Goal: Task Accomplishment & Management: Manage account settings

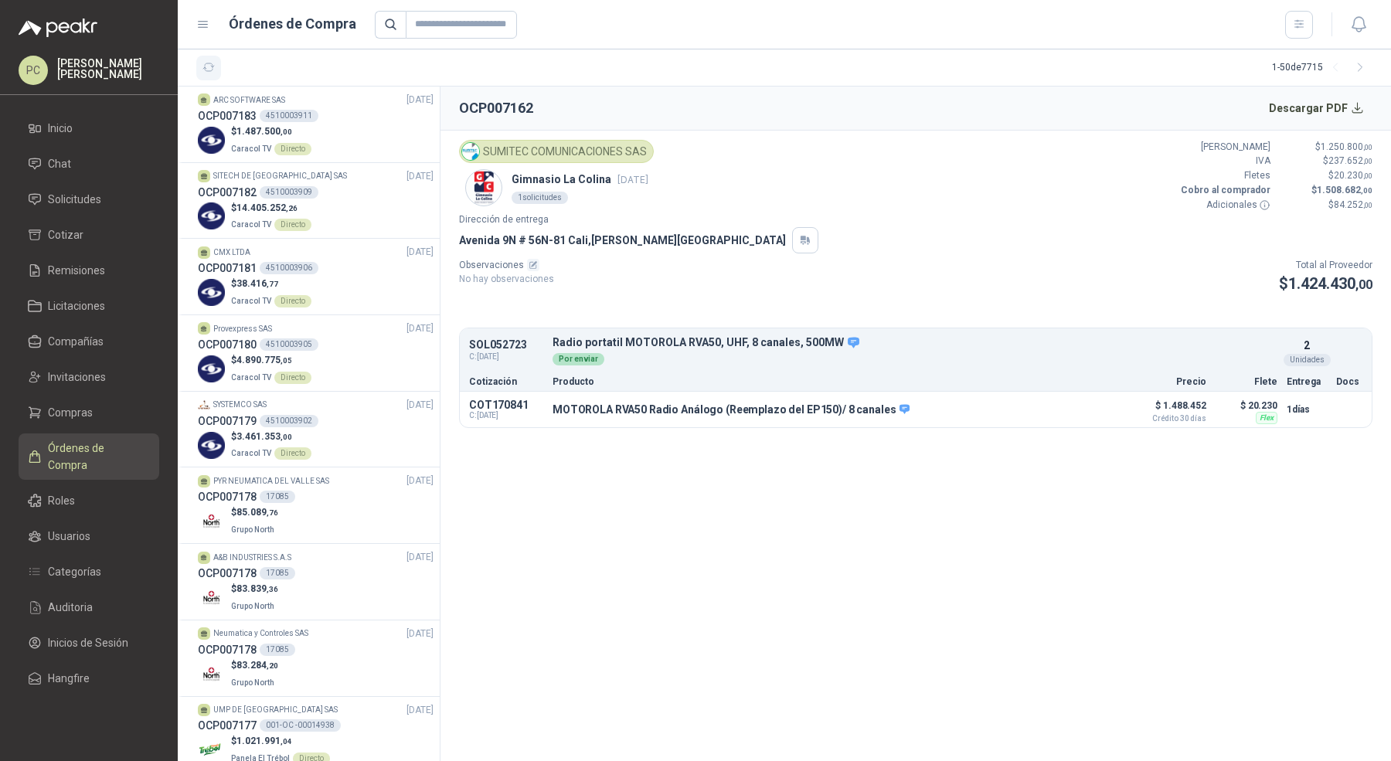
click at [205, 67] on icon "button" at bounding box center [208, 67] width 13 height 13
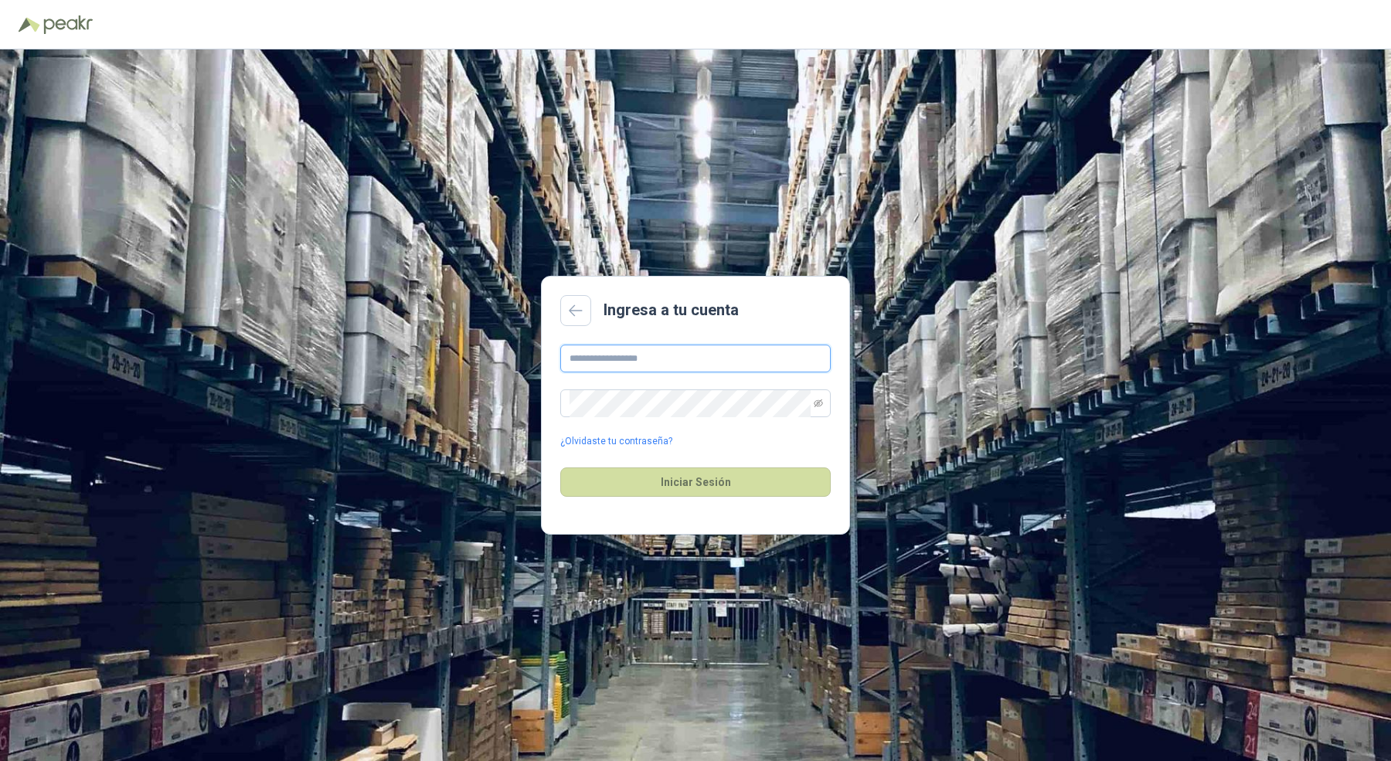
click at [659, 364] on input "text" at bounding box center [695, 359] width 270 height 28
click at [680, 354] on input "text" at bounding box center [695, 359] width 270 height 28
type input "**********"
click at [700, 486] on button "Iniciar Sesión" at bounding box center [695, 482] width 270 height 29
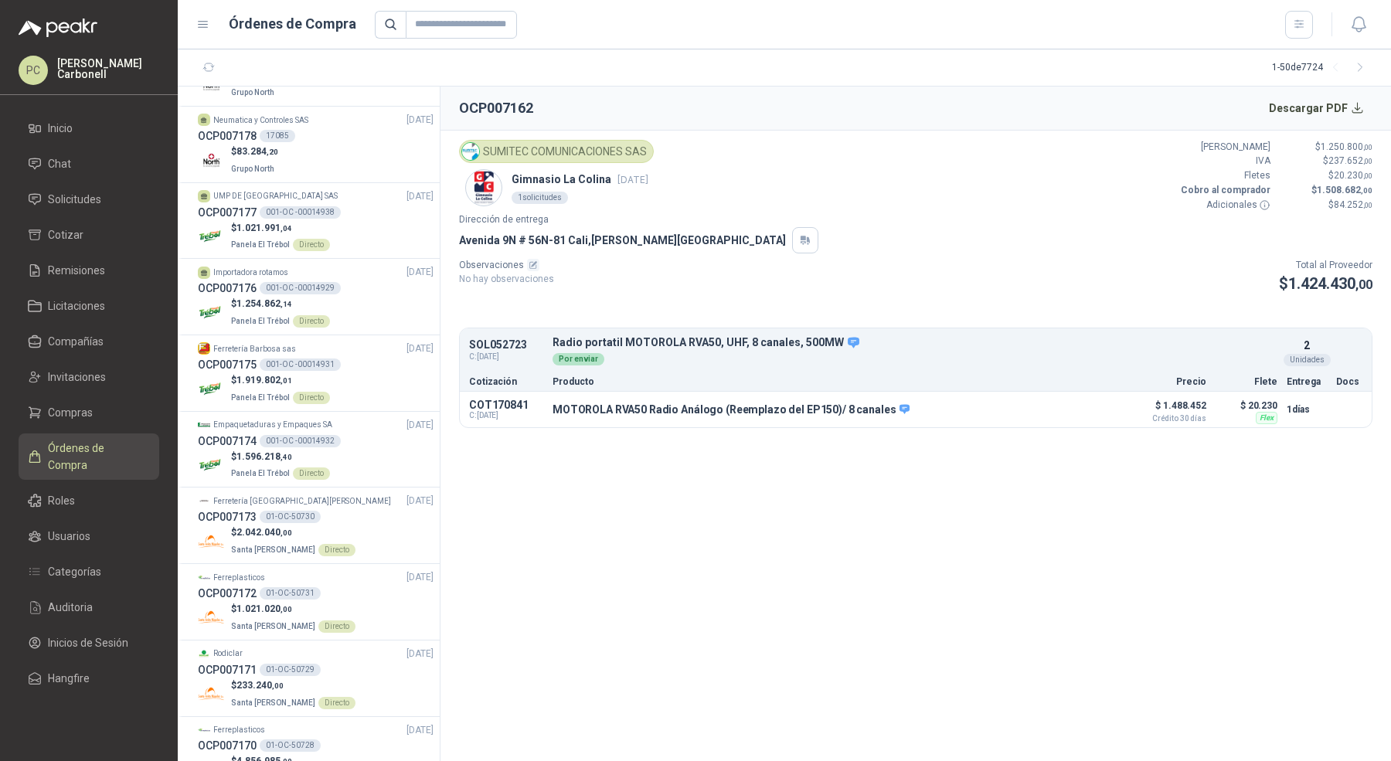
scroll to position [1266, 0]
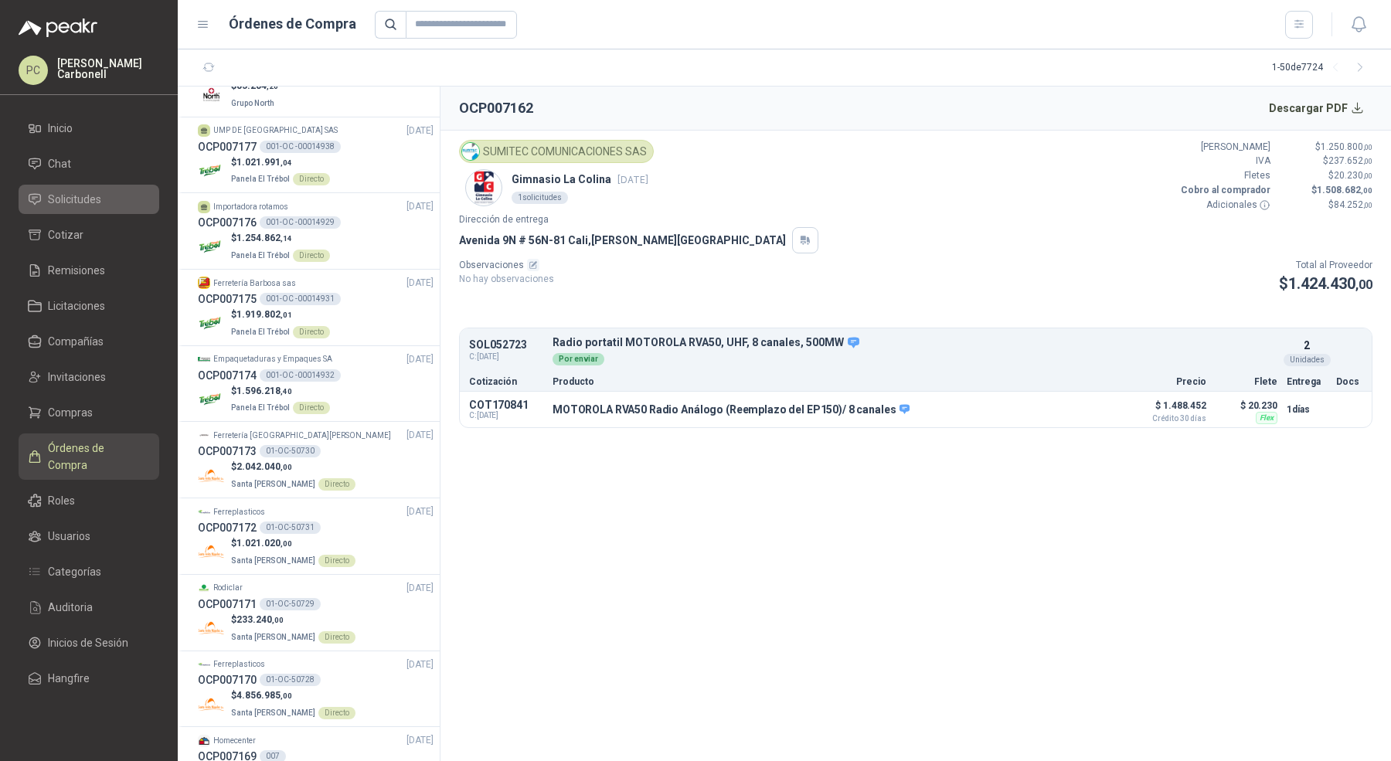
click at [97, 191] on span "Solicitudes" at bounding box center [74, 199] width 53 height 17
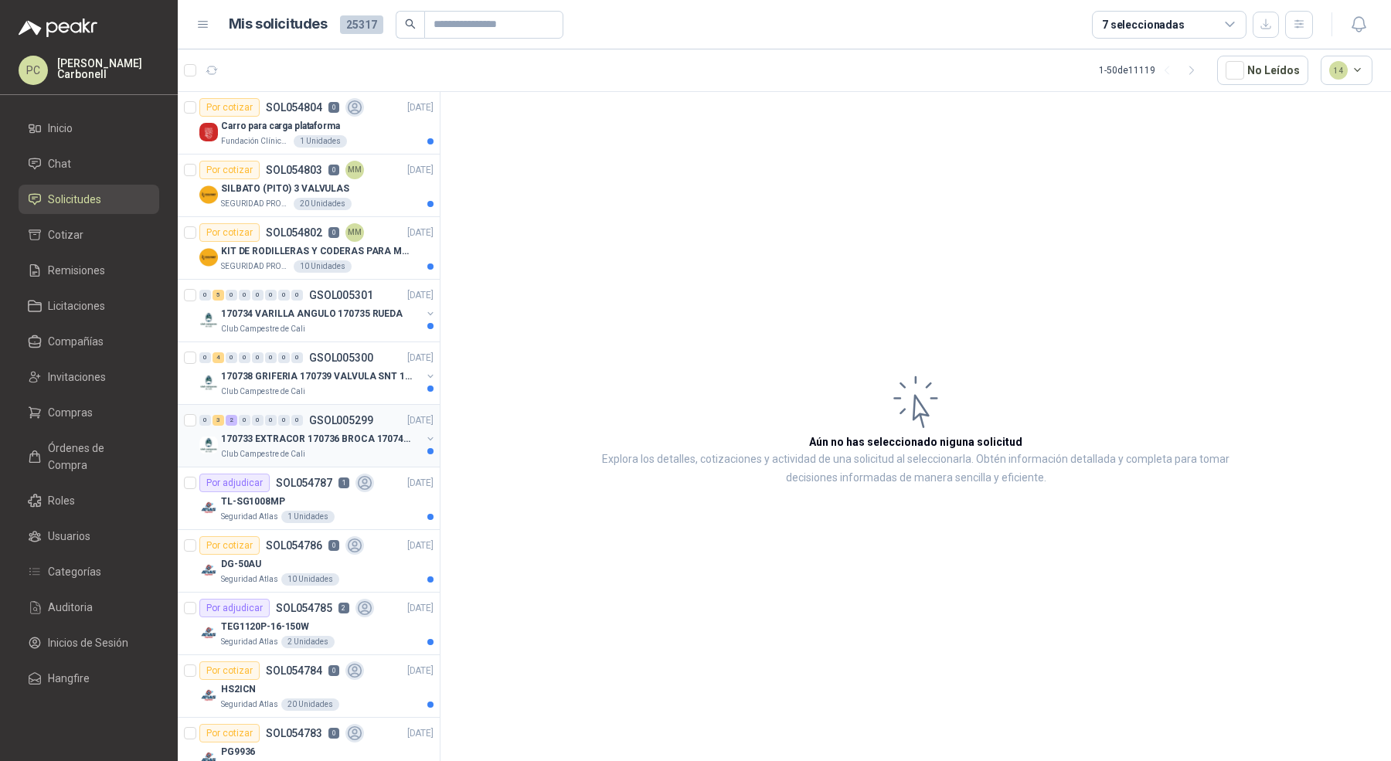
click at [276, 437] on p "170733 EXTRACOR 170736 BROCA 170743 PORTACAND" at bounding box center [317, 439] width 192 height 15
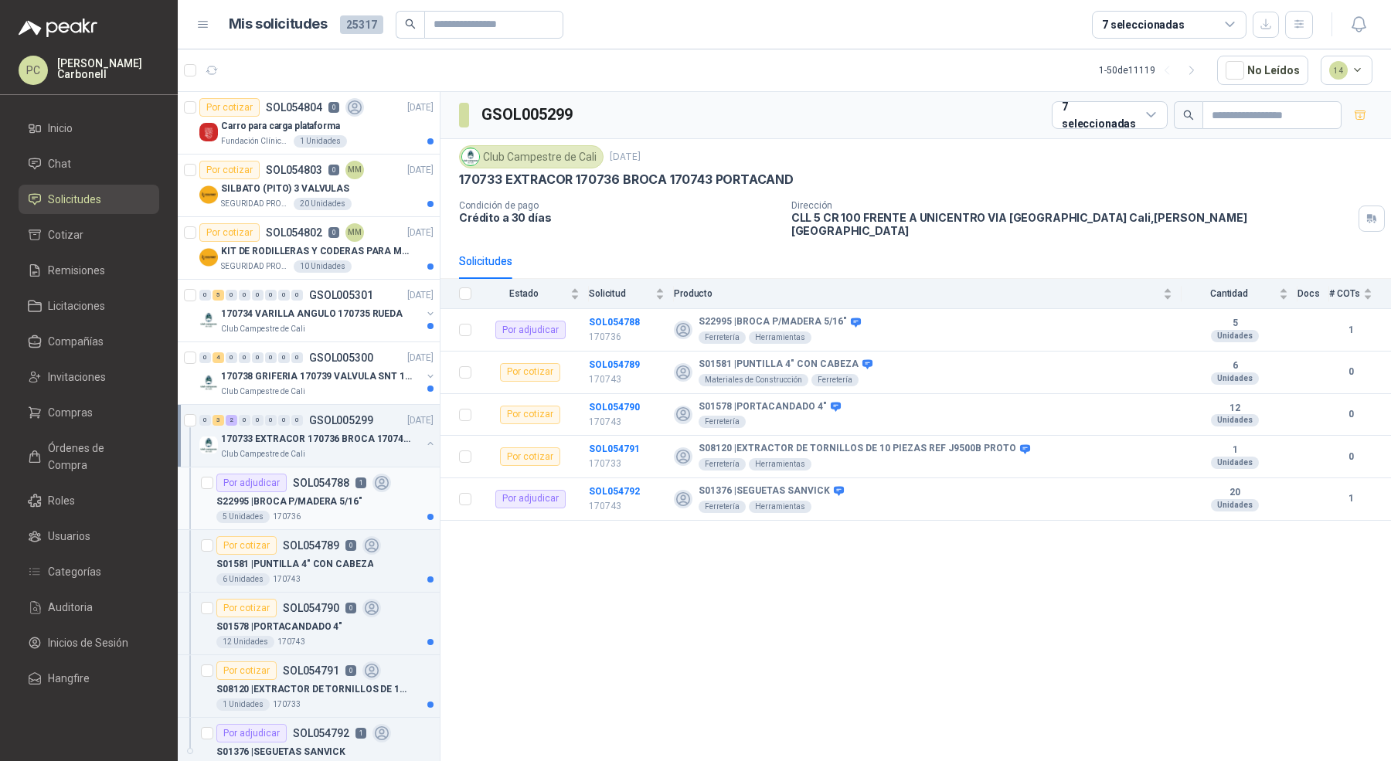
click at [283, 495] on p "S22995 | BROCA P/MADERA 5/16"" at bounding box center [289, 502] width 146 height 15
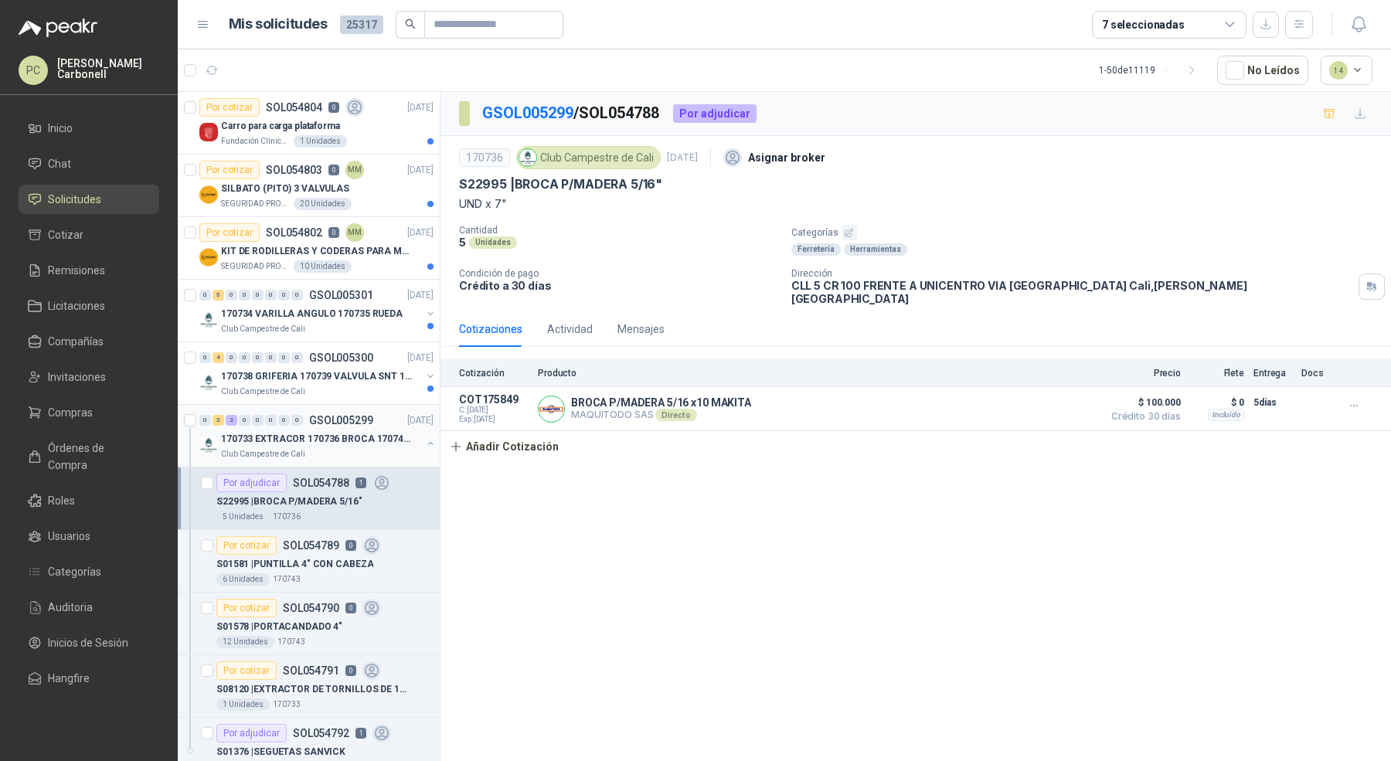
click at [286, 441] on p "170733 EXTRACOR 170736 BROCA 170743 PORTACAND" at bounding box center [317, 439] width 192 height 15
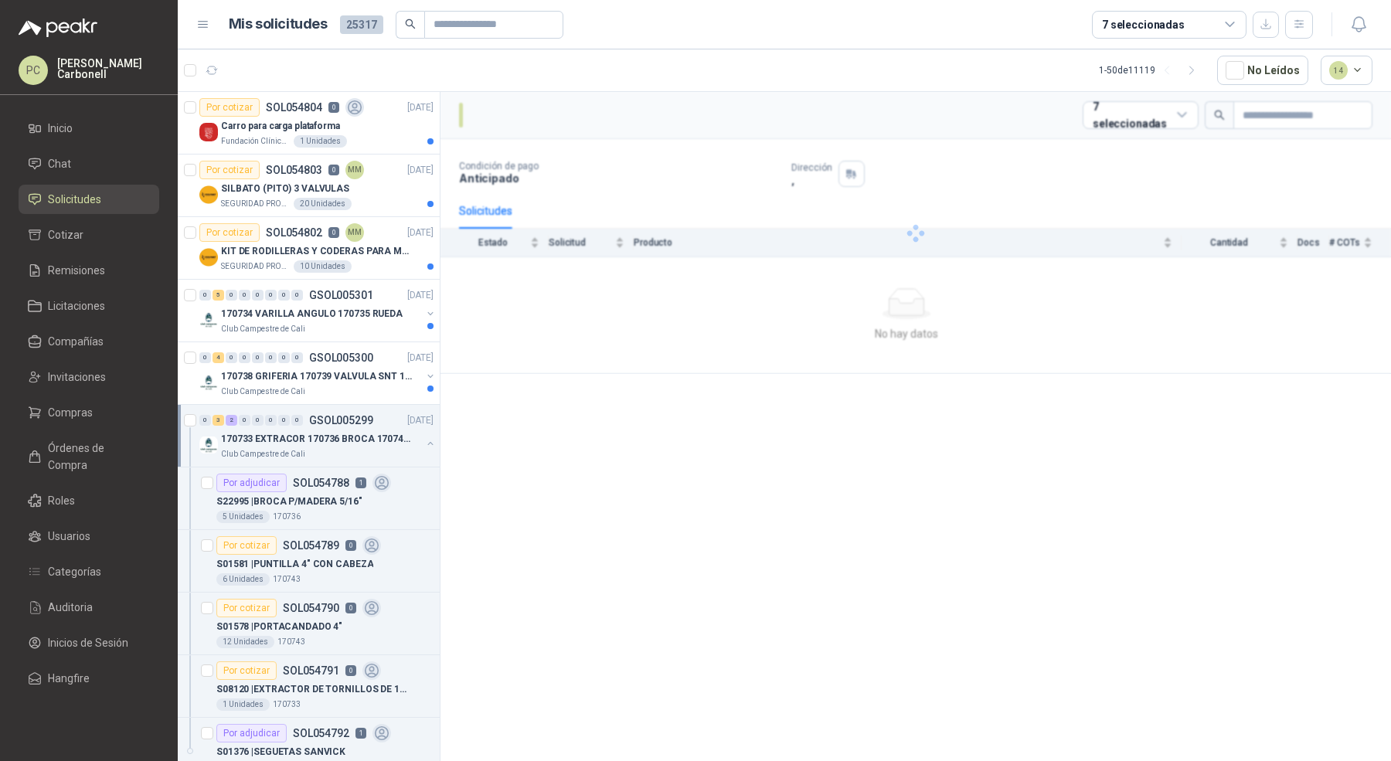
click at [286, 441] on p "170733 EXTRACOR 170736 BROCA 170743 PORTACAND" at bounding box center [317, 439] width 192 height 15
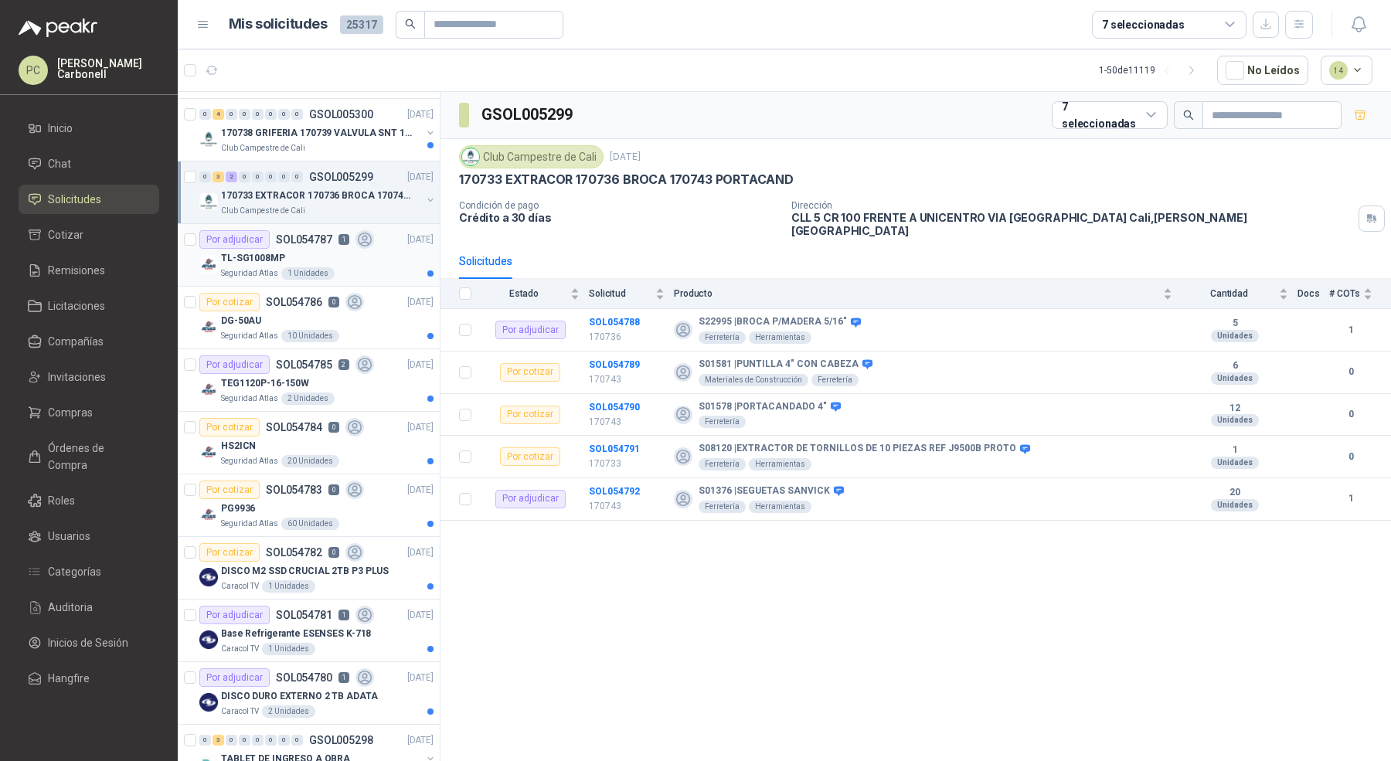
scroll to position [261, 0]
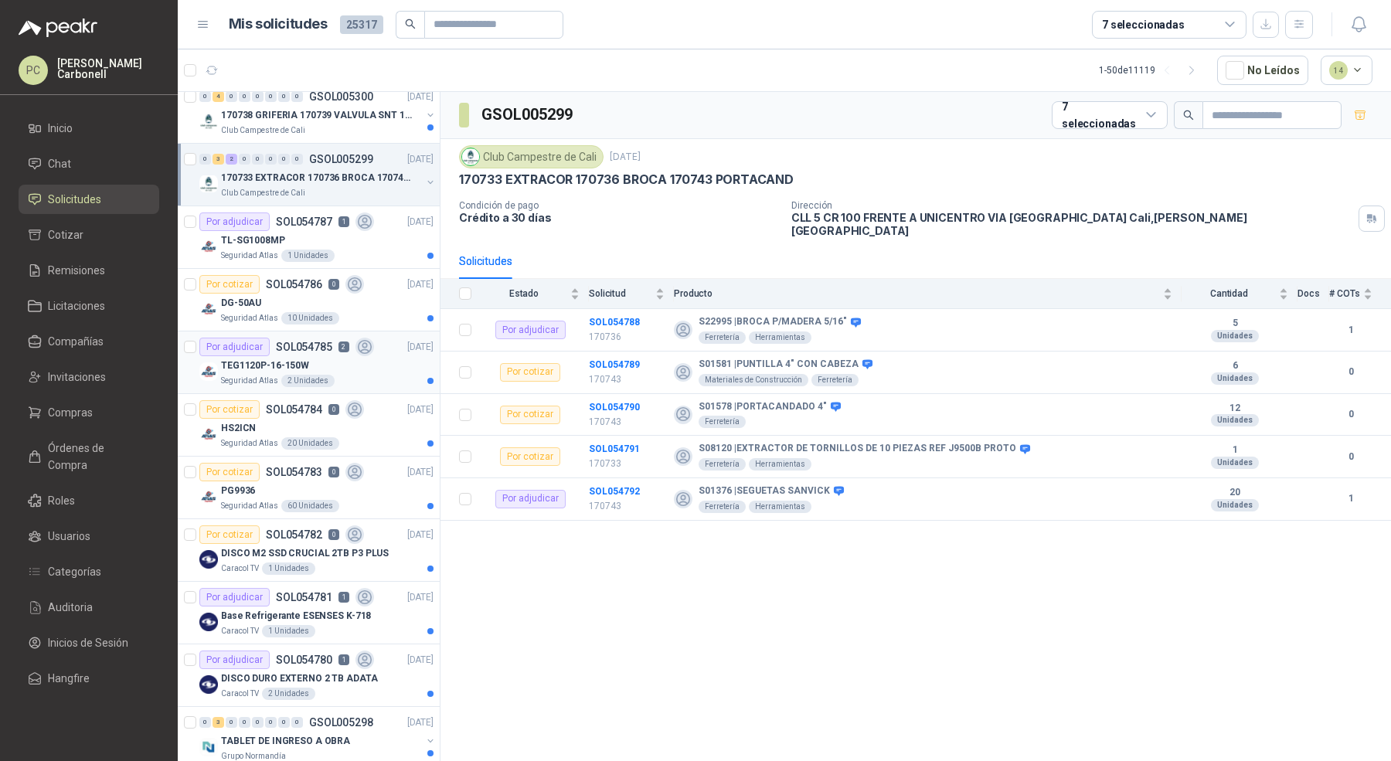
click at [333, 380] on div "Seguridad Atlas 2 Unidades" at bounding box center [327, 381] width 213 height 12
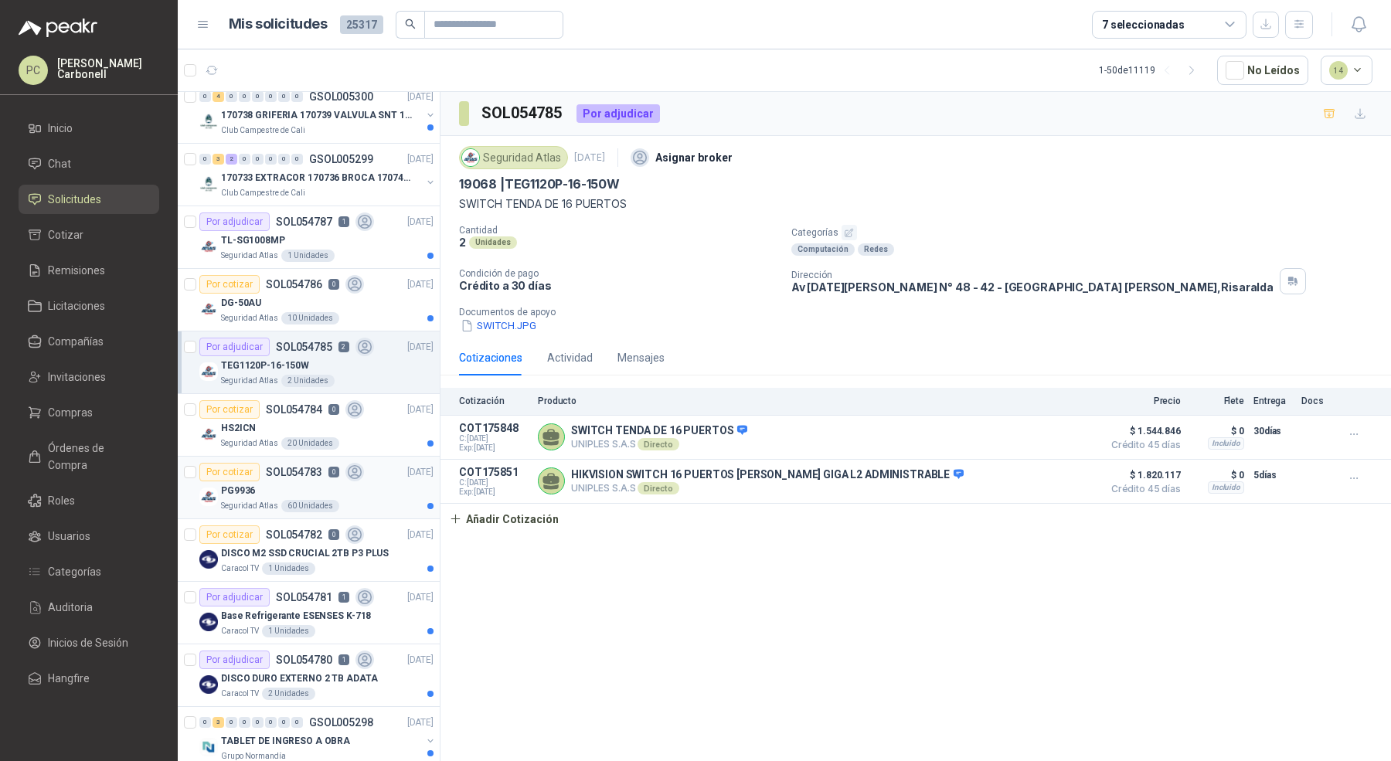
click at [345, 488] on div "PG9936" at bounding box center [327, 490] width 213 height 19
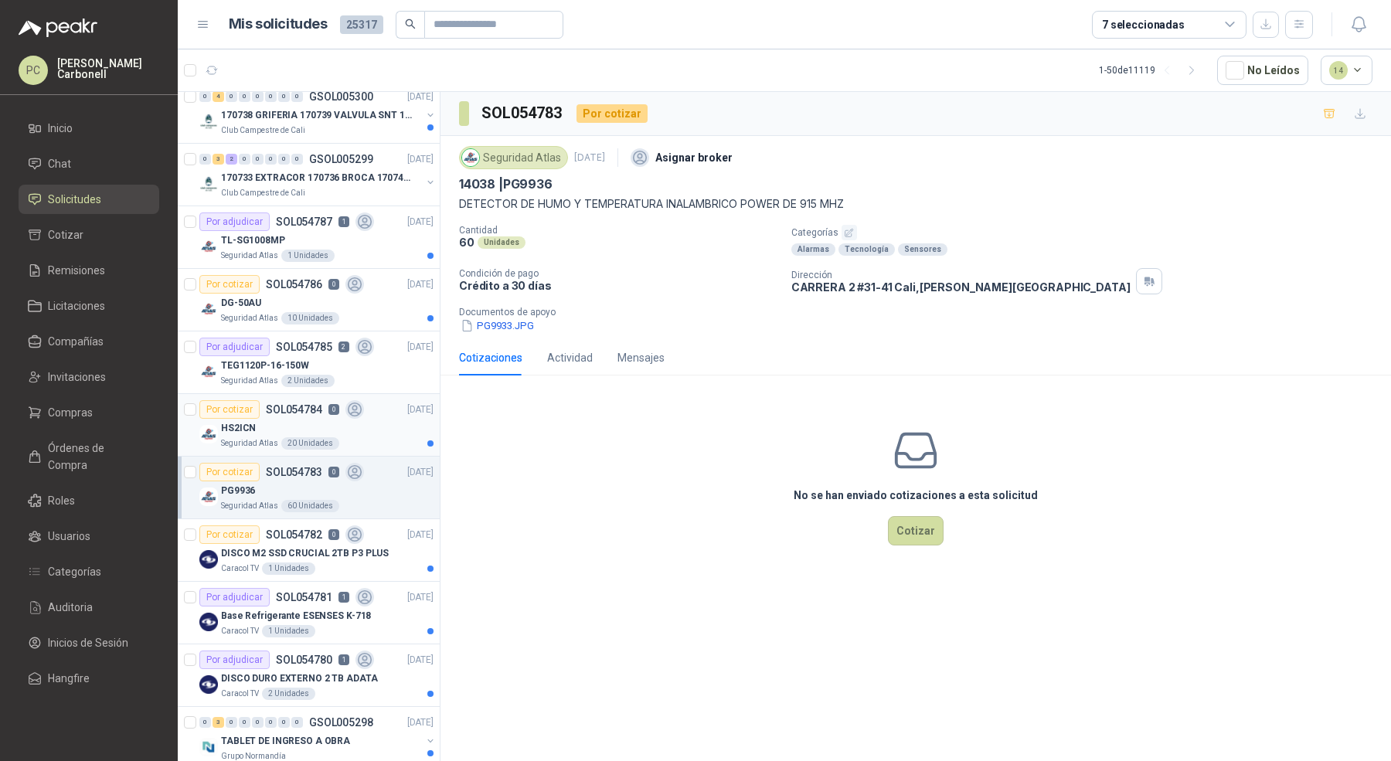
click at [372, 421] on div "HS2ICN" at bounding box center [327, 428] width 213 height 19
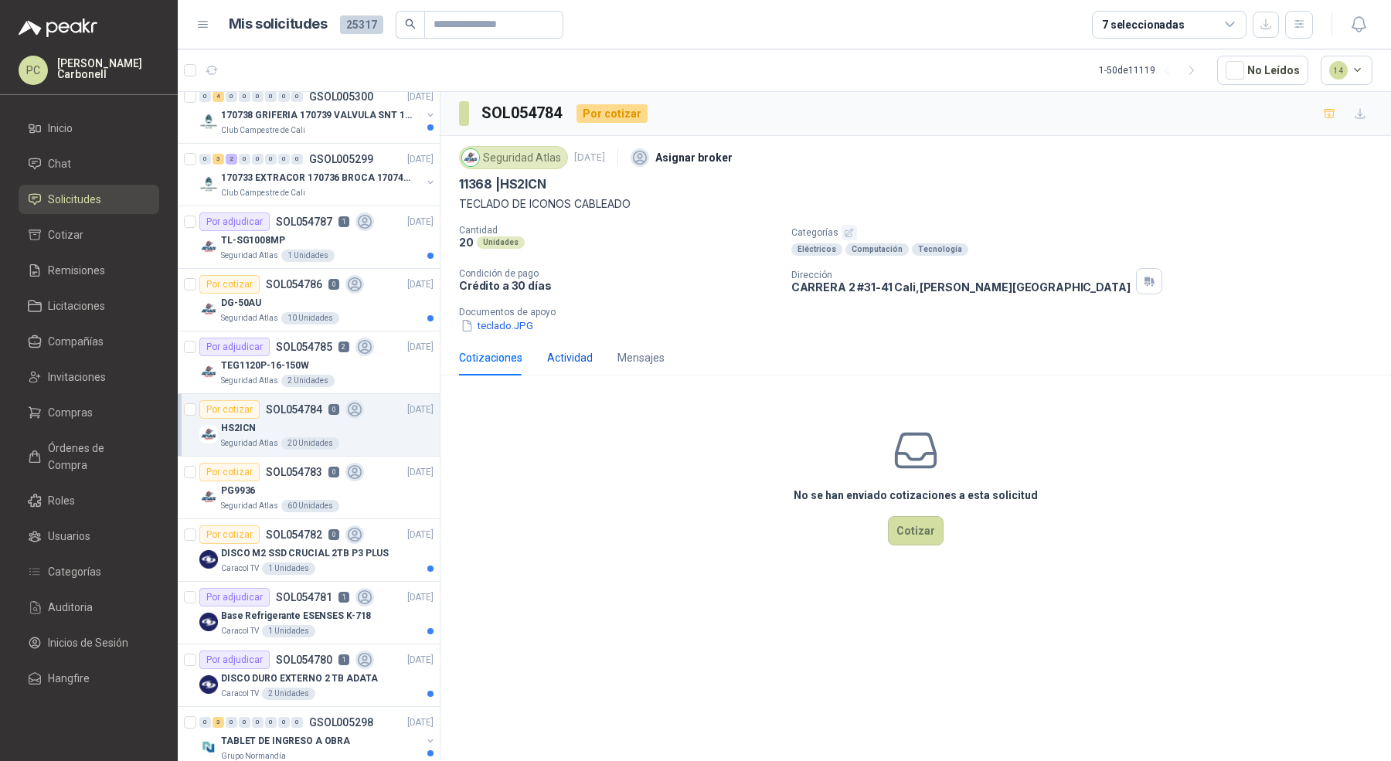
click at [565, 357] on div "Actividad" at bounding box center [570, 357] width 46 height 17
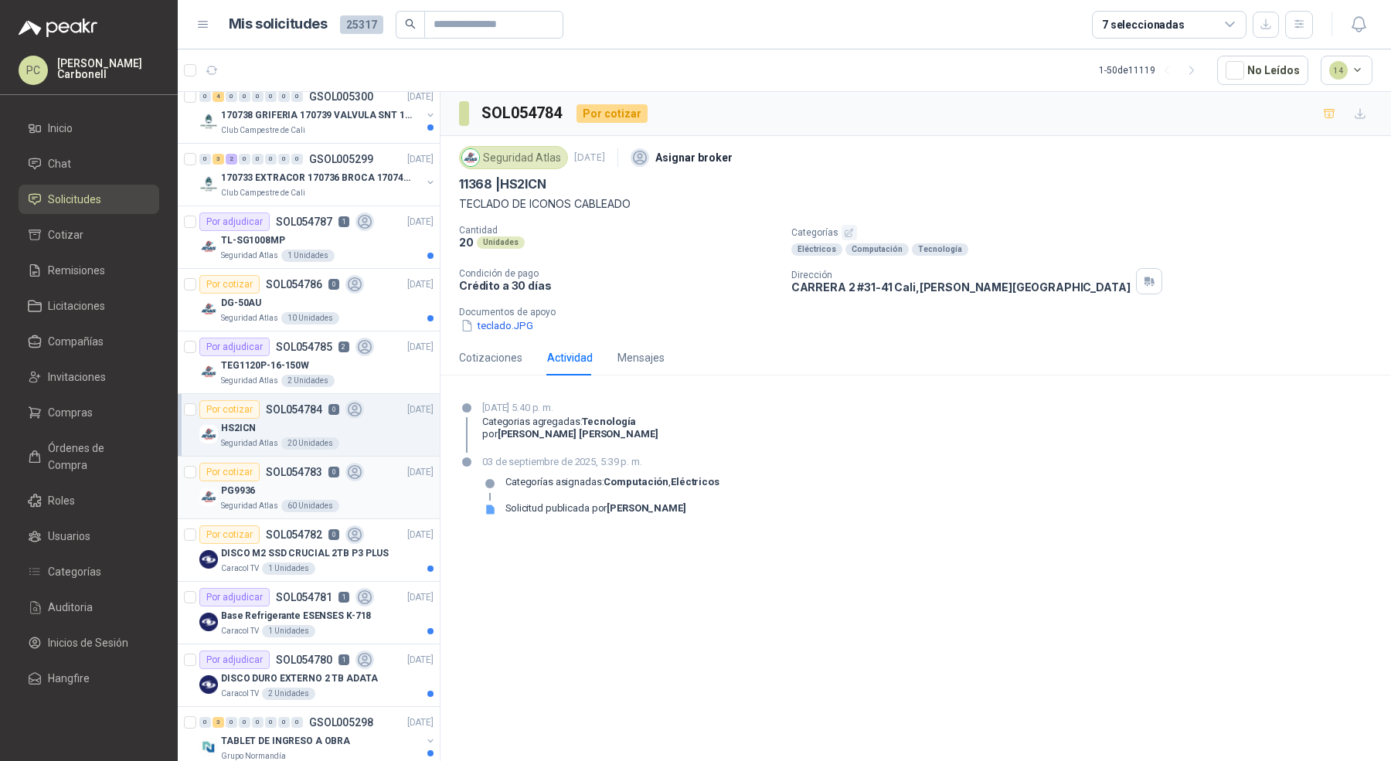
click at [359, 500] on div "Seguridad Atlas 60 Unidades" at bounding box center [327, 506] width 213 height 12
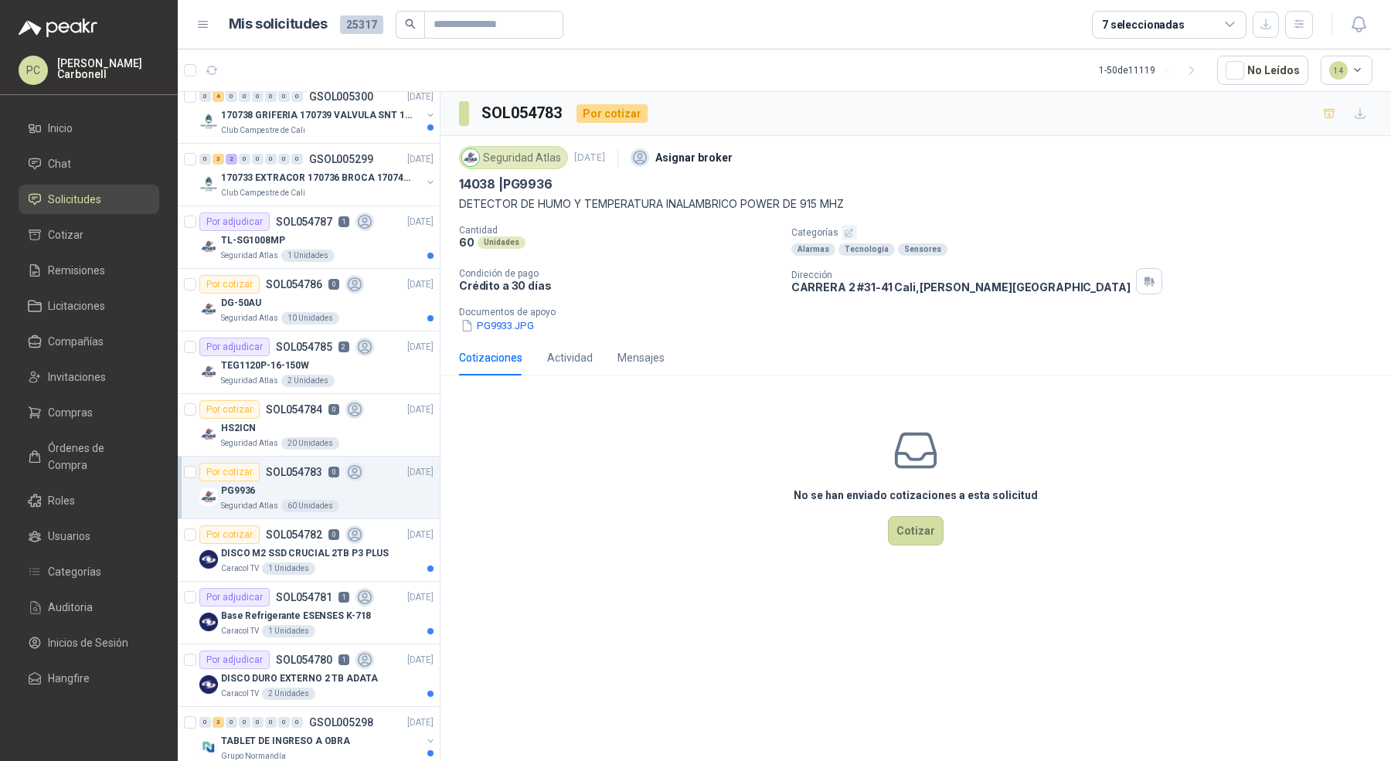
click at [603, 357] on div "Cotizaciones Actividad Mensajes" at bounding box center [562, 358] width 206 height 36
click at [577, 357] on div "Actividad" at bounding box center [570, 357] width 46 height 17
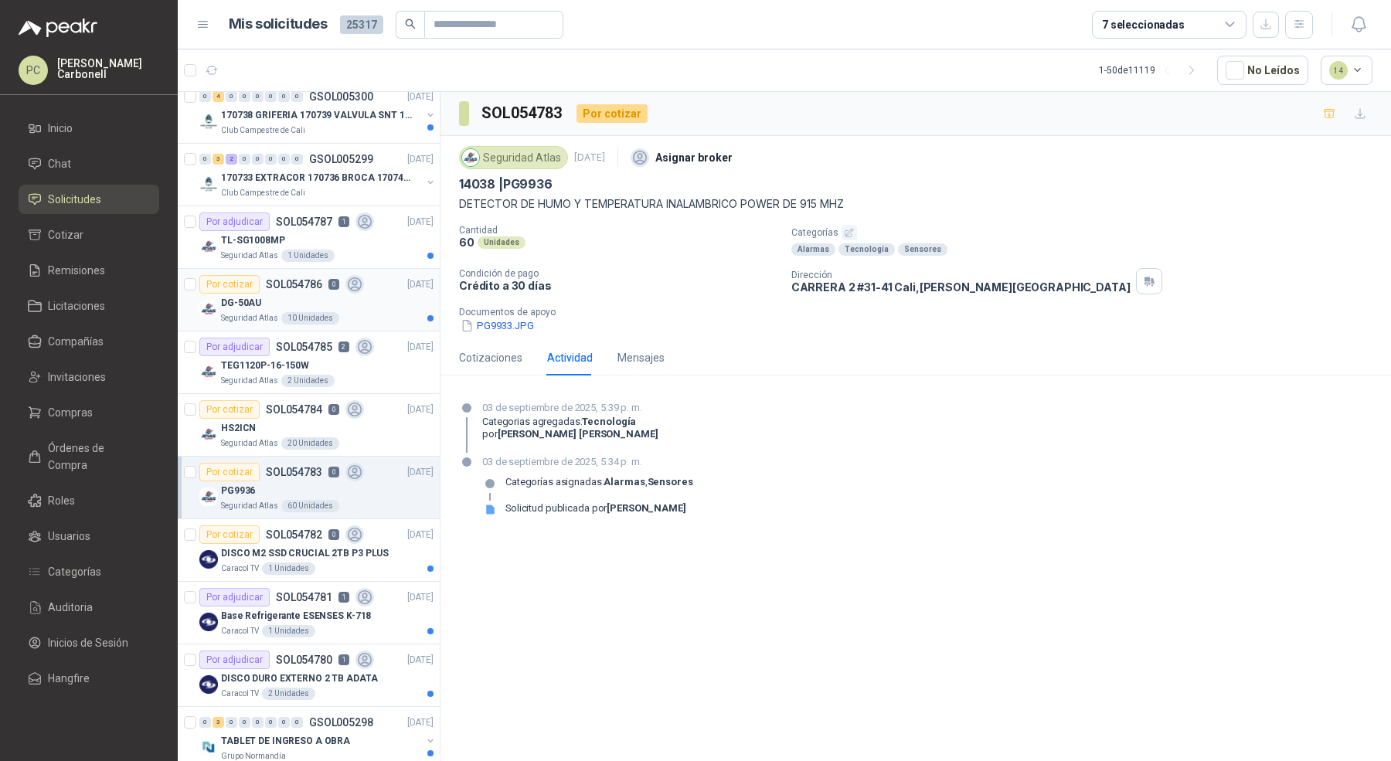
click at [318, 300] on div "DG-50AU" at bounding box center [327, 303] width 213 height 19
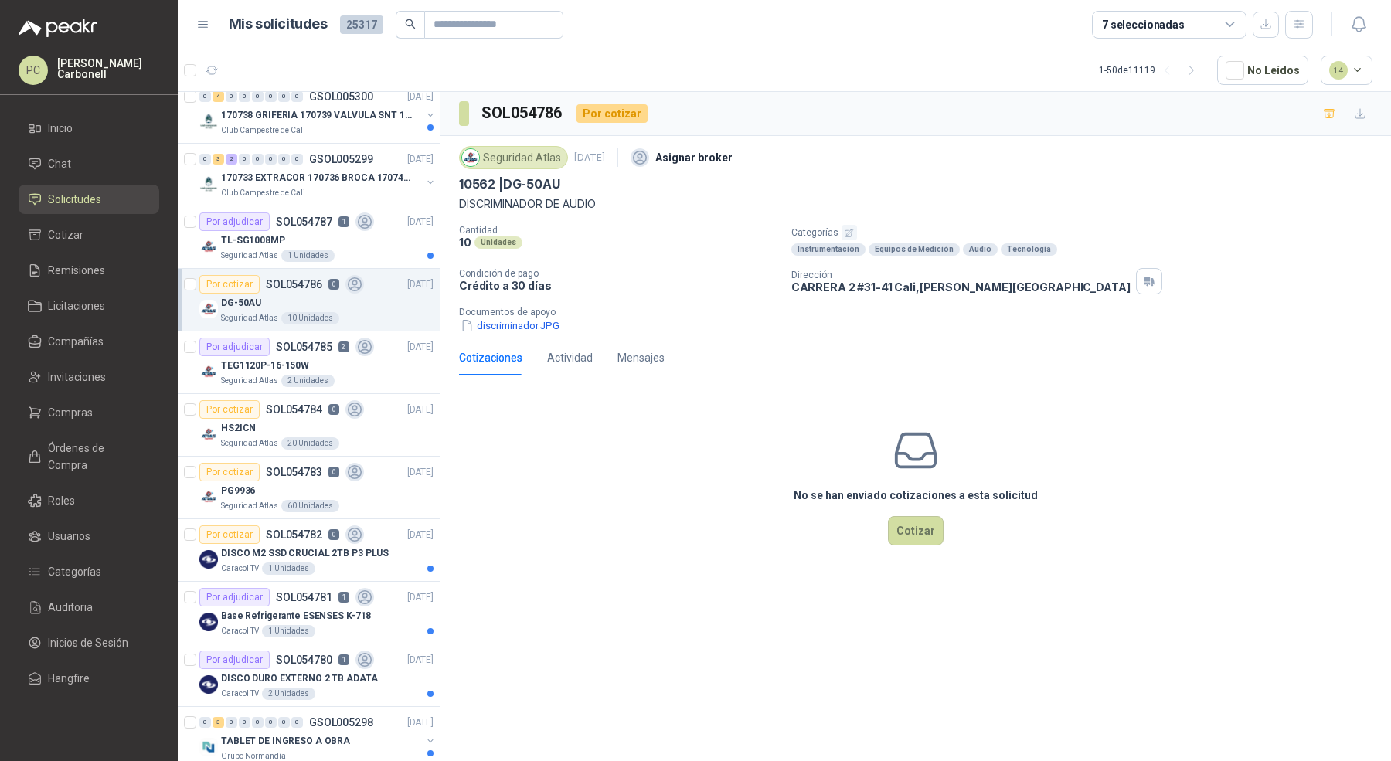
click at [542, 345] on div "Cotizaciones Actividad Mensajes" at bounding box center [562, 358] width 206 height 36
click at [572, 357] on div "Actividad" at bounding box center [570, 357] width 46 height 17
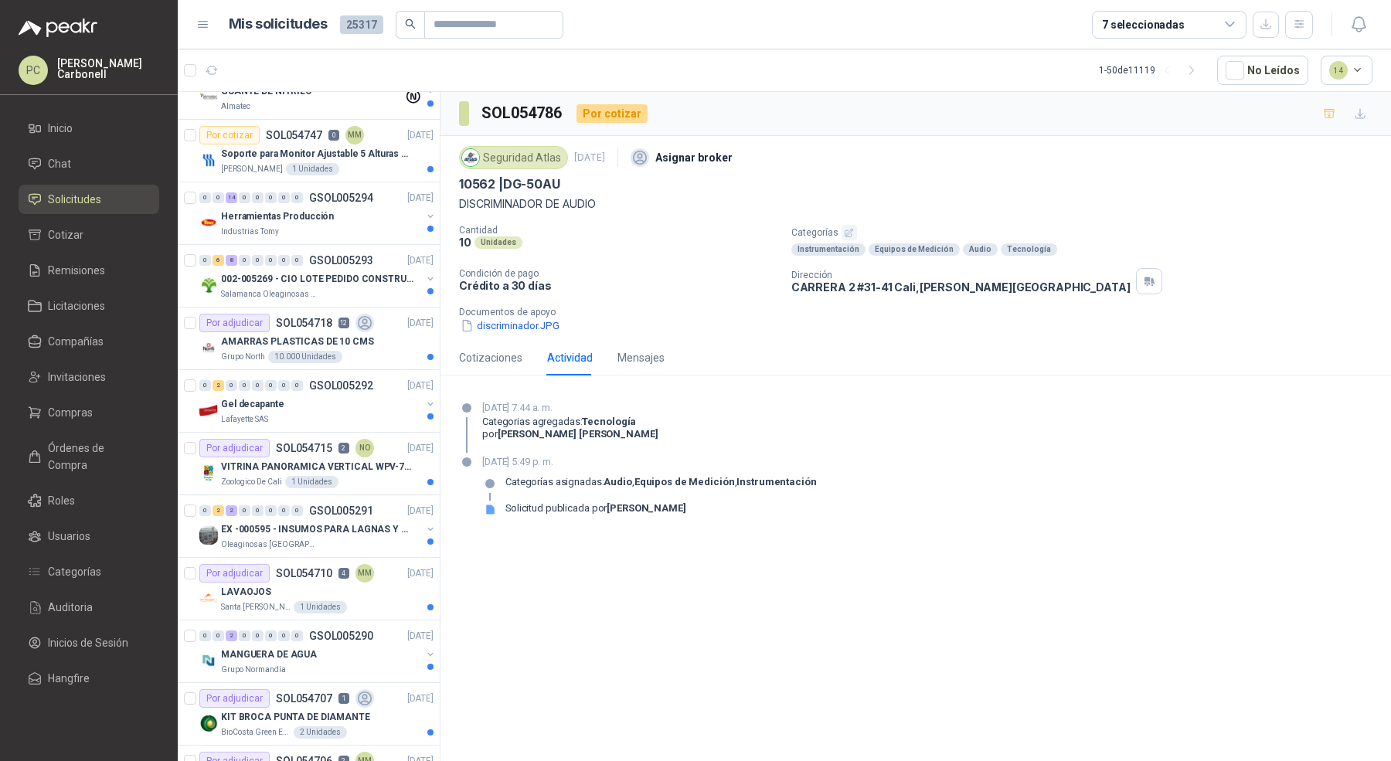
scroll to position [1387, 0]
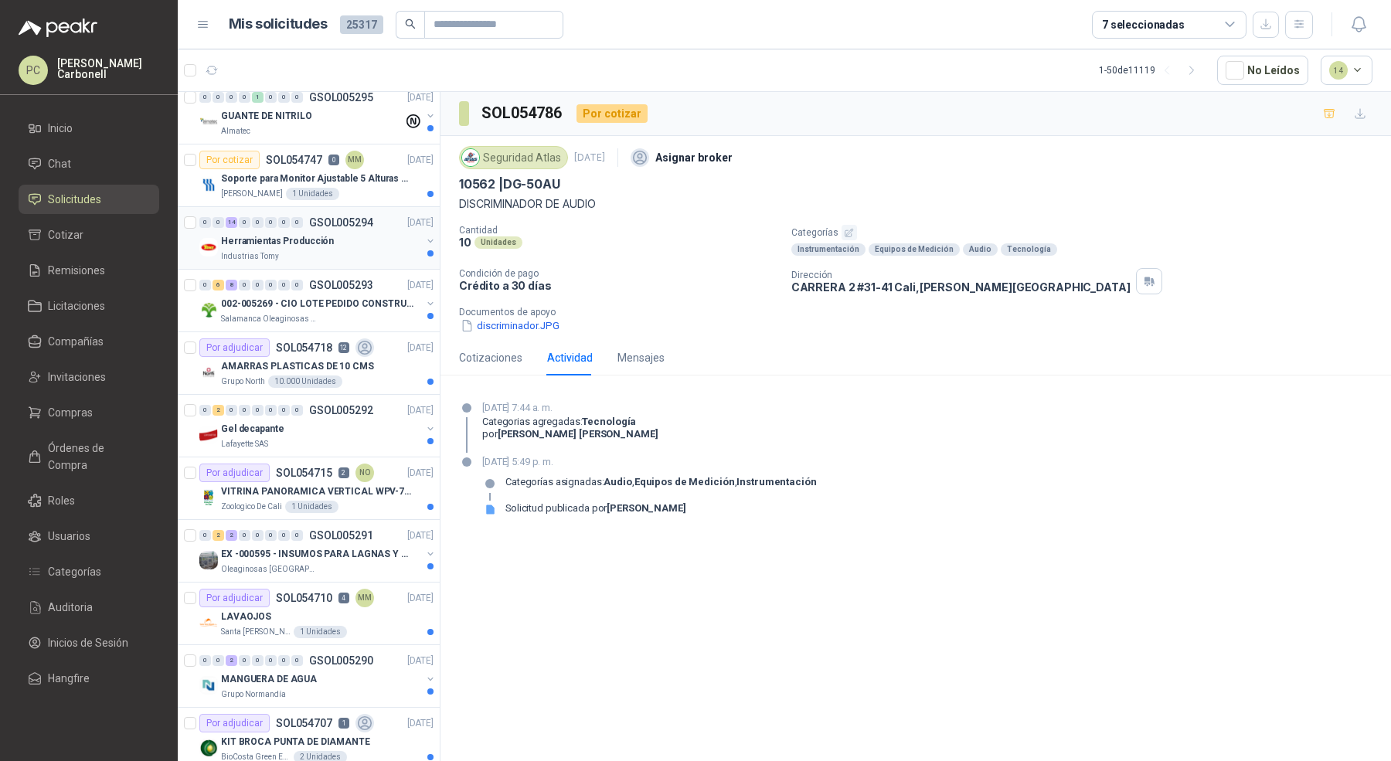
click at [332, 241] on div "Herramientas Producción" at bounding box center [321, 241] width 200 height 19
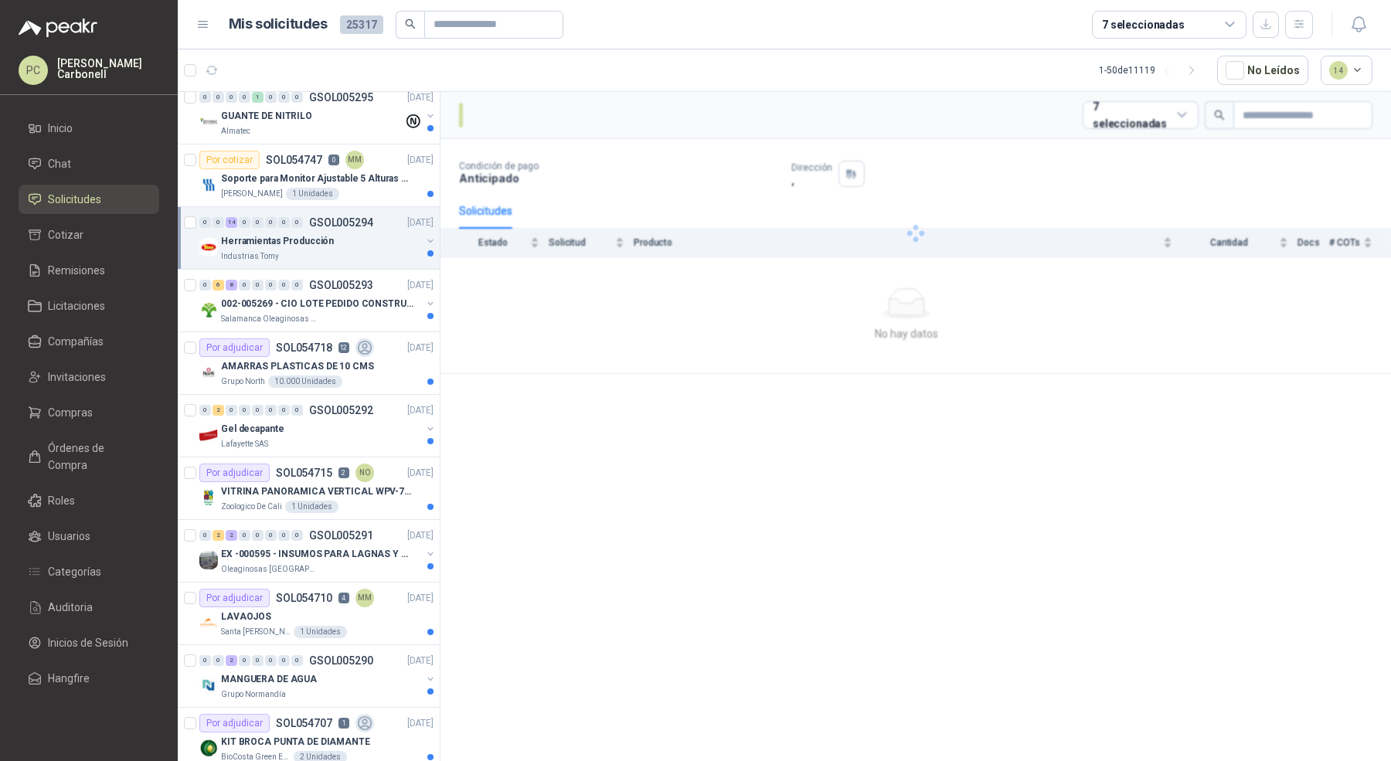
click at [332, 241] on div "Herramientas Producción" at bounding box center [321, 241] width 200 height 19
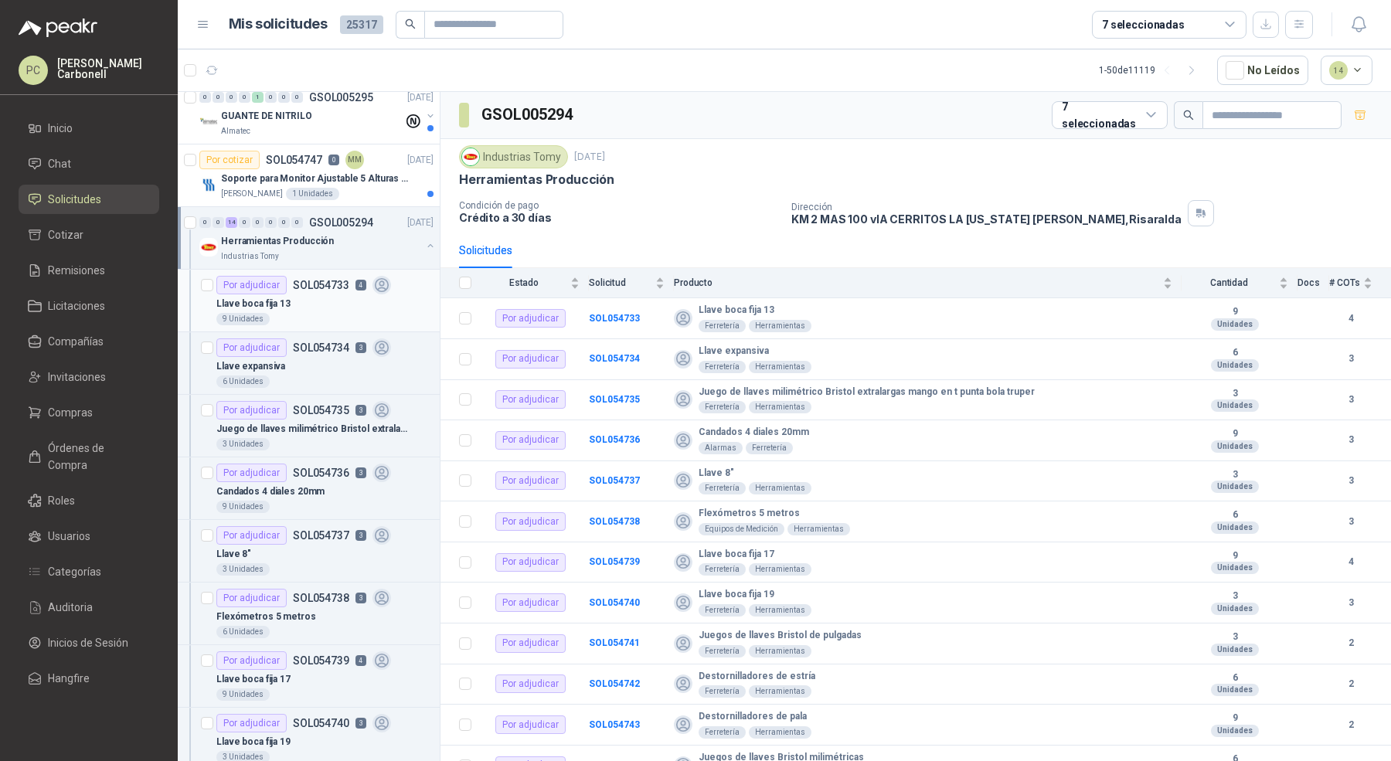
click at [330, 313] on div "9 Unidades" at bounding box center [324, 319] width 217 height 12
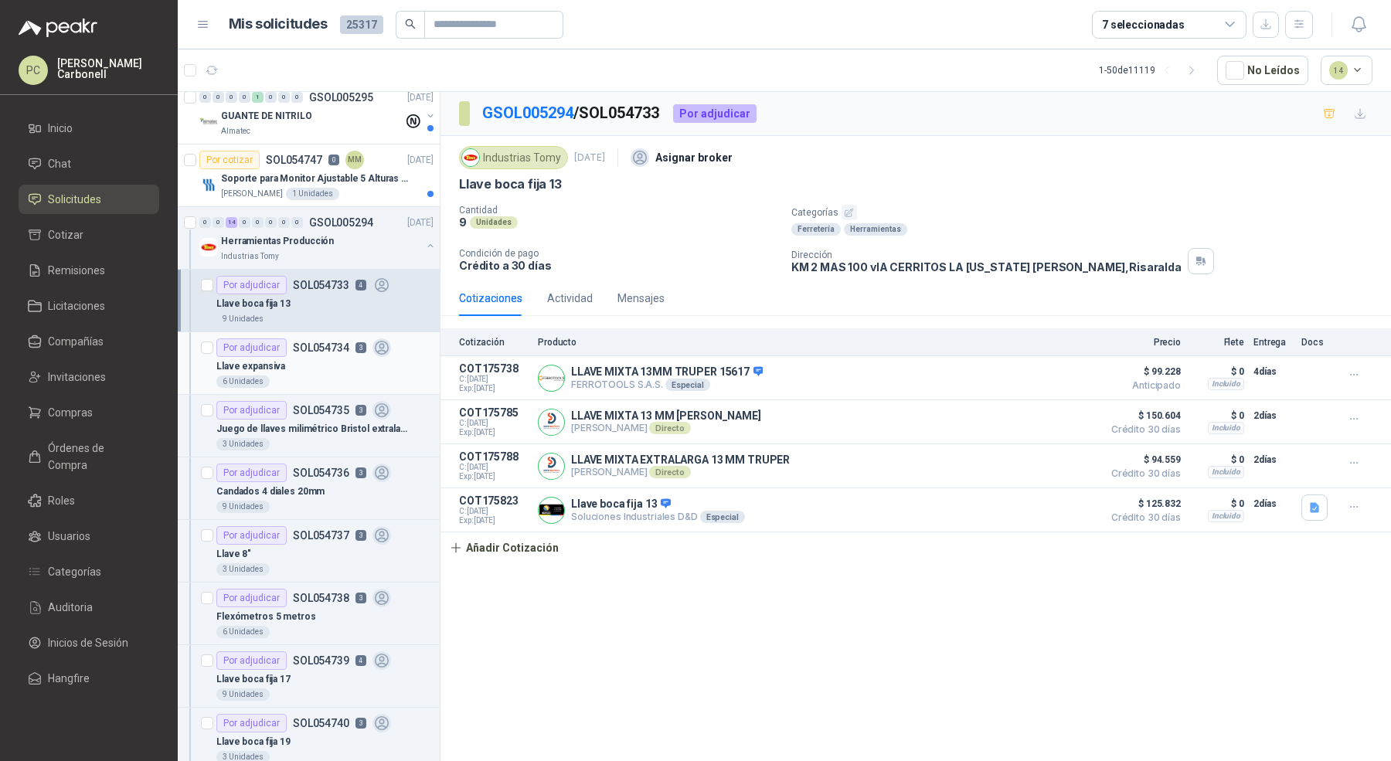
click at [330, 382] on article "Por adjudicar SOL054734 3 Llave expansiva 6 Unidades" at bounding box center [309, 363] width 262 height 63
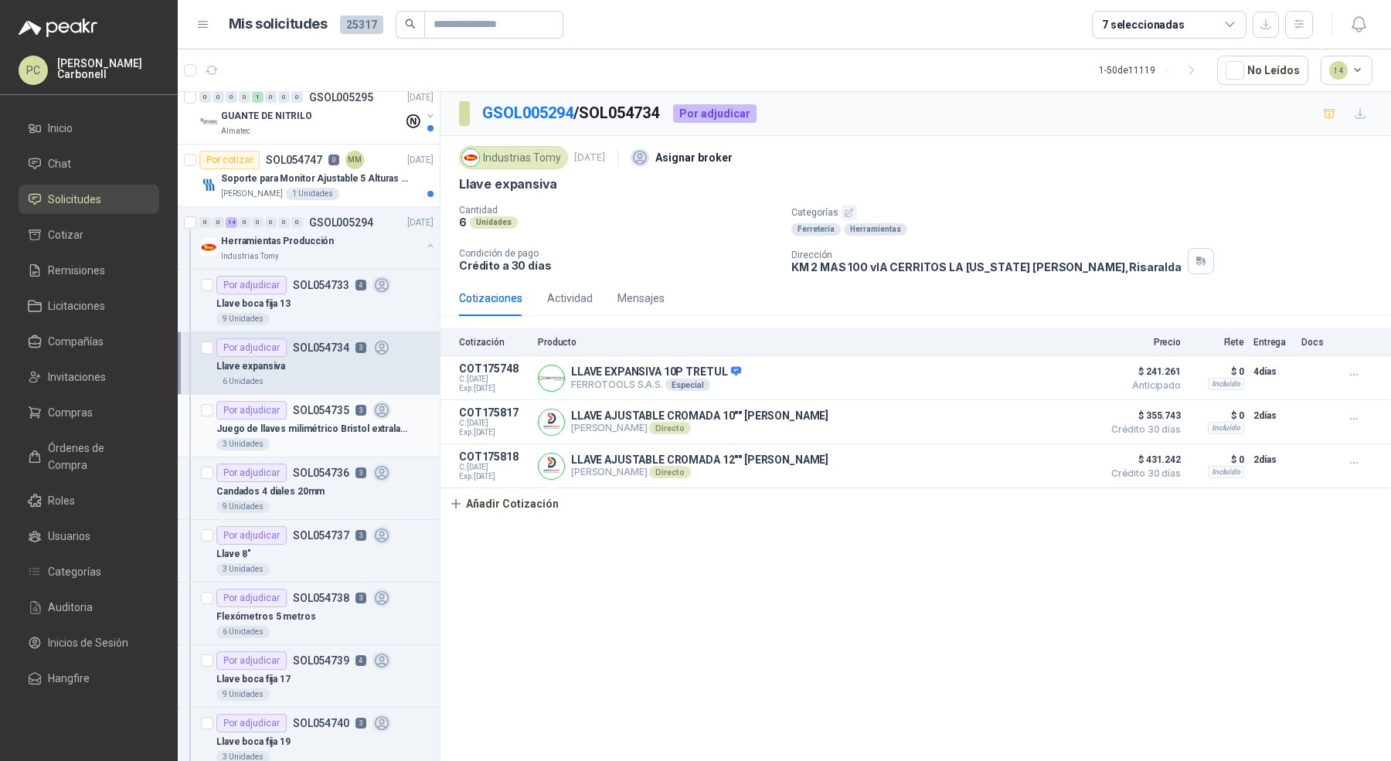
click at [328, 438] on div "3 Unidades" at bounding box center [324, 444] width 217 height 12
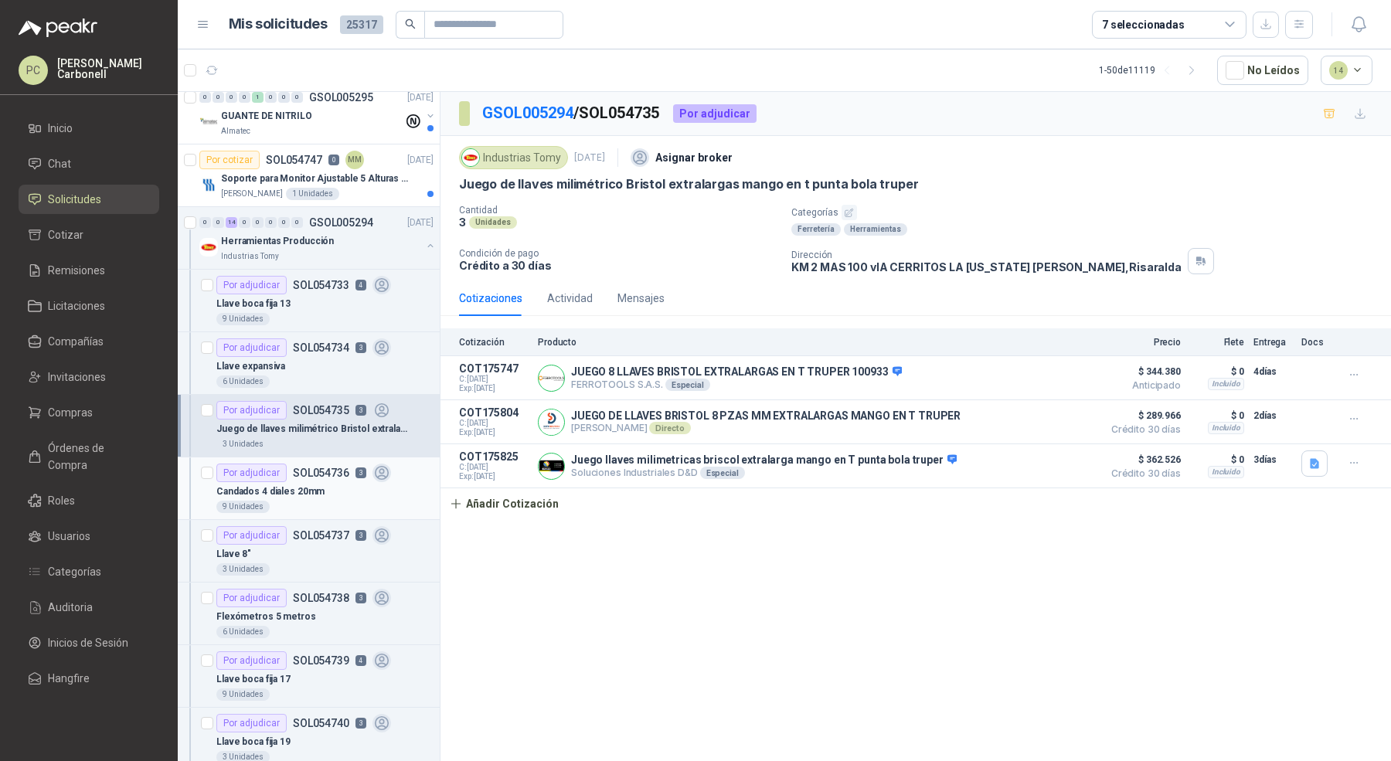
click at [328, 483] on div "Candados 4 diales 20mm" at bounding box center [324, 491] width 217 height 19
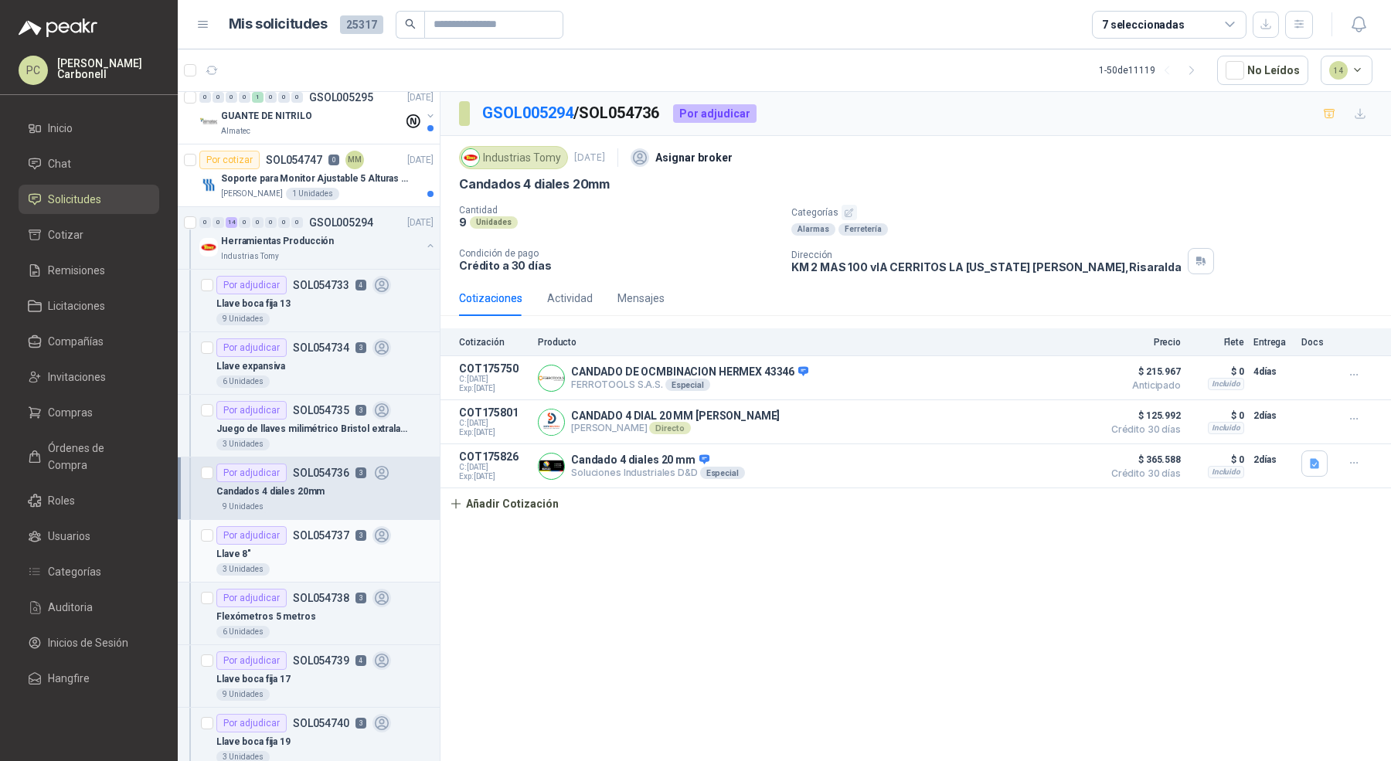
click at [342, 545] on div "Llave 8"" at bounding box center [324, 554] width 217 height 19
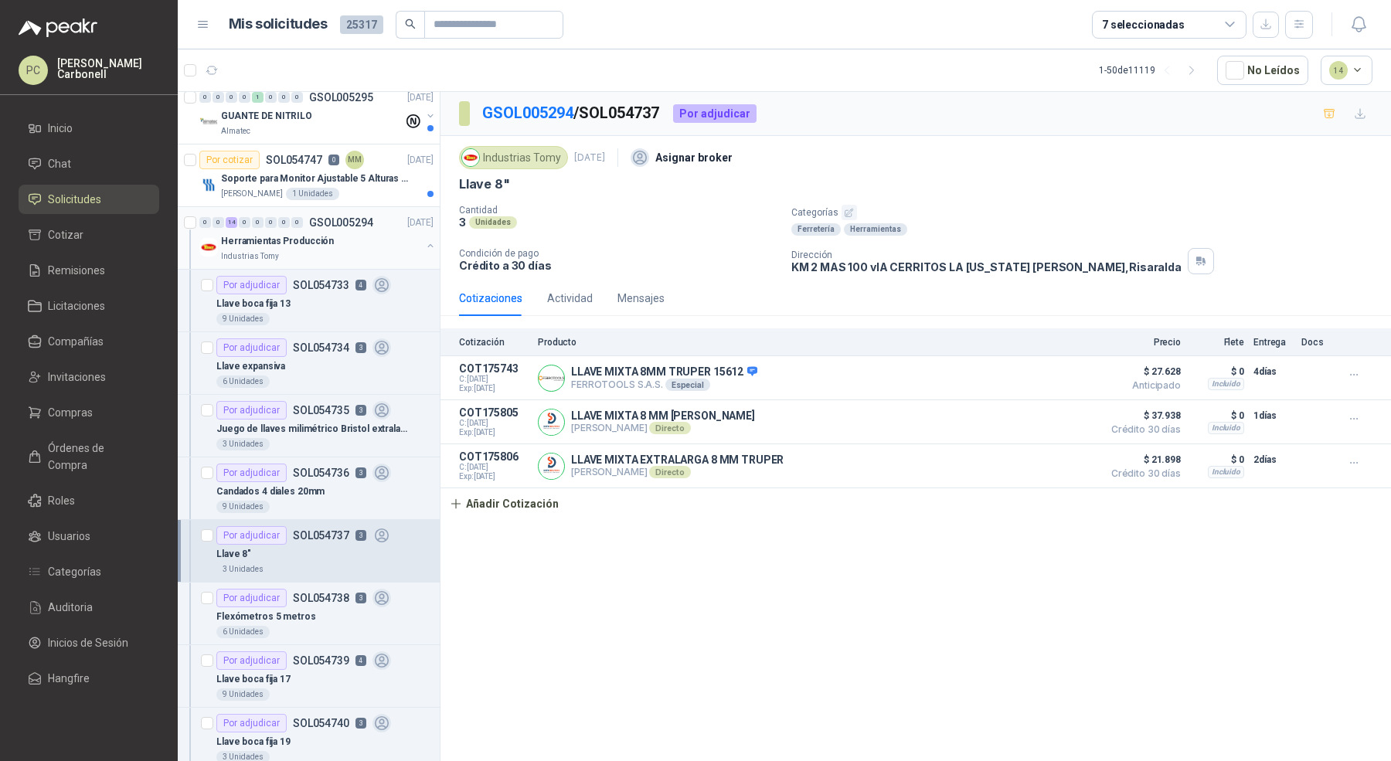
click at [316, 238] on p "Herramientas Producción" at bounding box center [277, 241] width 113 height 15
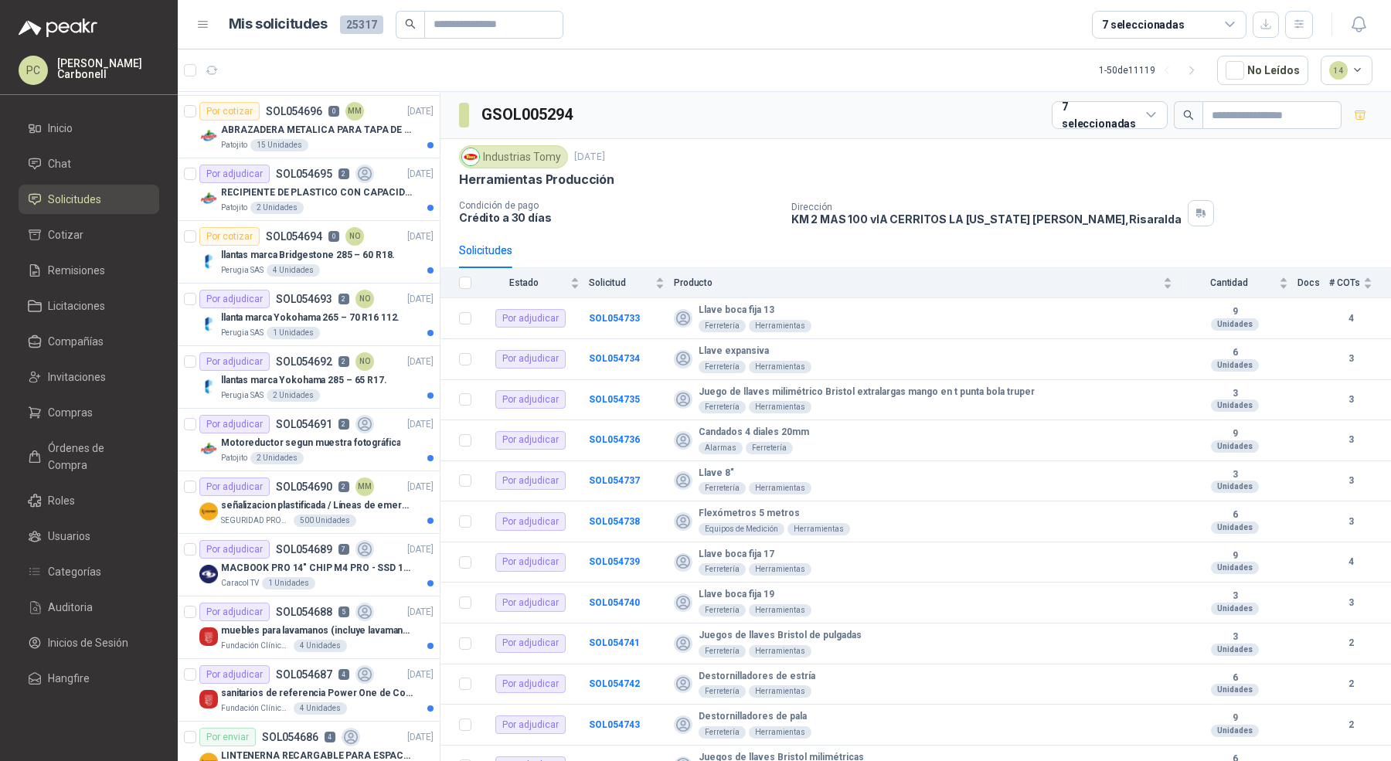
scroll to position [2382, 0]
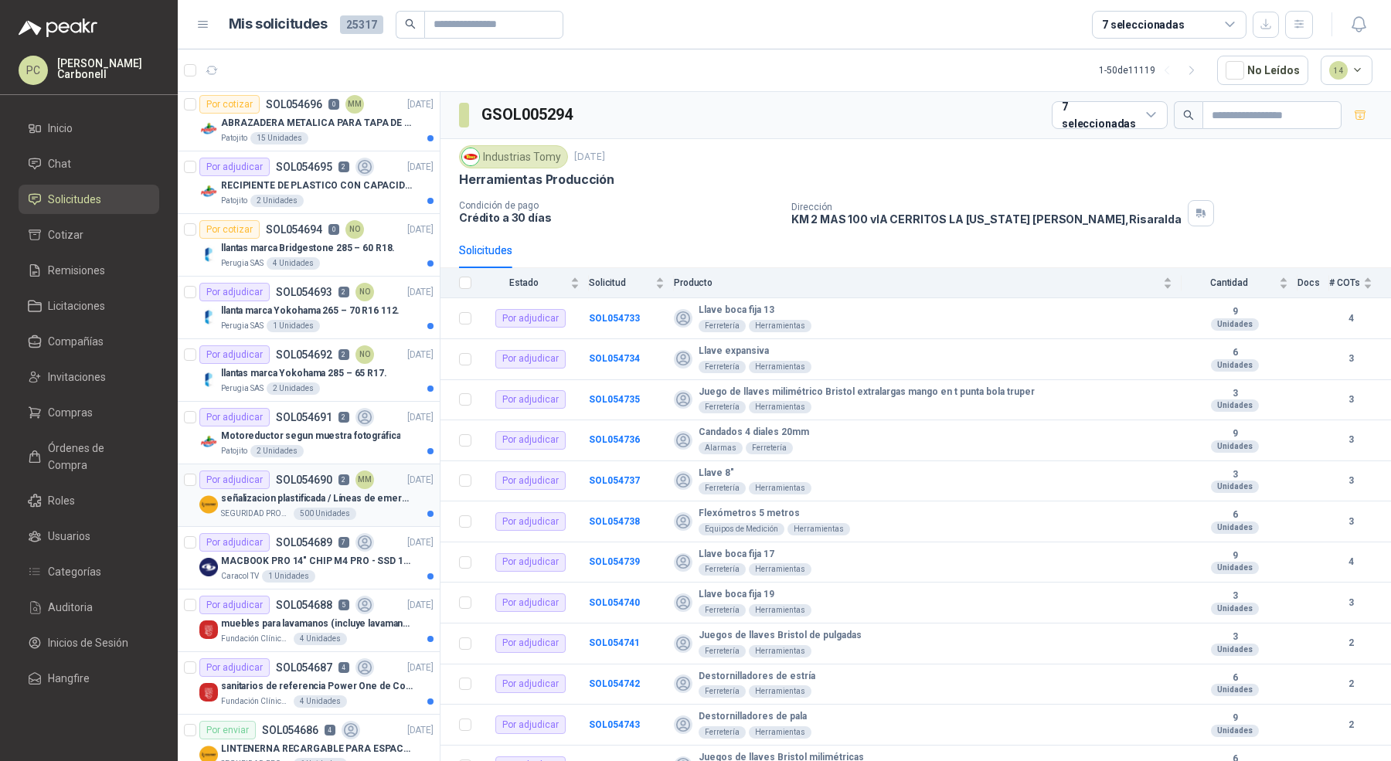
click at [267, 507] on article "Por adjudicar SOL054690 2 MM [DATE] señalizacion plastificada / Líneas de emerg…" at bounding box center [309, 495] width 262 height 63
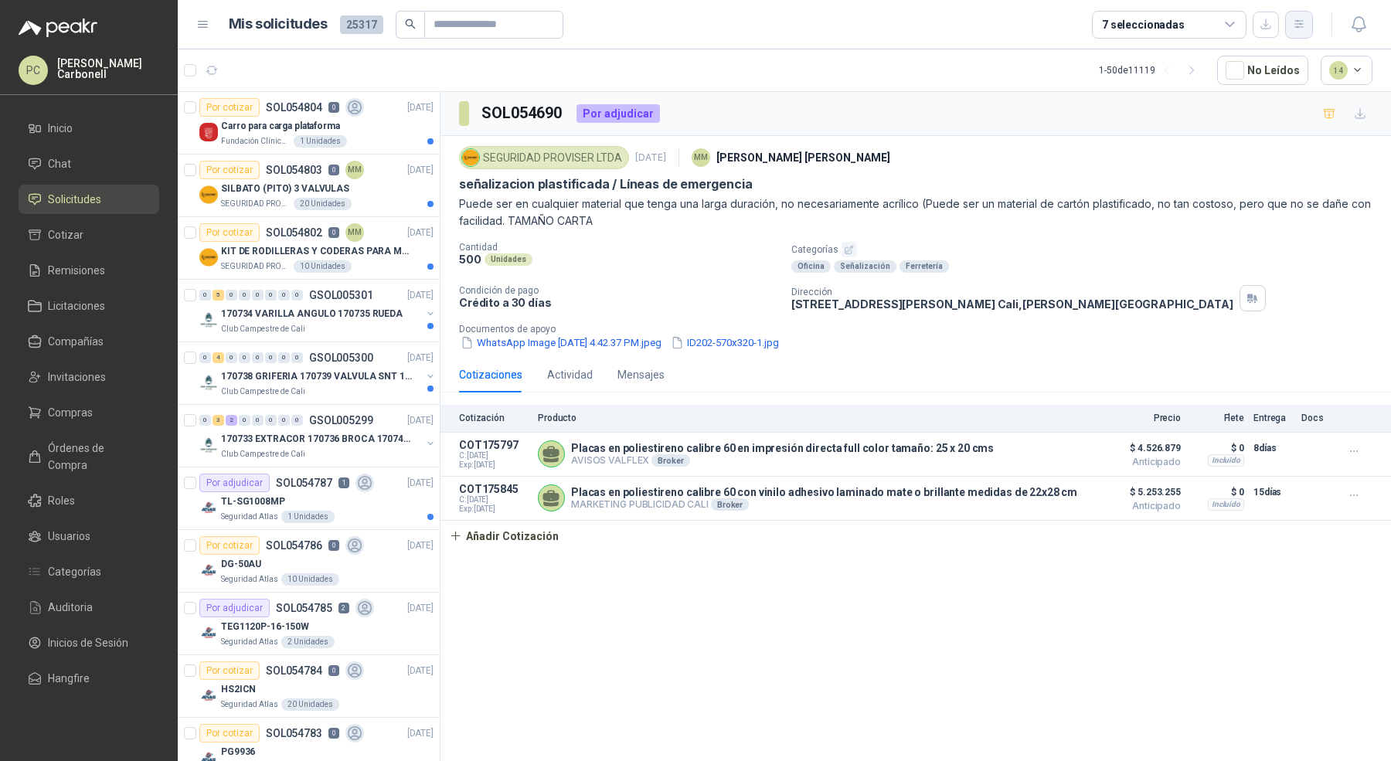
click at [1303, 35] on button "button" at bounding box center [1299, 25] width 28 height 28
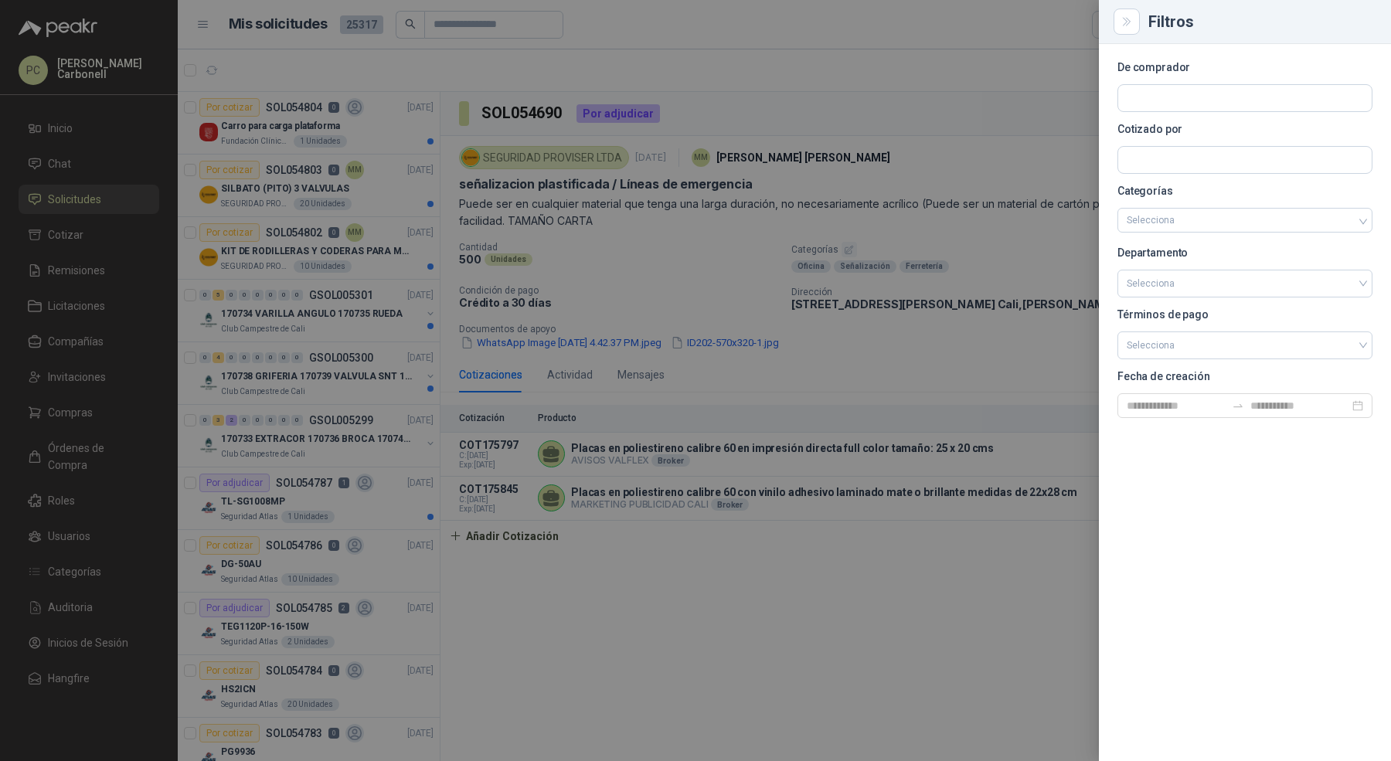
click at [1222, 84] on div at bounding box center [1244, 98] width 255 height 28
click at [1214, 88] on input "text" at bounding box center [1244, 98] width 253 height 26
type input "*********"
click at [1196, 138] on span "Club Campestre de Cali -" at bounding box center [1196, 140] width 84 height 8
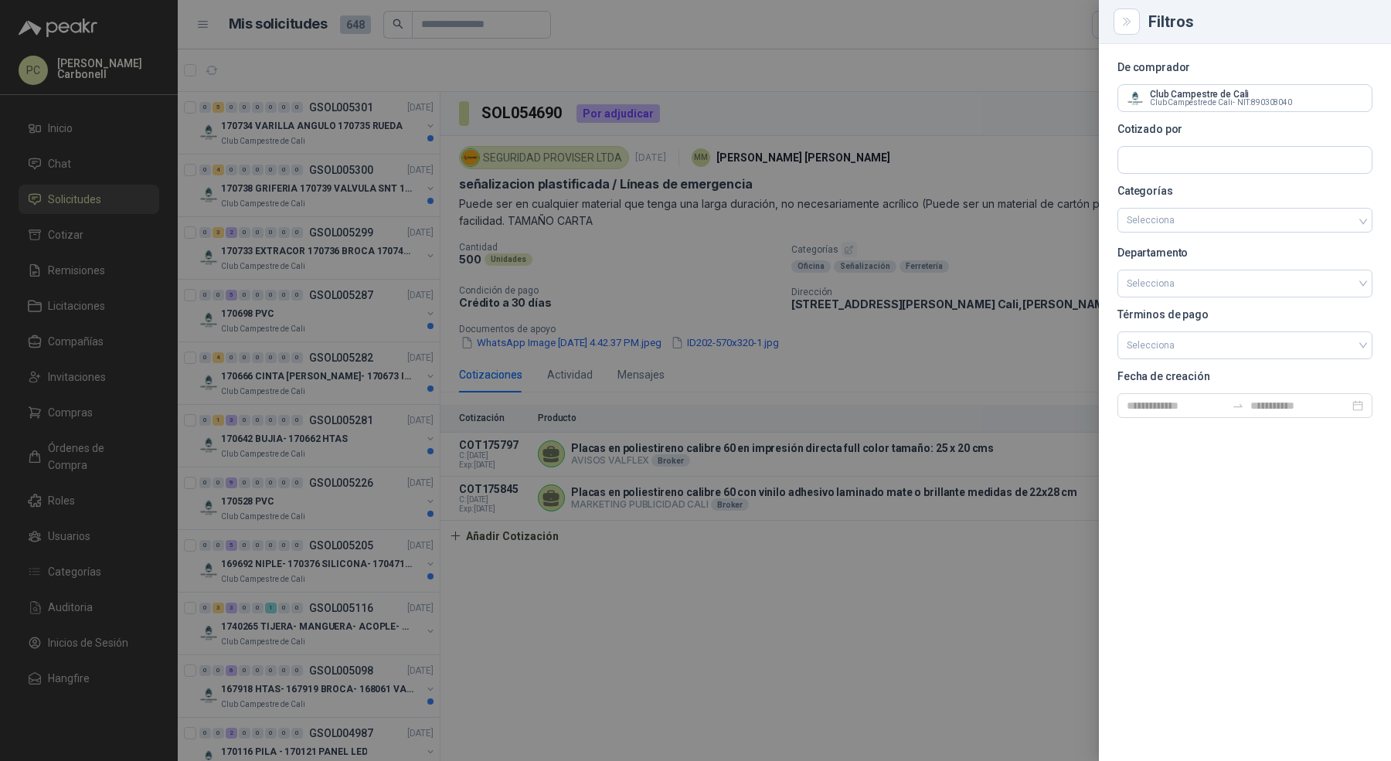
click at [380, 344] on div at bounding box center [695, 380] width 1391 height 761
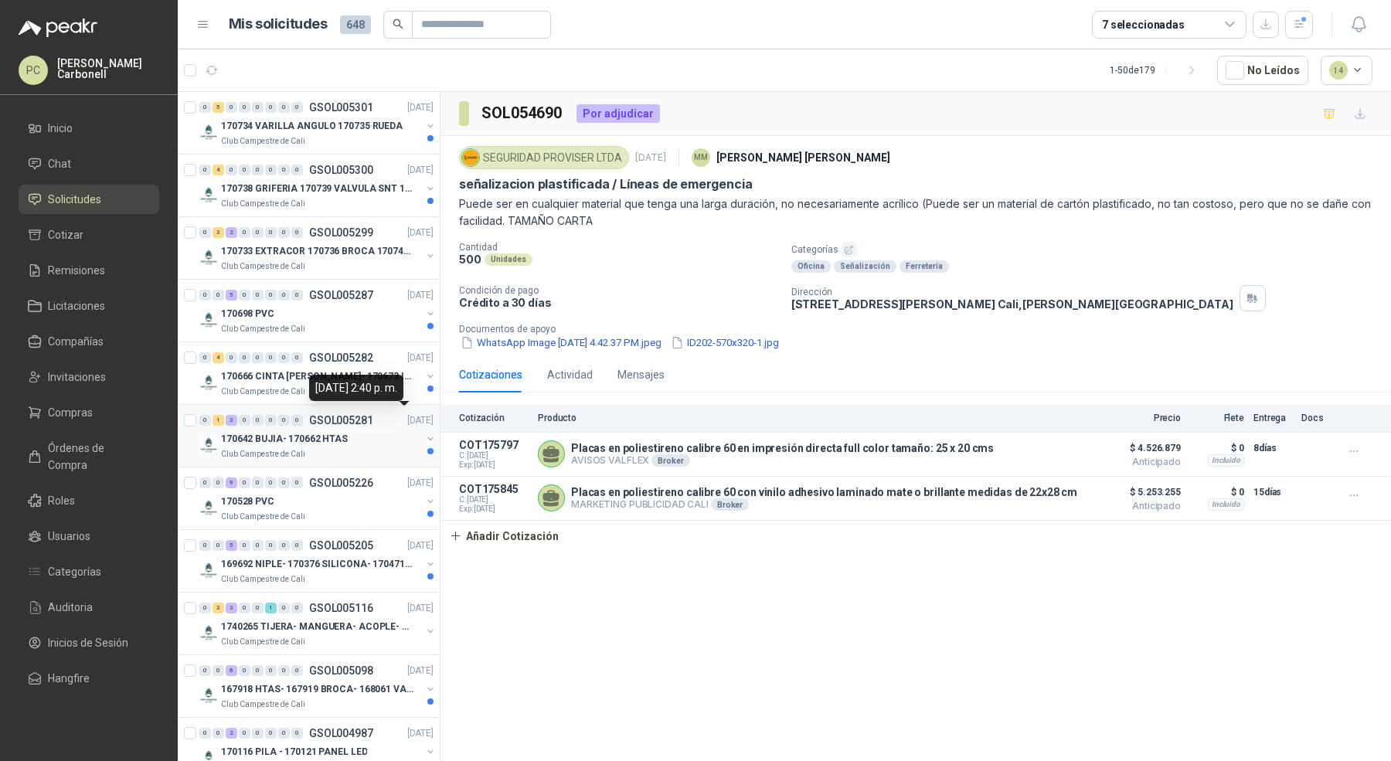
scroll to position [230, 0]
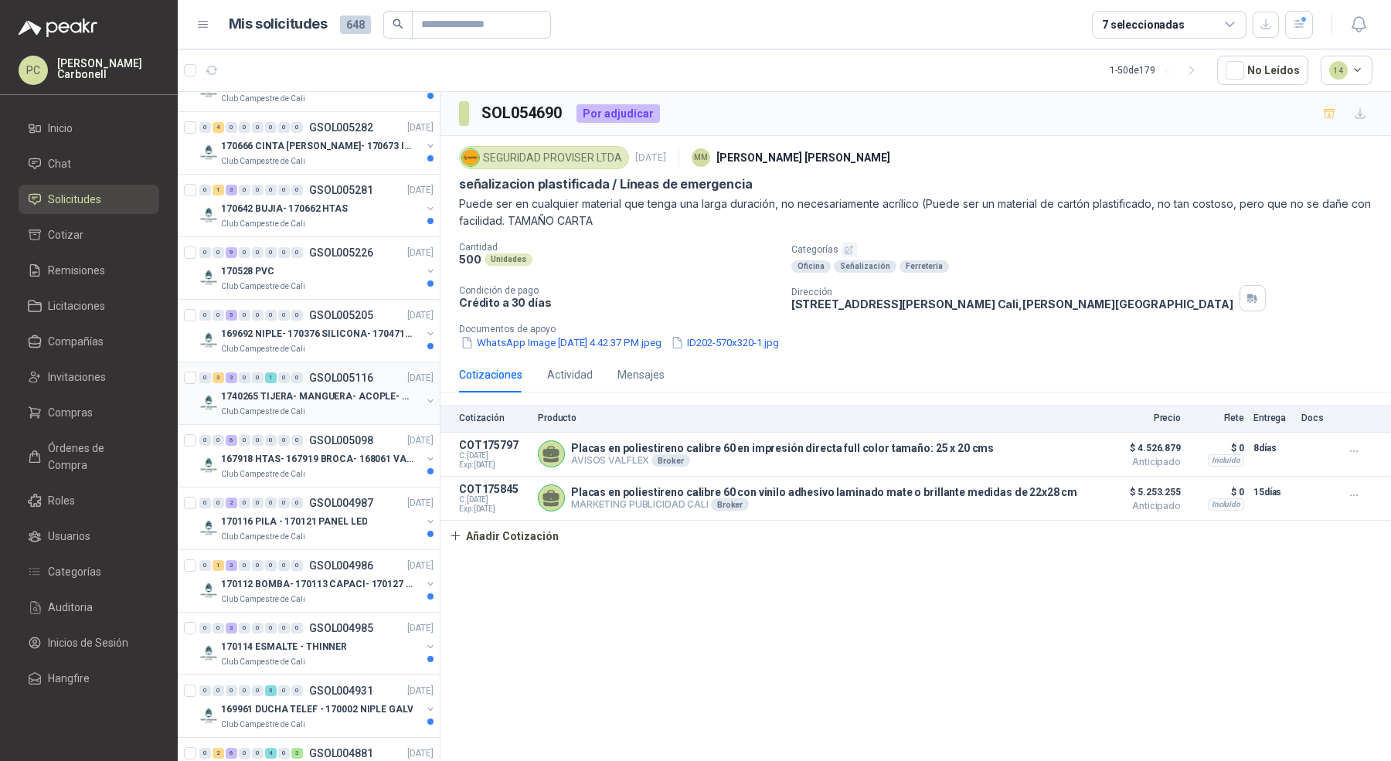
click at [351, 380] on div "0 3 3 0 0 1 0 0 GSOL005116 [DATE]" at bounding box center [317, 378] width 237 height 19
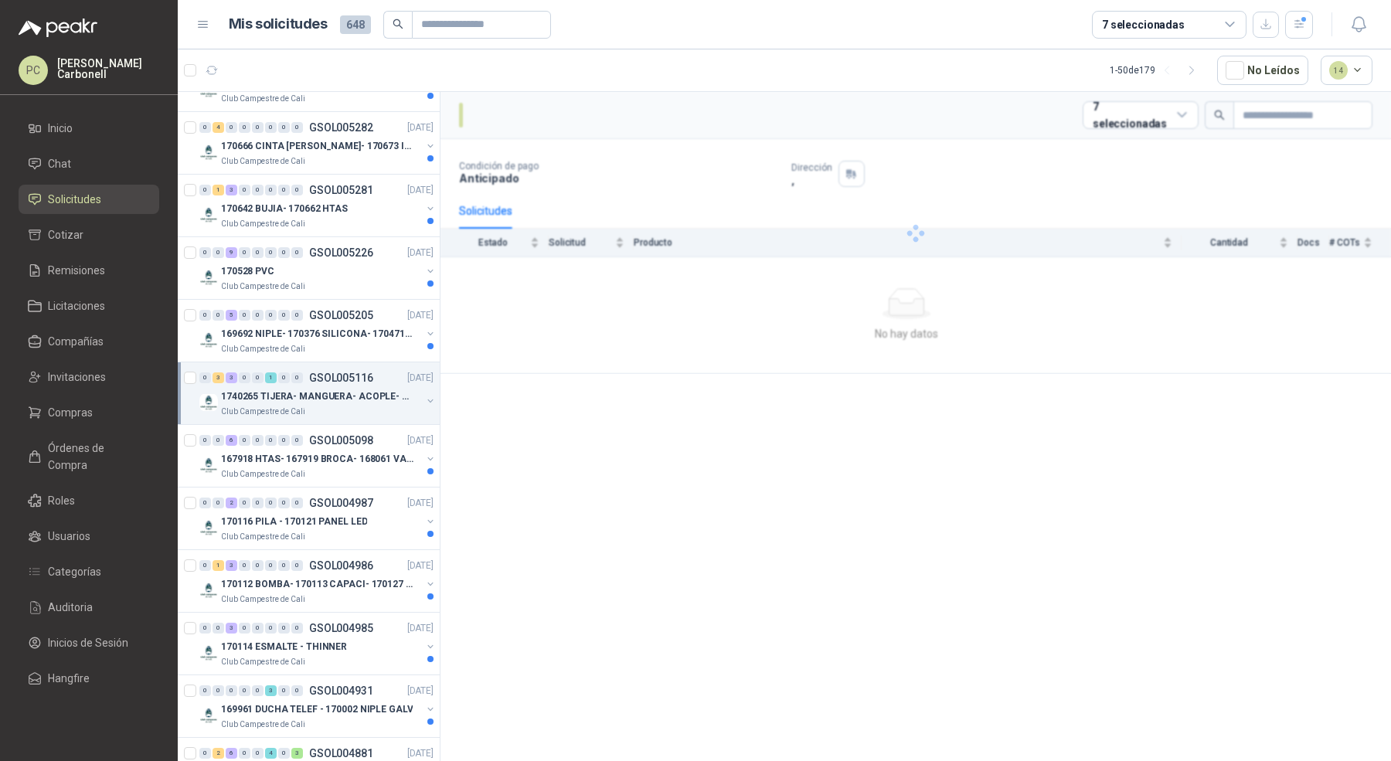
click at [351, 383] on link "0 3 3 0 0 1 0 0 GSOL005116 [DATE] 1740265 TIJERA- MANGUERA- ACOPLE- SURTIDORES …" at bounding box center [317, 393] width 237 height 49
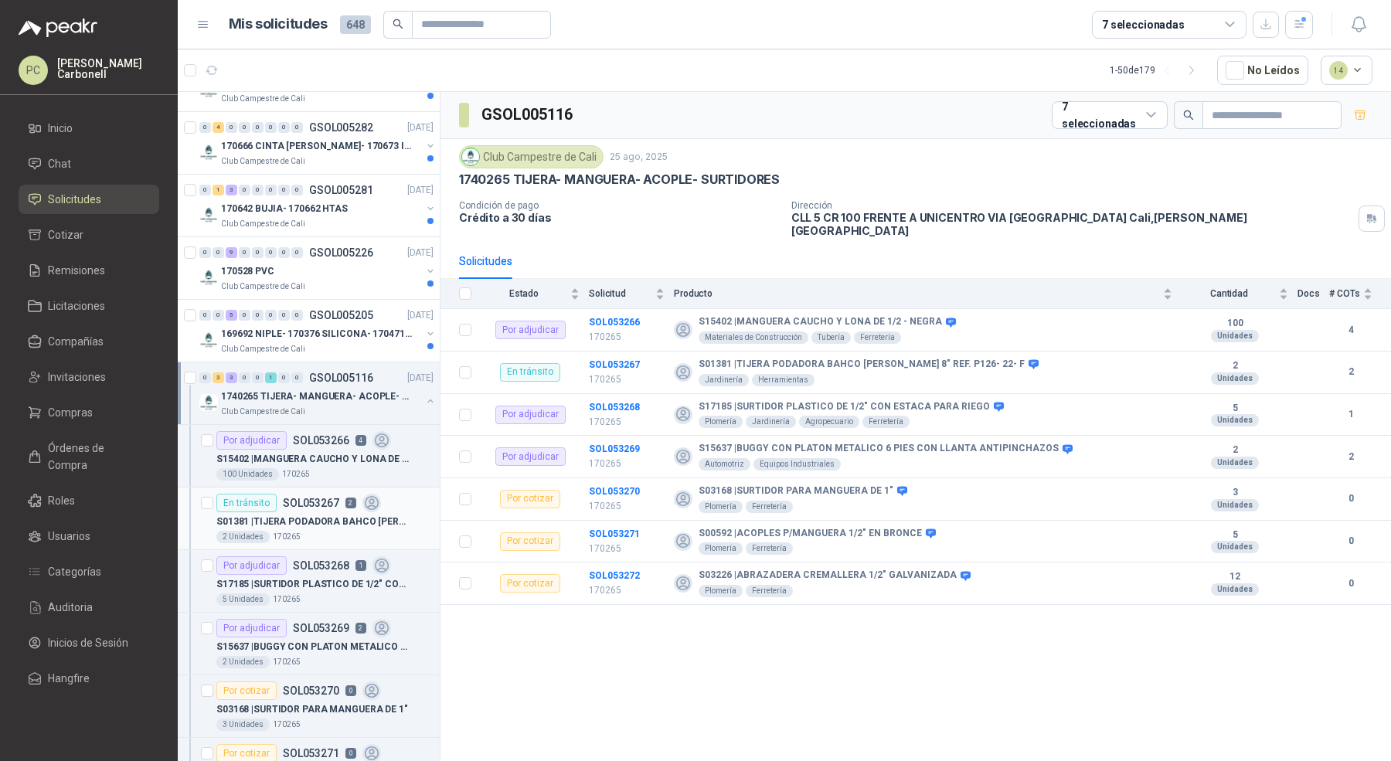
click at [329, 502] on p "SOL053267" at bounding box center [311, 503] width 56 height 11
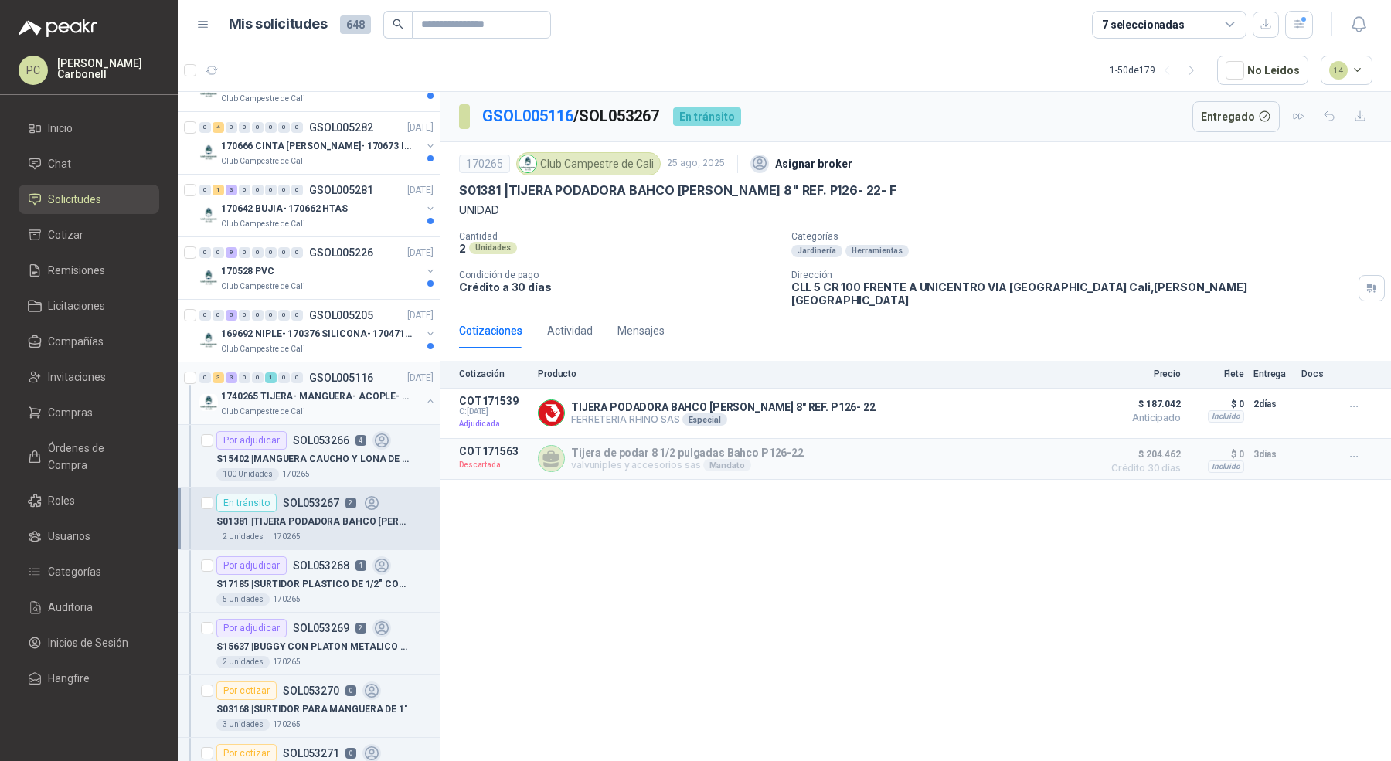
click at [318, 397] on p "1740265 TIJERA- MANGUERA- ACOPLE- SURTIDORES" at bounding box center [317, 396] width 192 height 15
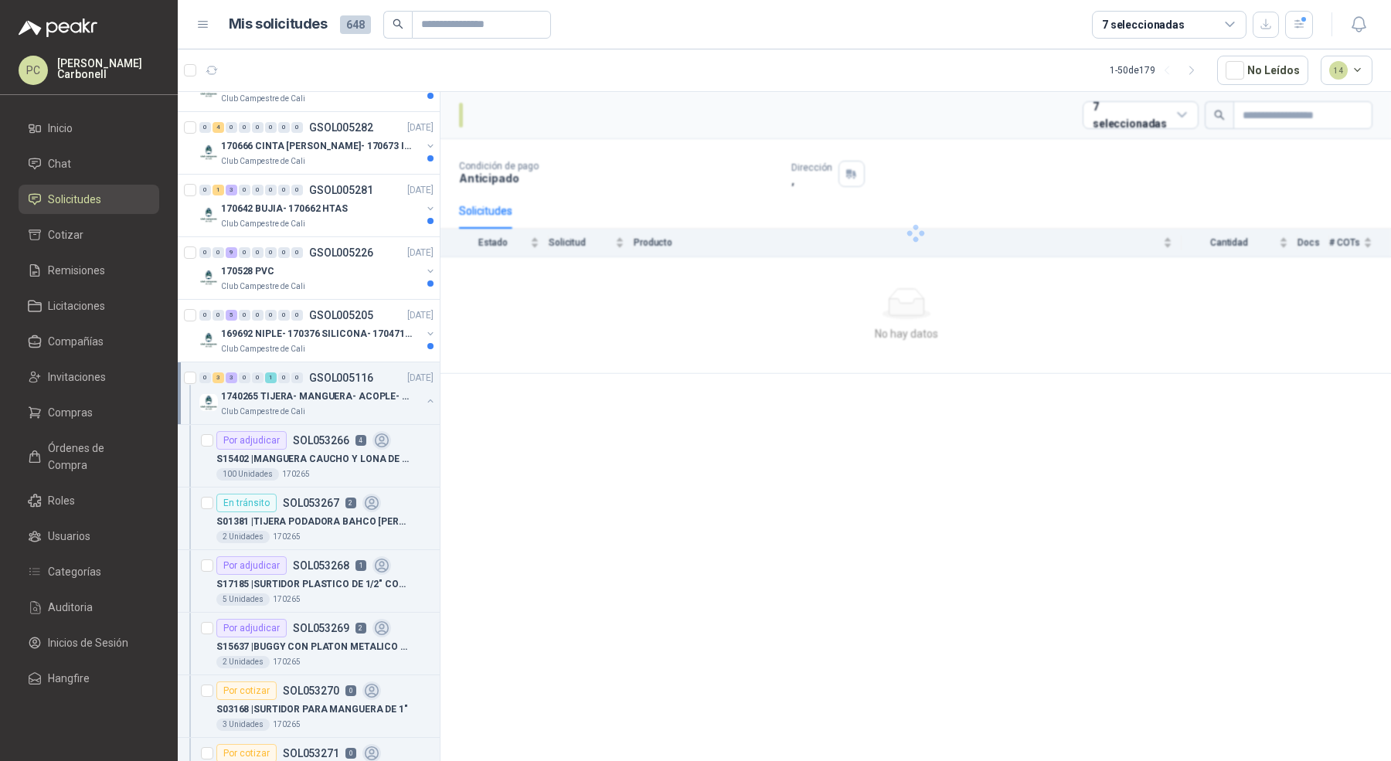
click at [318, 397] on p "1740265 TIJERA- MANGUERA- ACOPLE- SURTIDORES" at bounding box center [317, 396] width 192 height 15
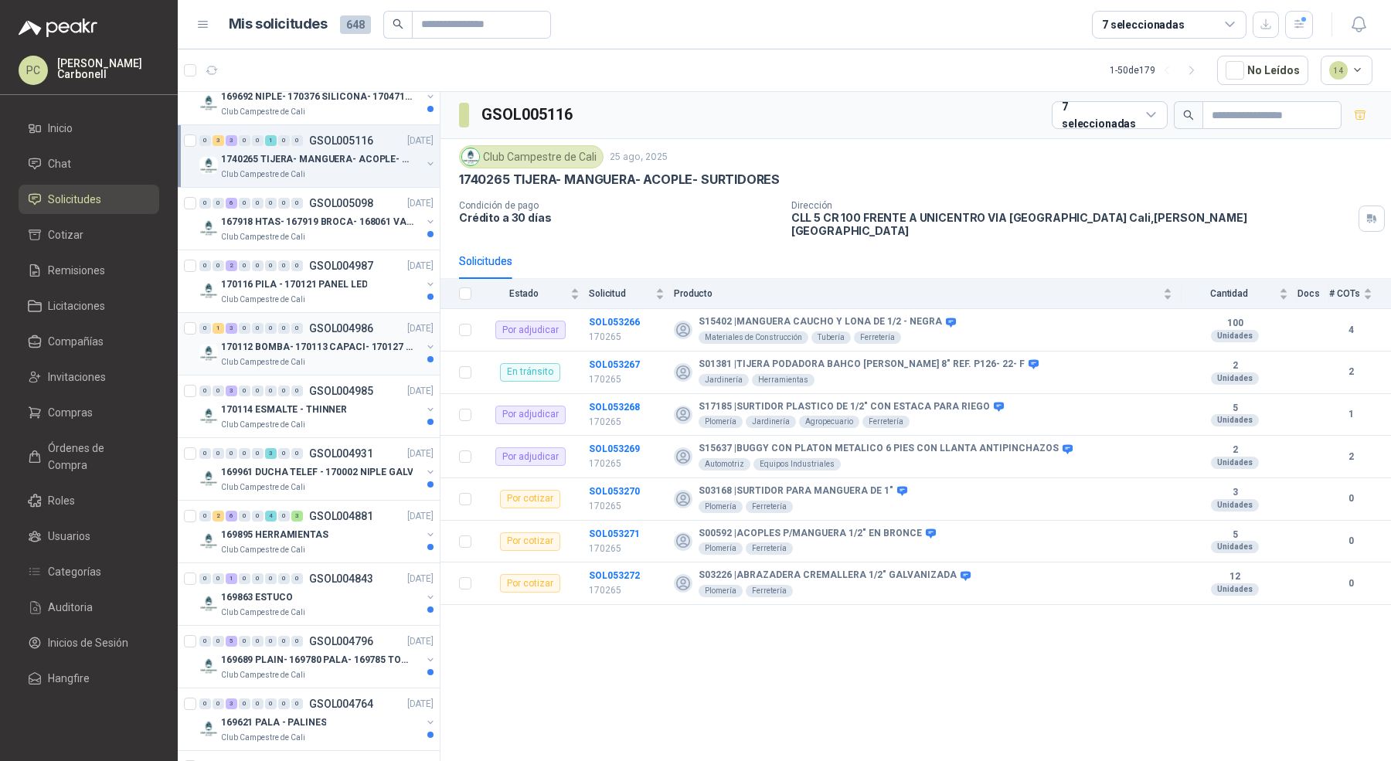
scroll to position [468, 0]
click at [338, 536] on div "169895 HERRAMIENTAS" at bounding box center [321, 534] width 200 height 19
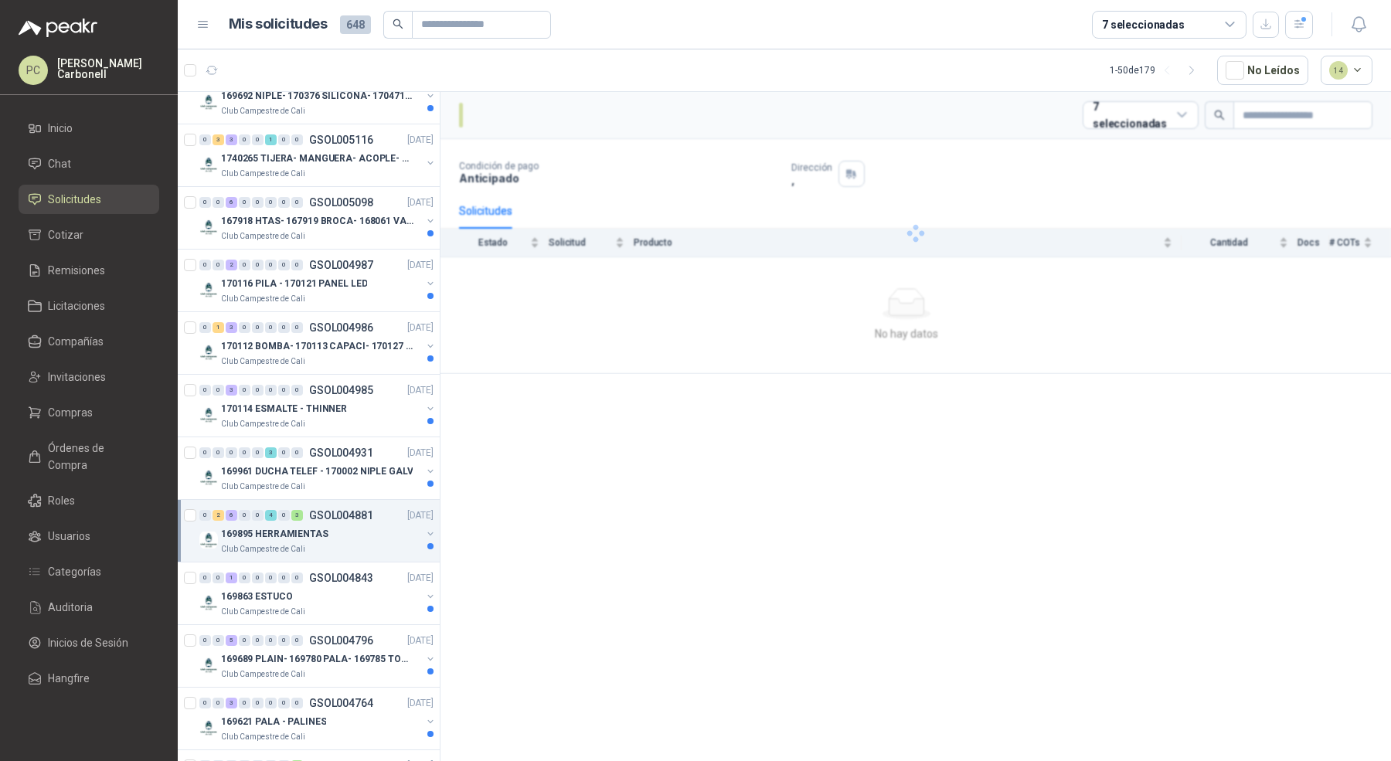
click at [338, 536] on div "169895 HERRAMIENTAS" at bounding box center [321, 534] width 200 height 19
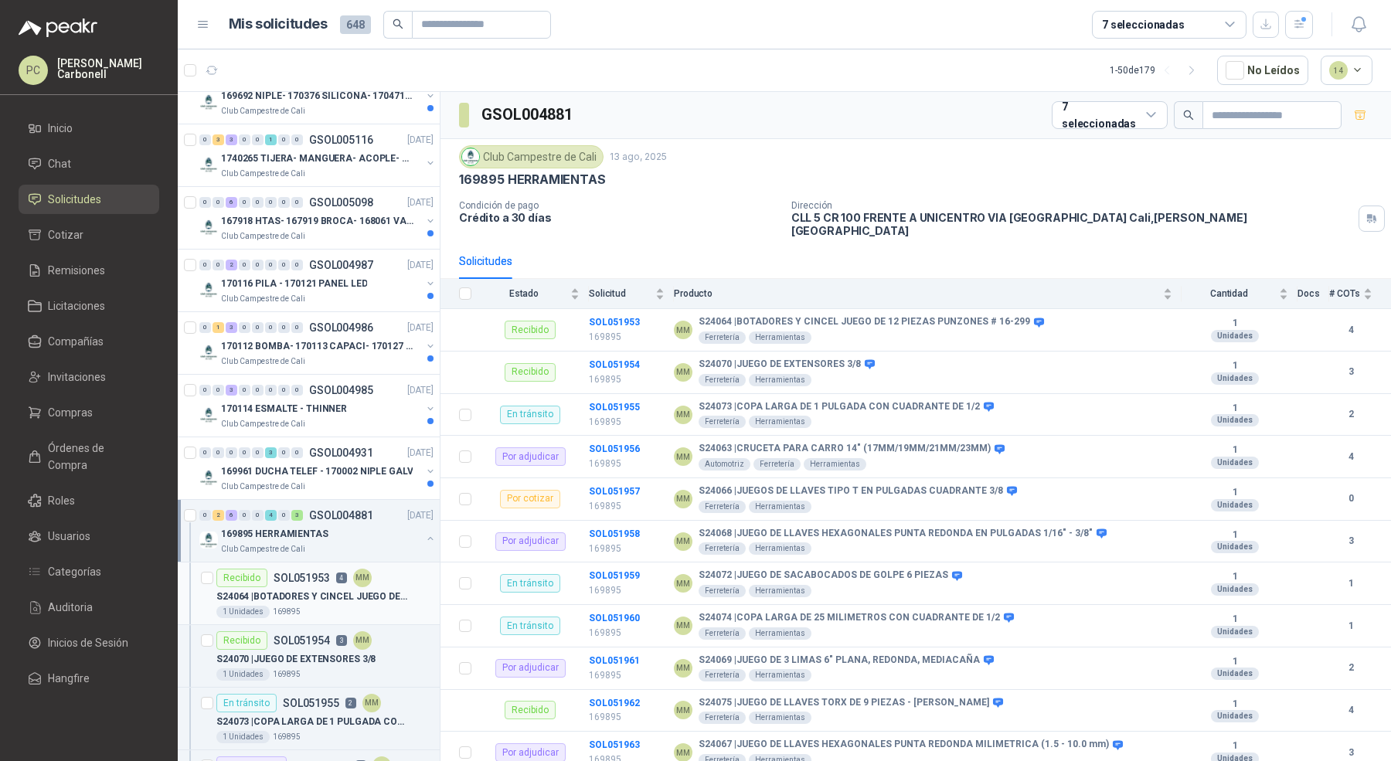
click at [315, 593] on p "S24064 | BOTADORES Y CINCEL JUEGO DE 12 PIEZAS PUNZONES # 16-299" at bounding box center [312, 597] width 192 height 15
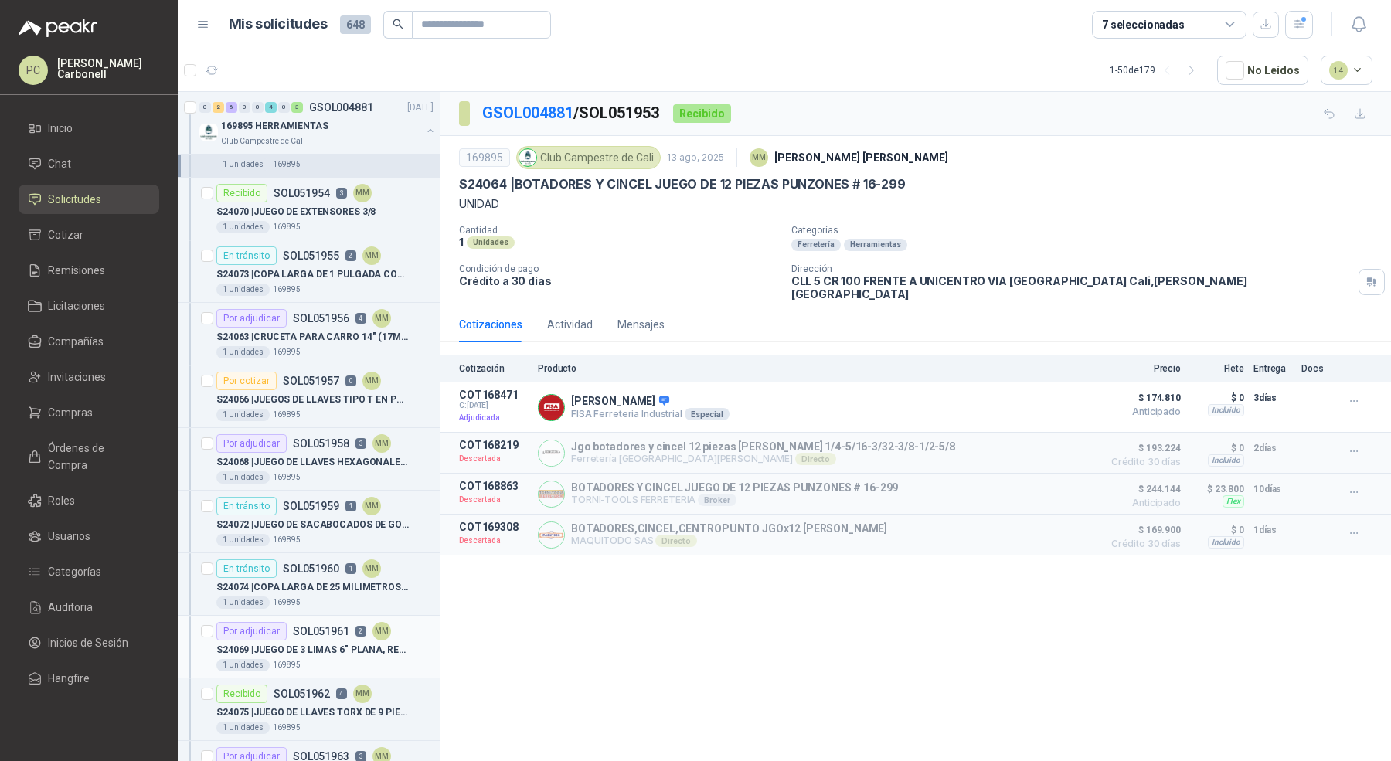
scroll to position [929, 0]
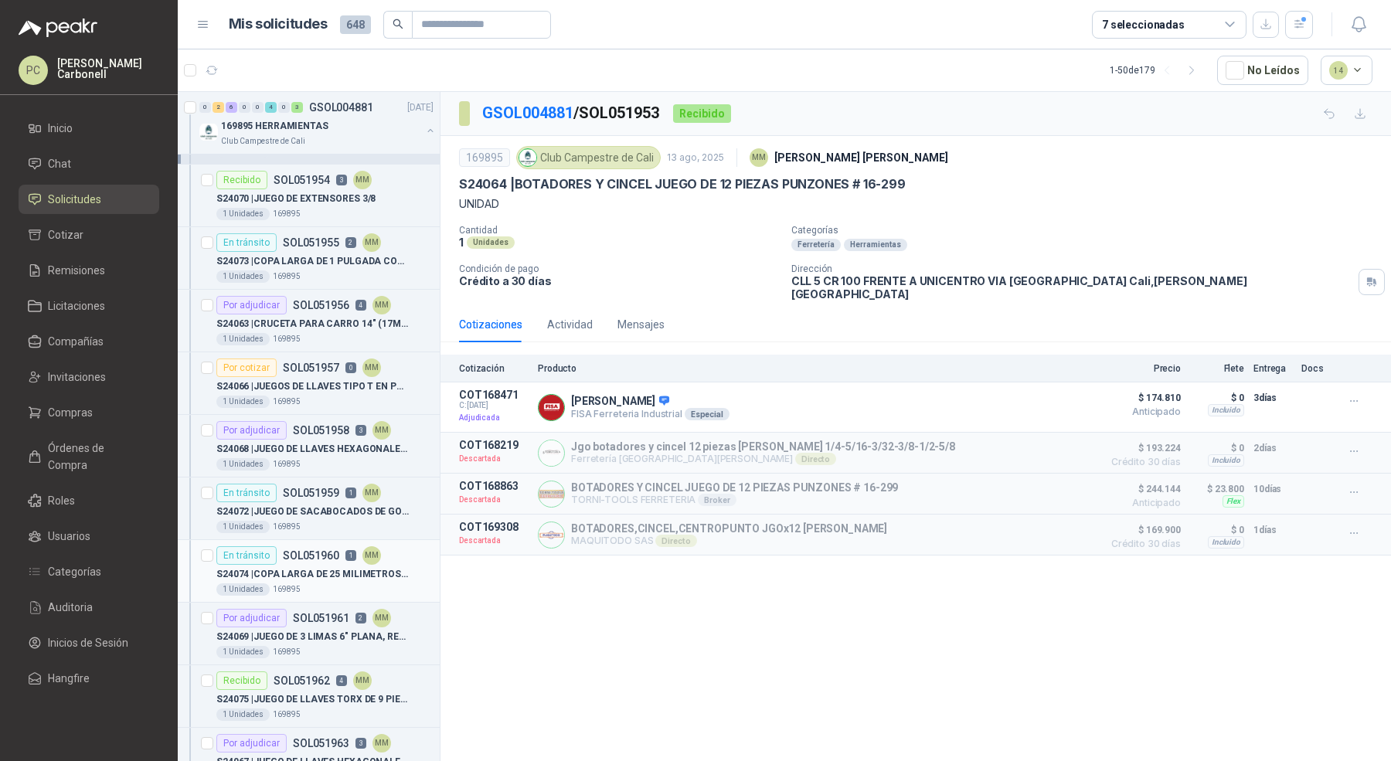
click at [298, 570] on p "S24074 | COPA LARGA DE 25 MILIMETROS CON CUADRANTE DE 1/2" at bounding box center [312, 574] width 192 height 15
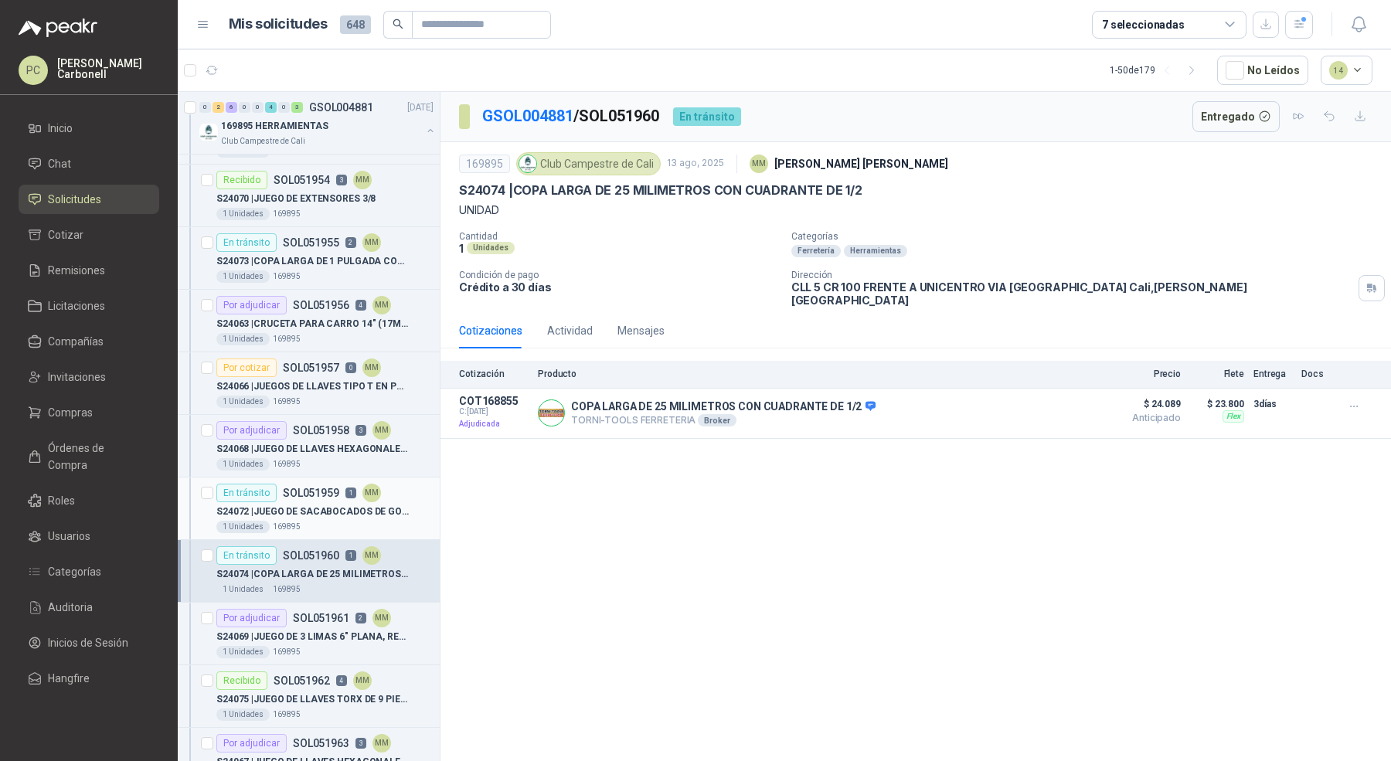
click at [298, 523] on div "1 Unidades 169895" at bounding box center [324, 527] width 217 height 12
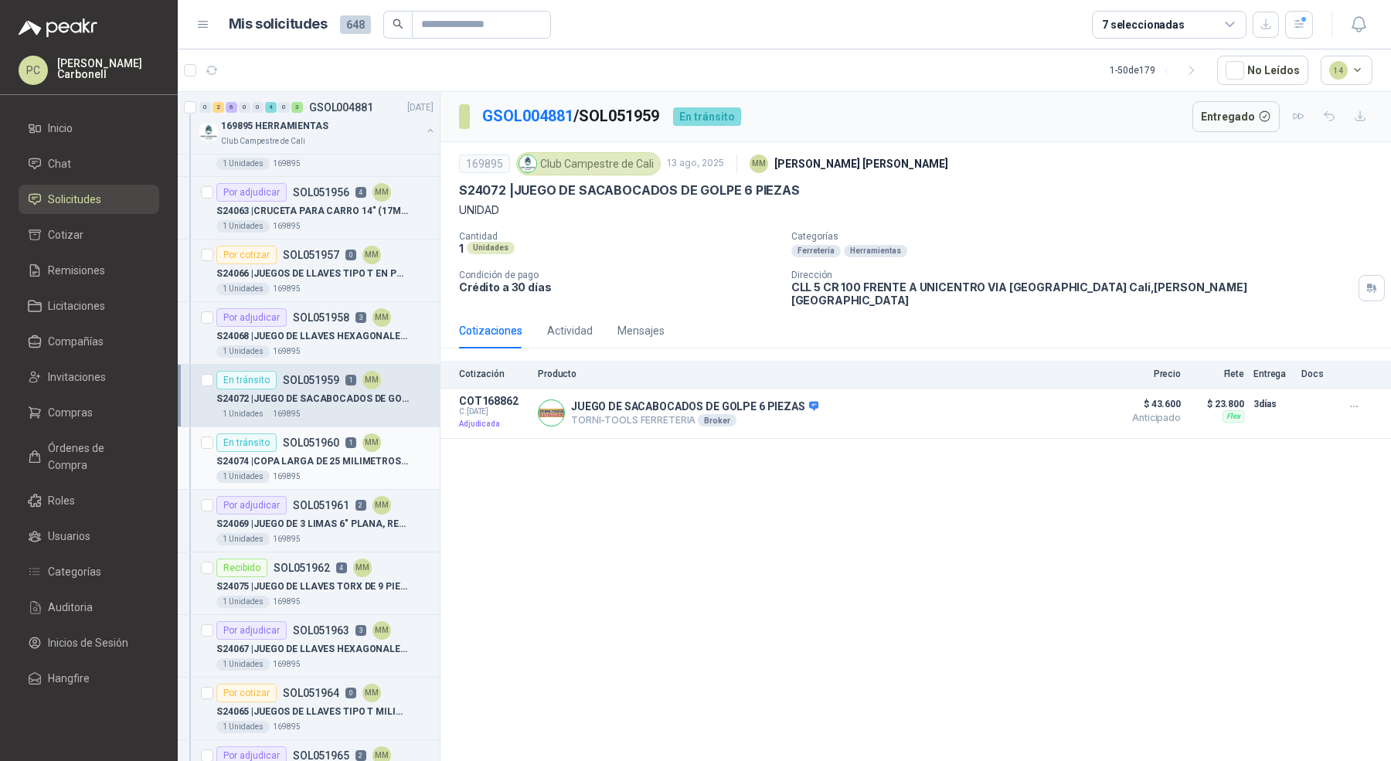
scroll to position [1138, 0]
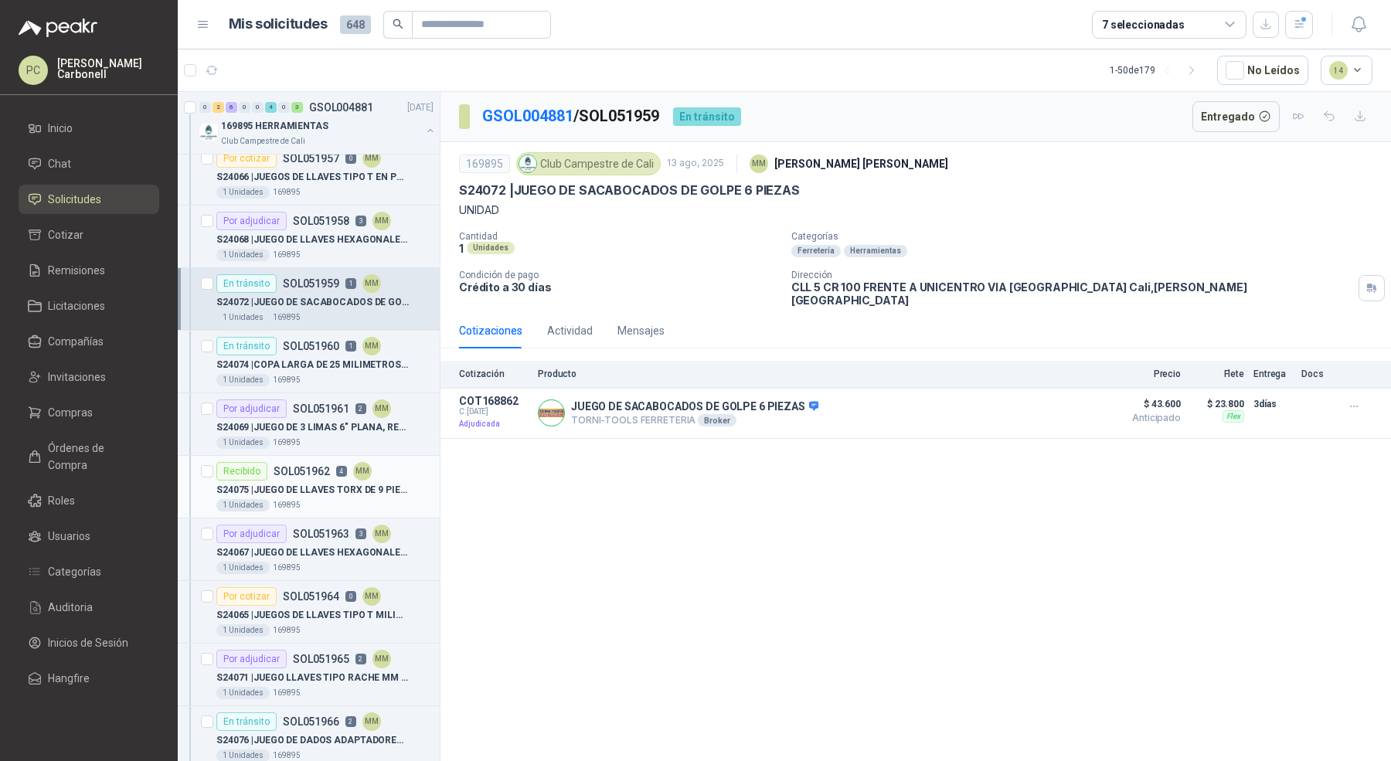
click at [307, 499] on div "1 Unidades 169895" at bounding box center [324, 505] width 217 height 12
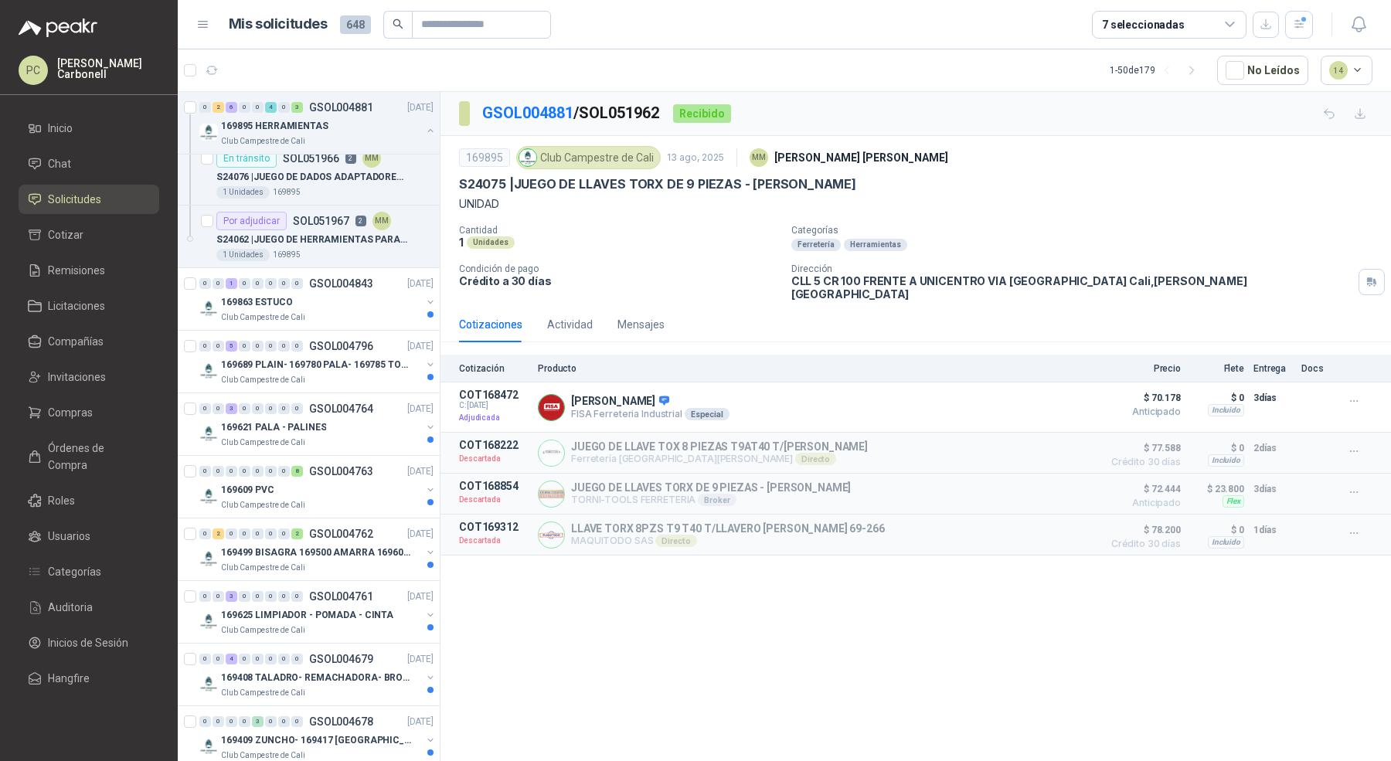
scroll to position [1706, 0]
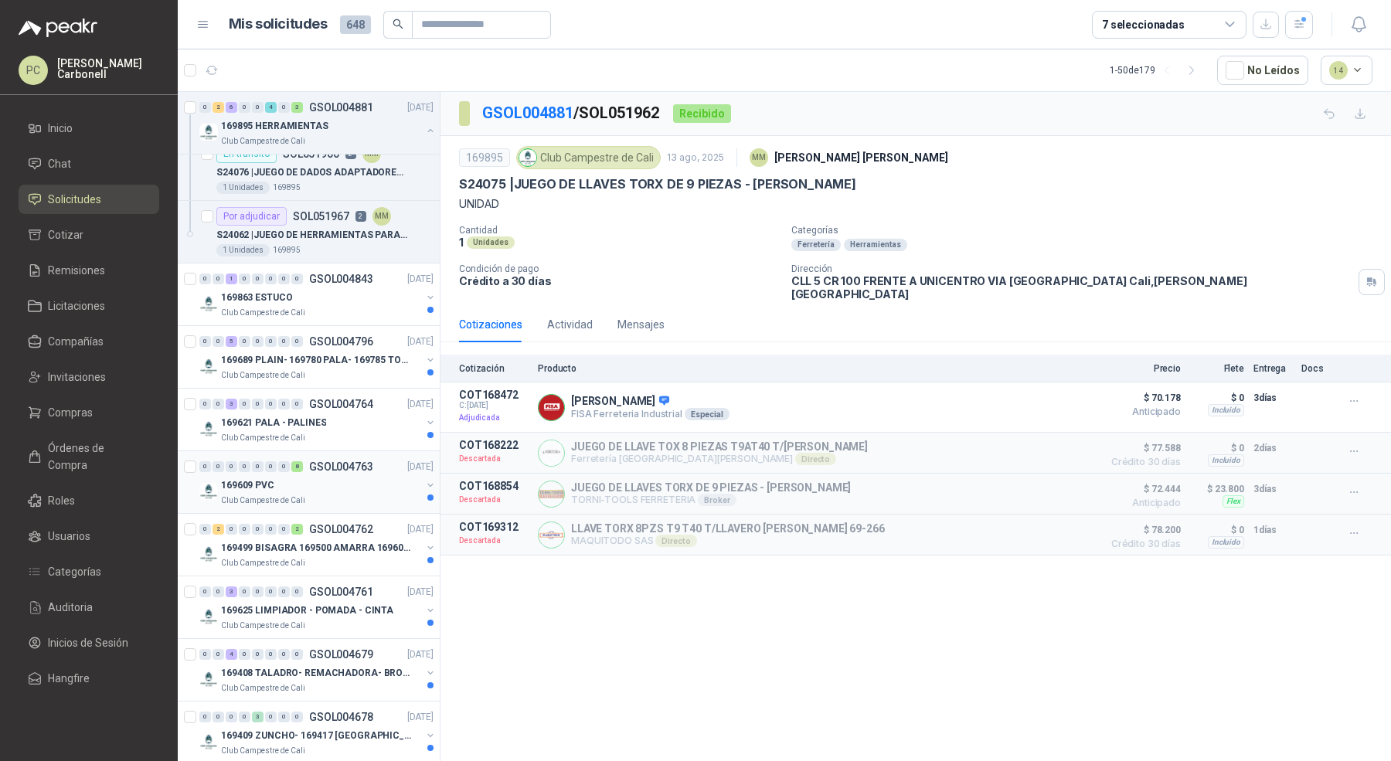
click at [310, 495] on div "Club Campestre de Cali" at bounding box center [321, 501] width 200 height 12
click at [311, 481] on div "169609 PVC" at bounding box center [321, 485] width 200 height 19
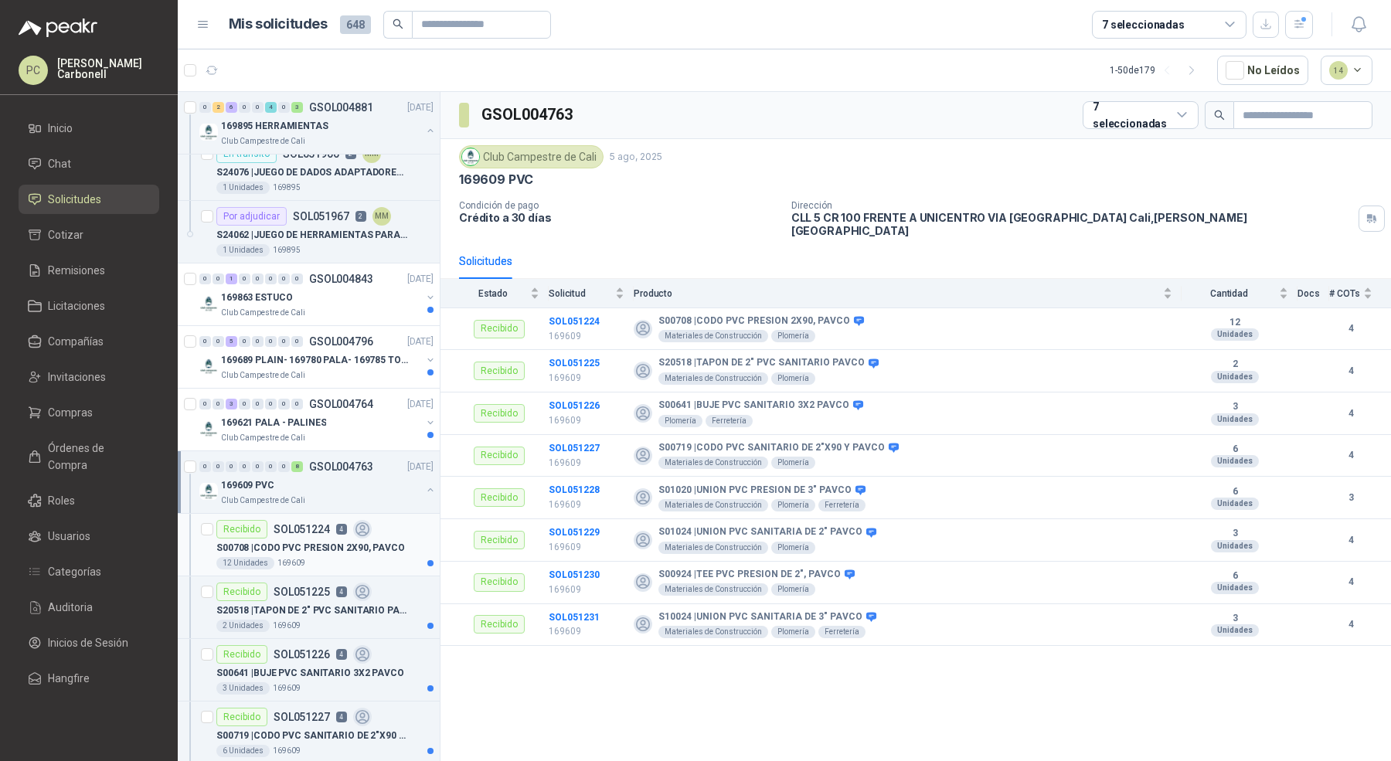
click at [294, 524] on div "Recibido SOL051224 4" at bounding box center [293, 529] width 155 height 19
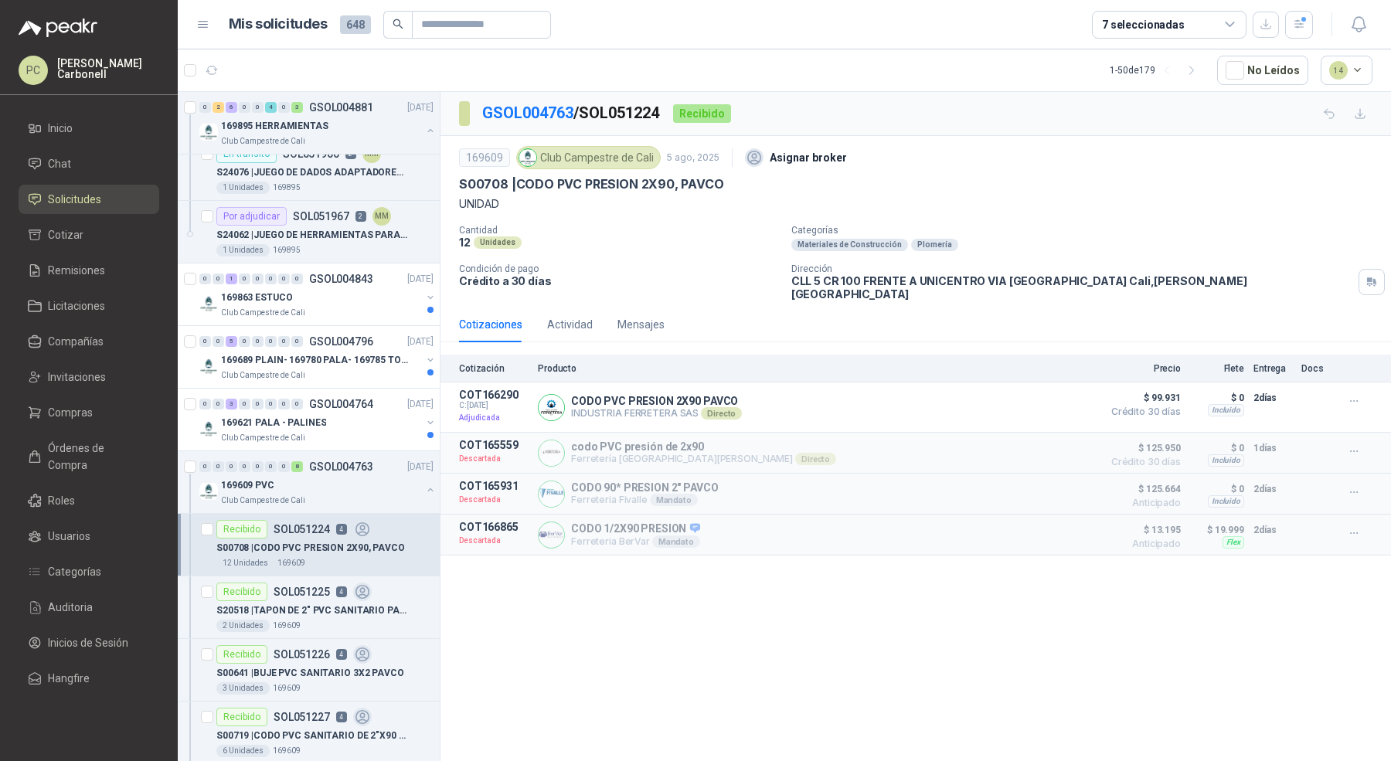
scroll to position [1725, 0]
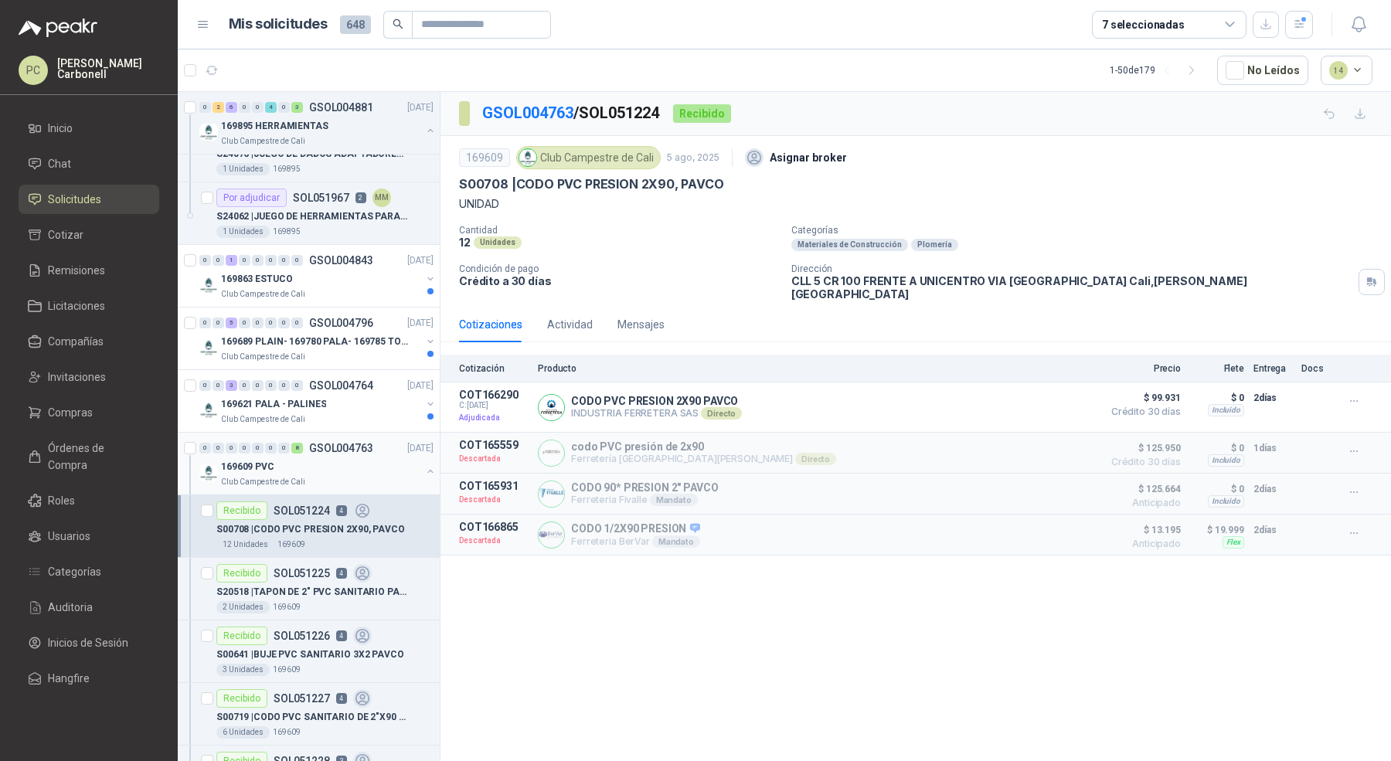
click at [299, 476] on p "Club Campestre de Cali" at bounding box center [263, 482] width 84 height 12
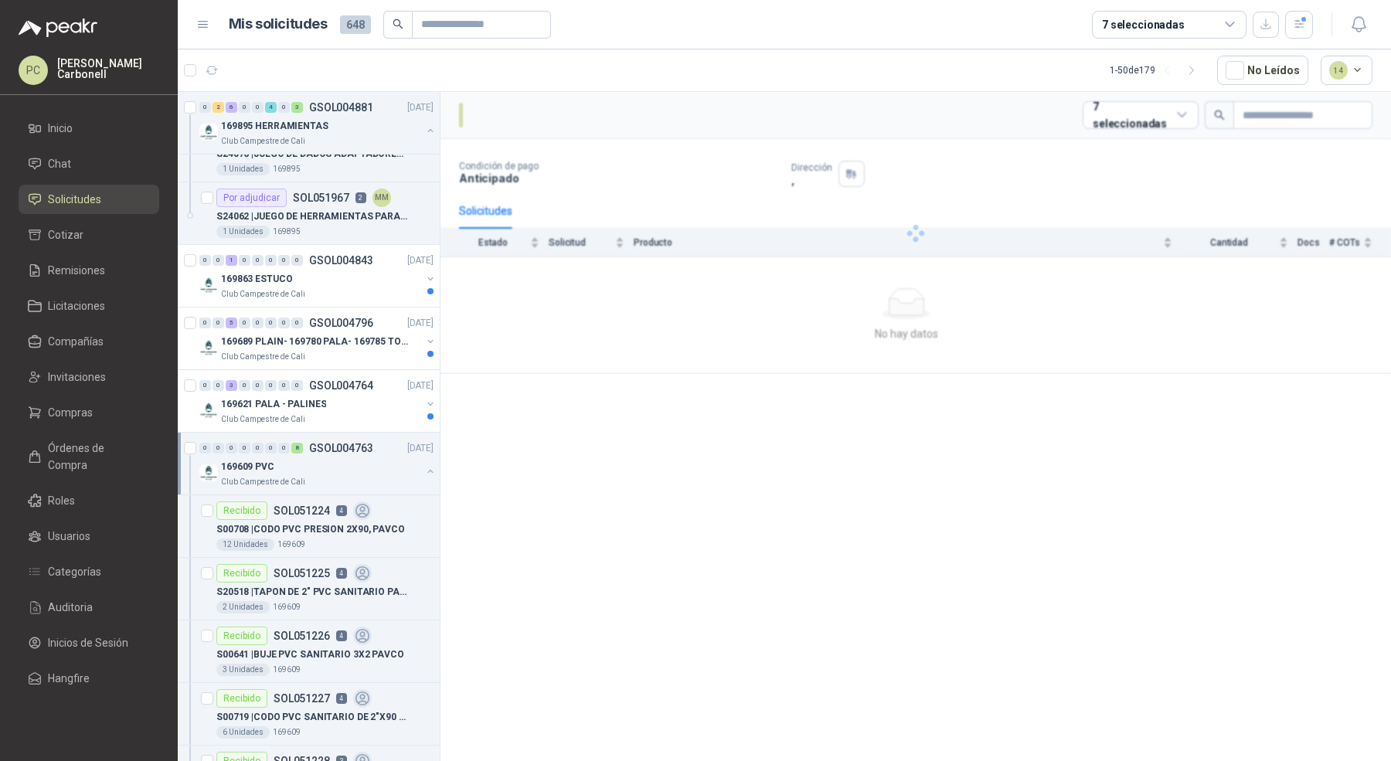
click at [299, 476] on p "Club Campestre de Cali" at bounding box center [263, 482] width 84 height 12
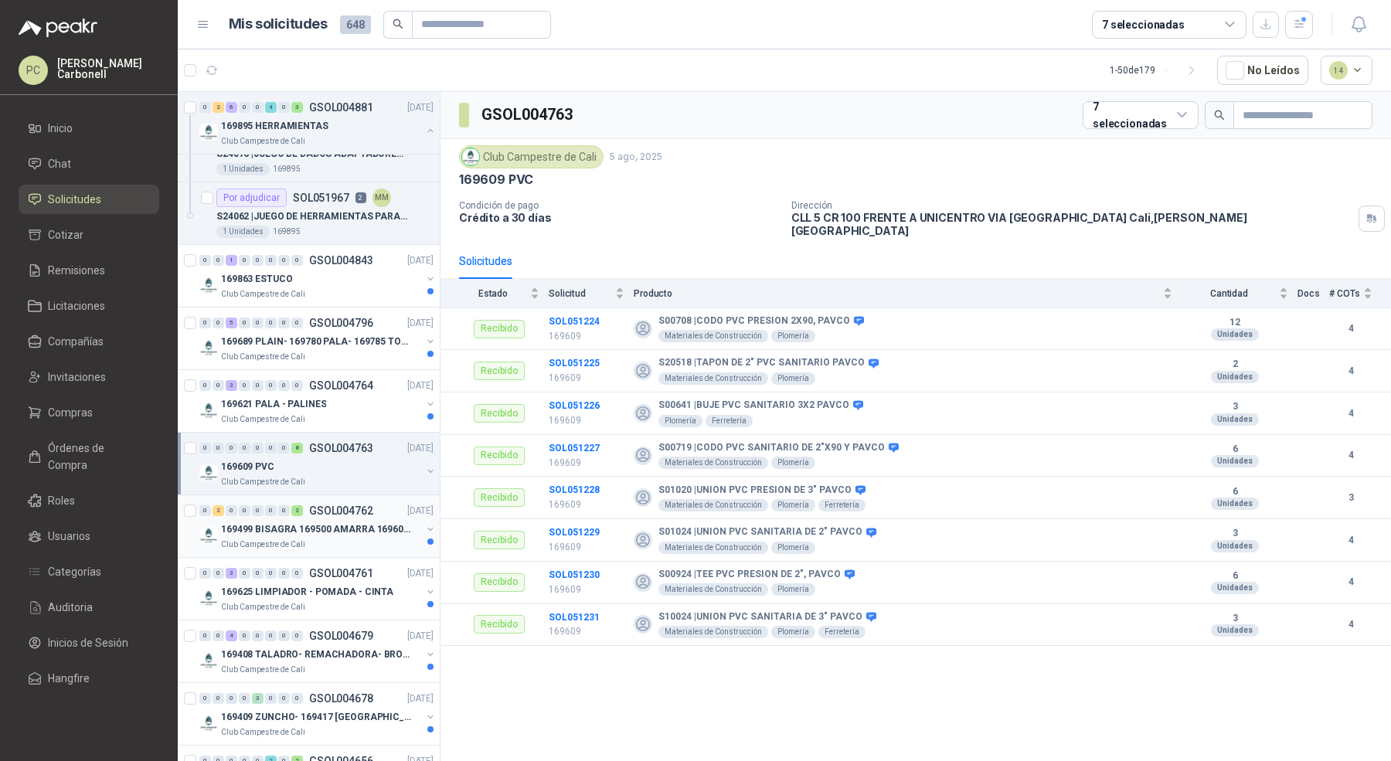
click at [299, 522] on p "169499 BISAGRA 169500 AMARRA 169601 [PERSON_NAME] 169617 CER" at bounding box center [317, 529] width 192 height 15
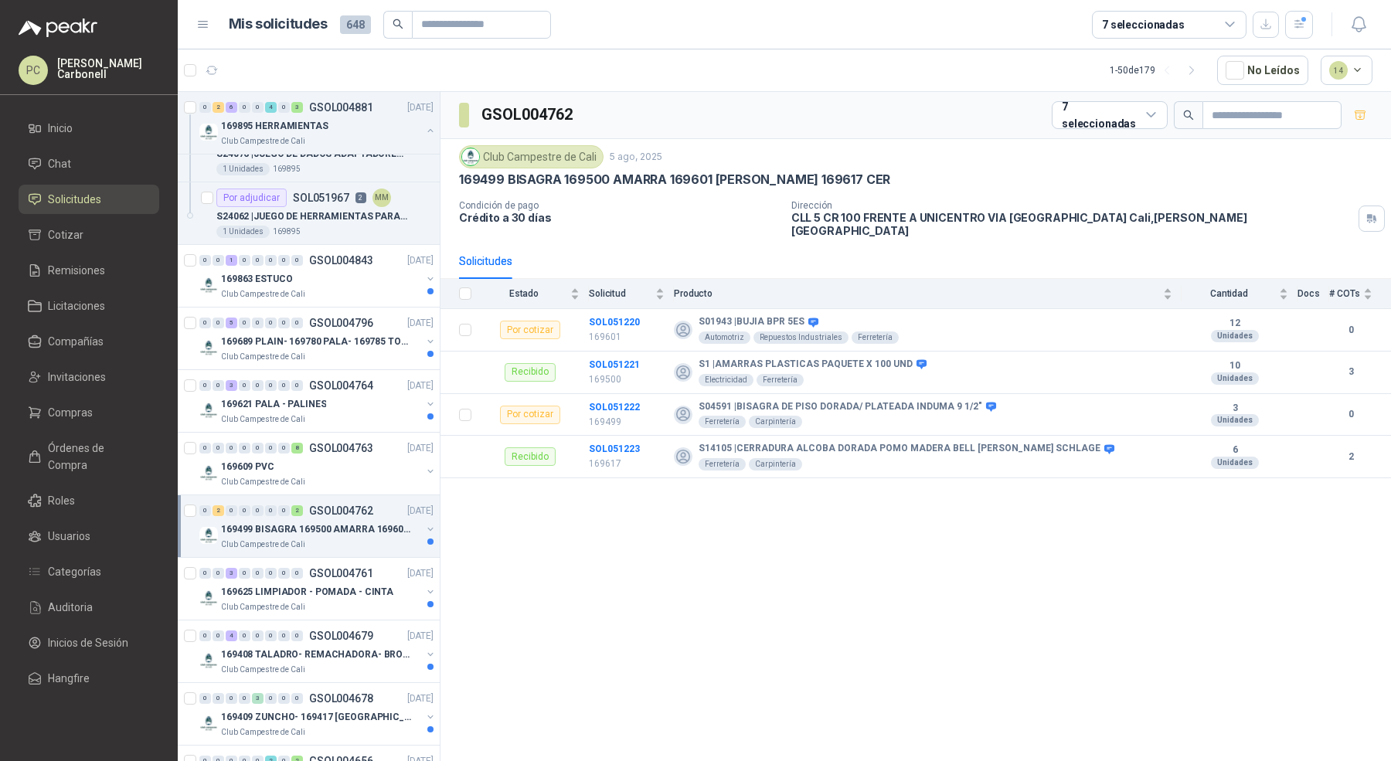
click at [299, 522] on p "169499 BISAGRA 169500 AMARRA 169601 [PERSON_NAME] 169617 CER" at bounding box center [317, 529] width 192 height 15
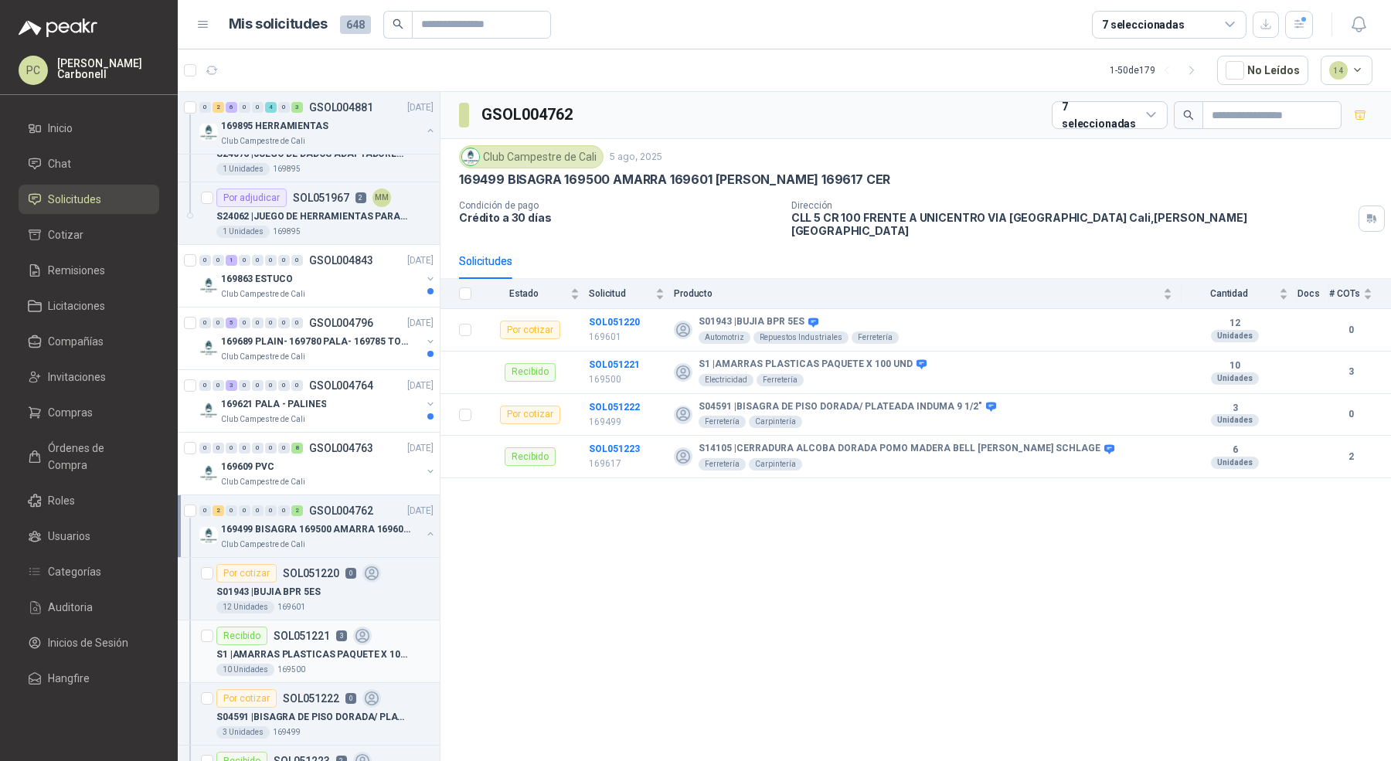
click at [290, 631] on p "SOL051221" at bounding box center [302, 636] width 56 height 11
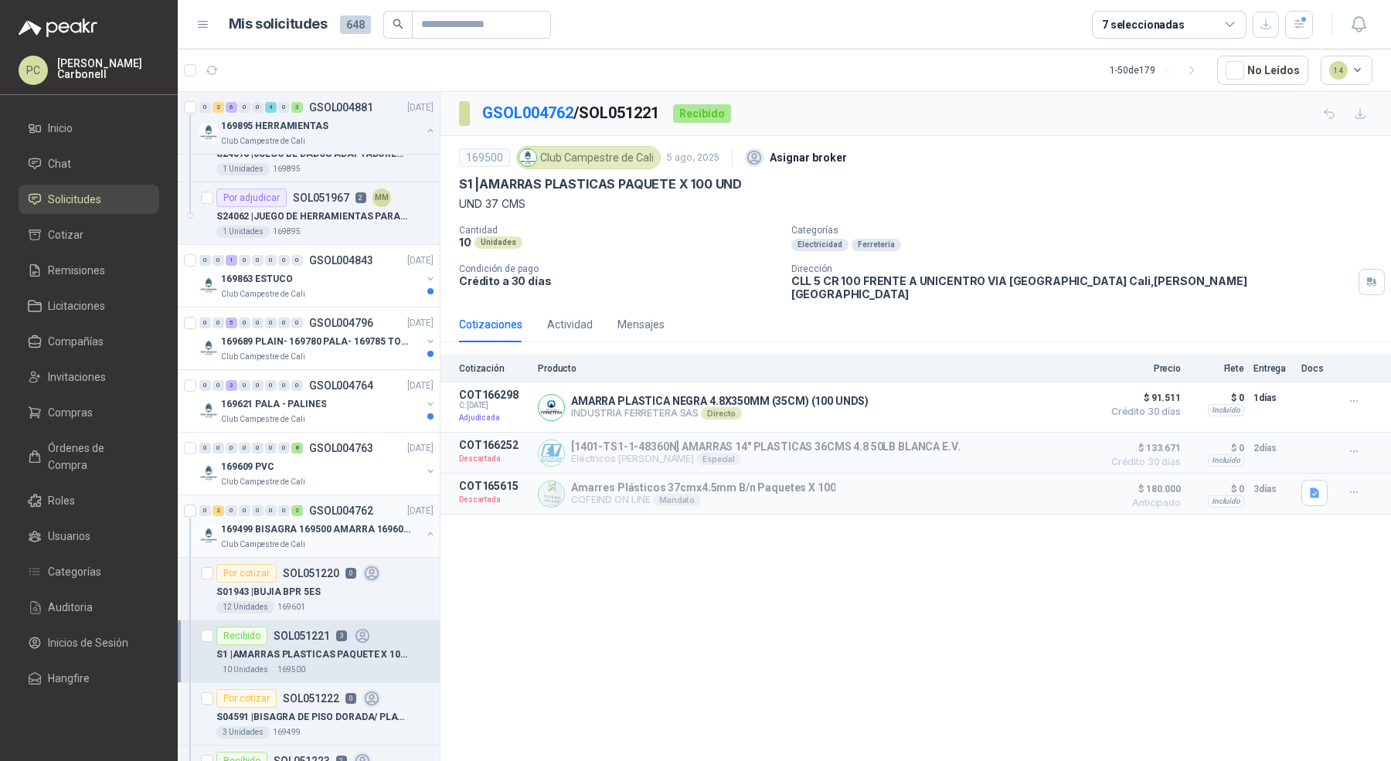
click at [306, 539] on div "Club Campestre de Cali" at bounding box center [321, 545] width 200 height 12
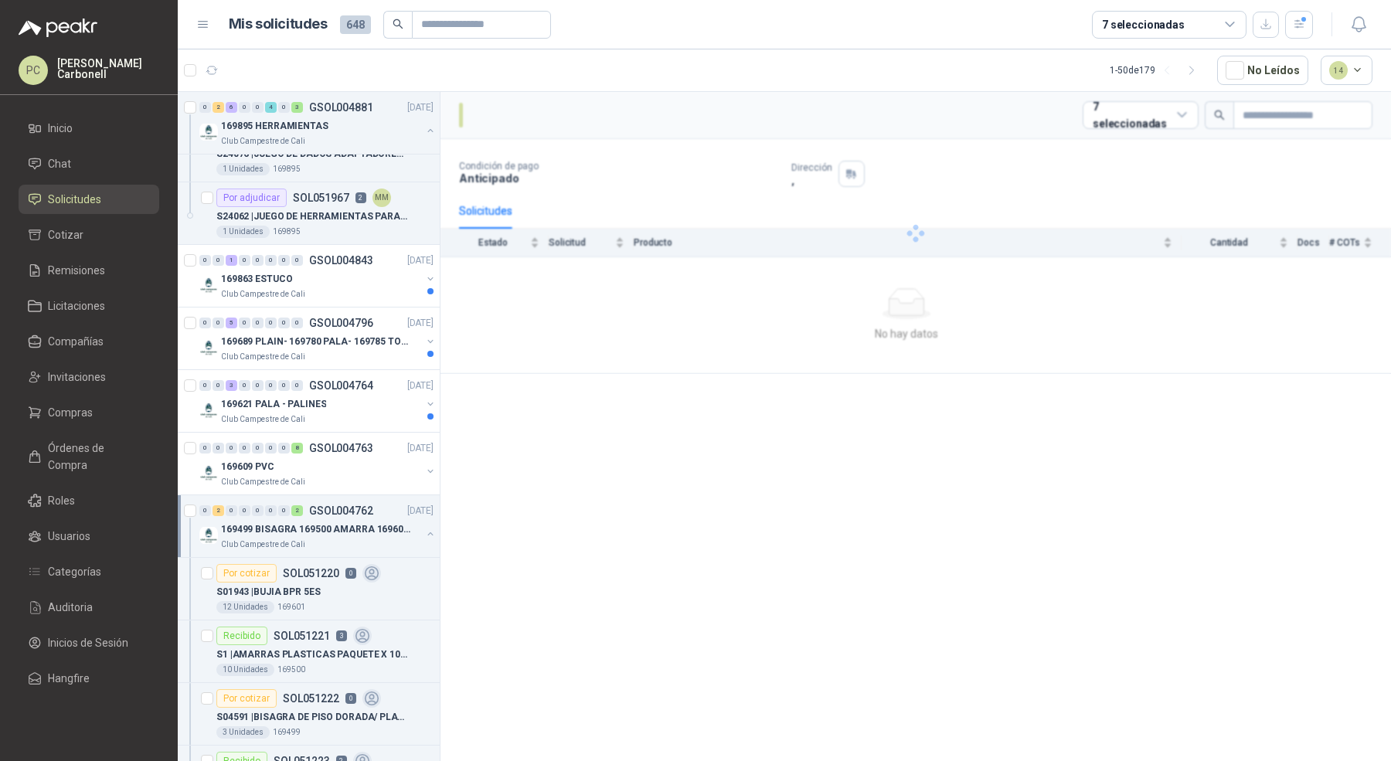
click at [306, 539] on div "Club Campestre de Cali" at bounding box center [321, 545] width 200 height 12
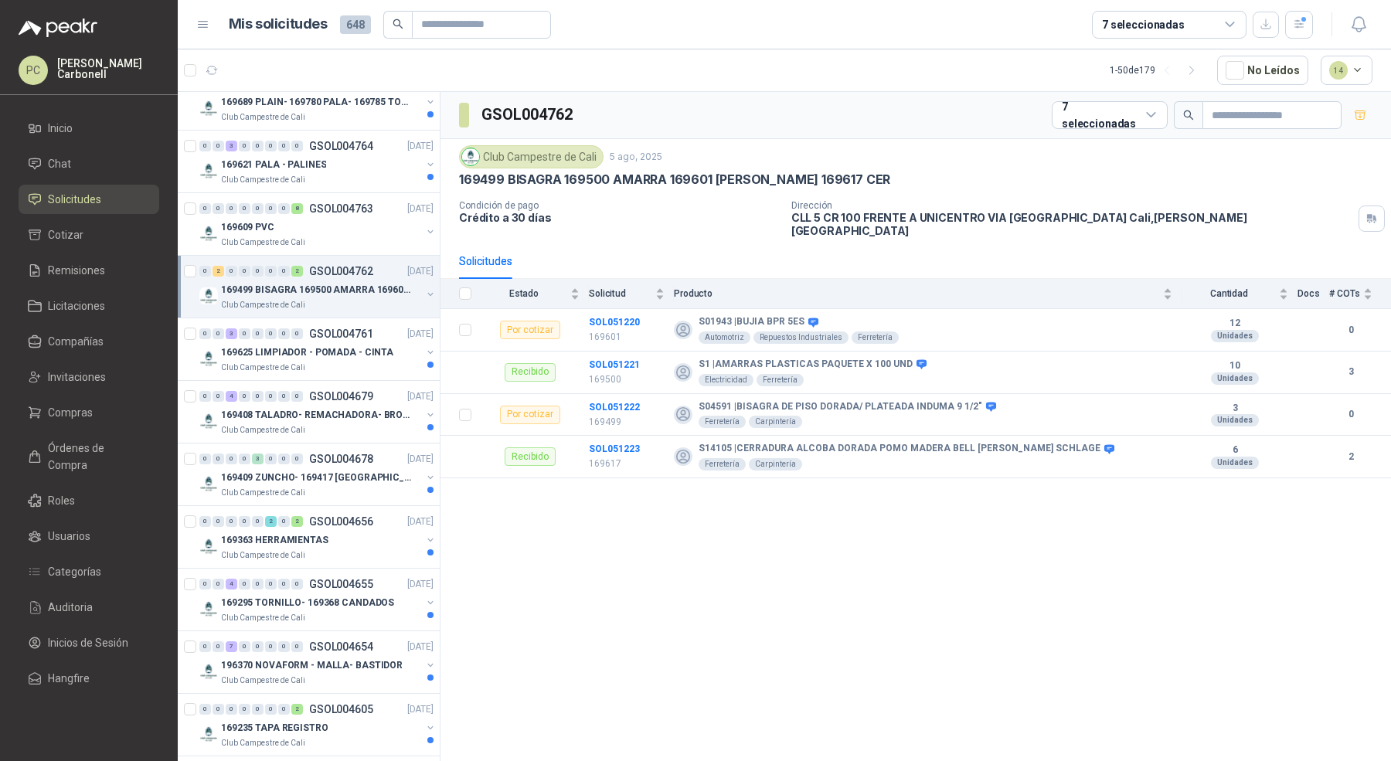
scroll to position [2023, 0]
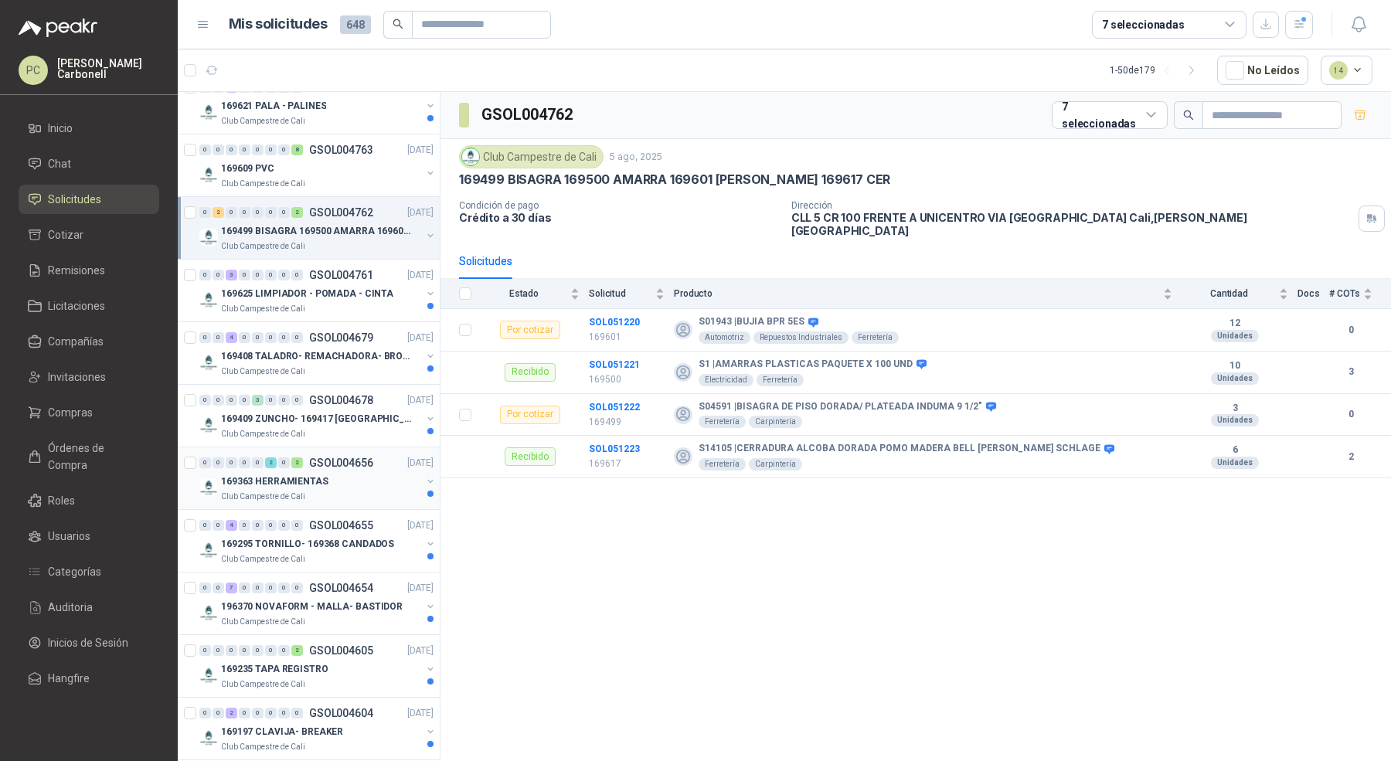
click at [322, 475] on p "169363 HERRAMIENTAS" at bounding box center [274, 482] width 107 height 15
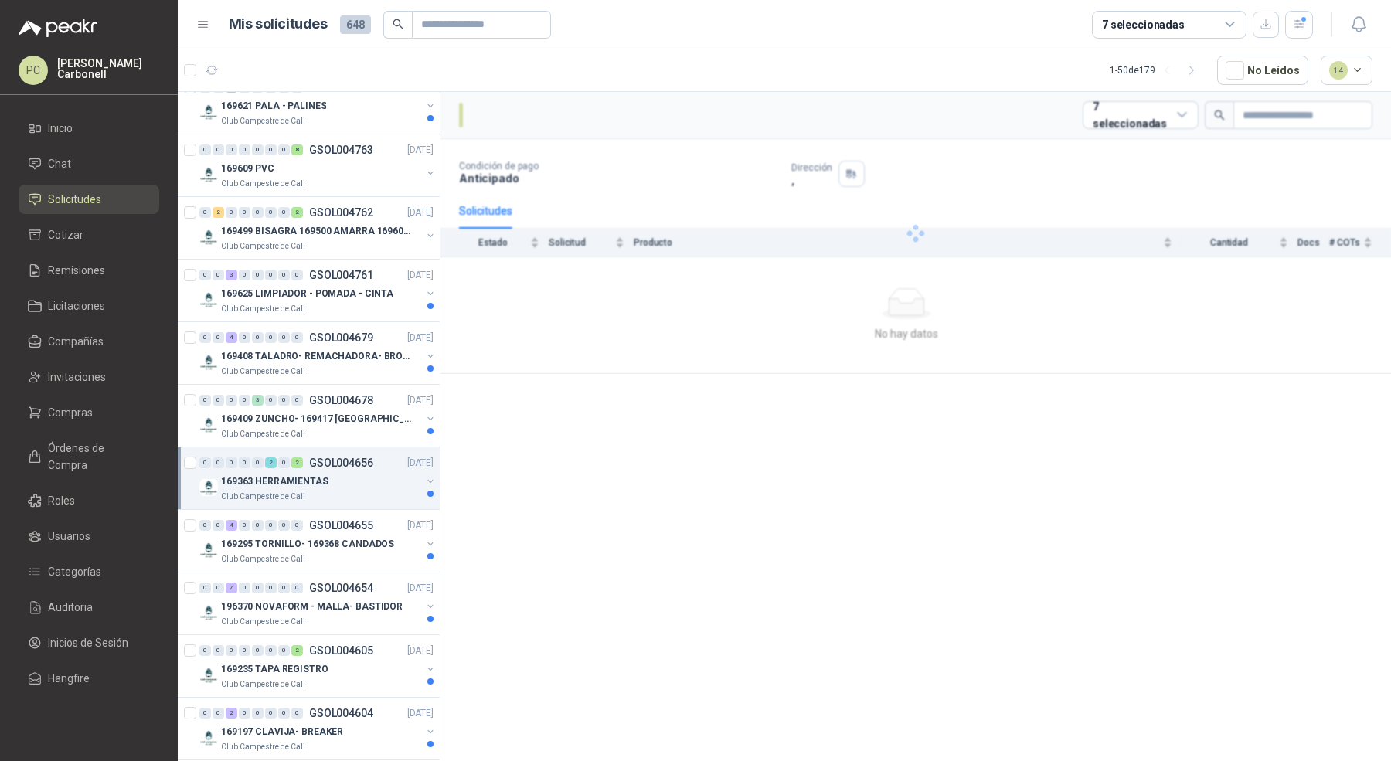
click at [322, 475] on p "169363 HERRAMIENTAS" at bounding box center [274, 482] width 107 height 15
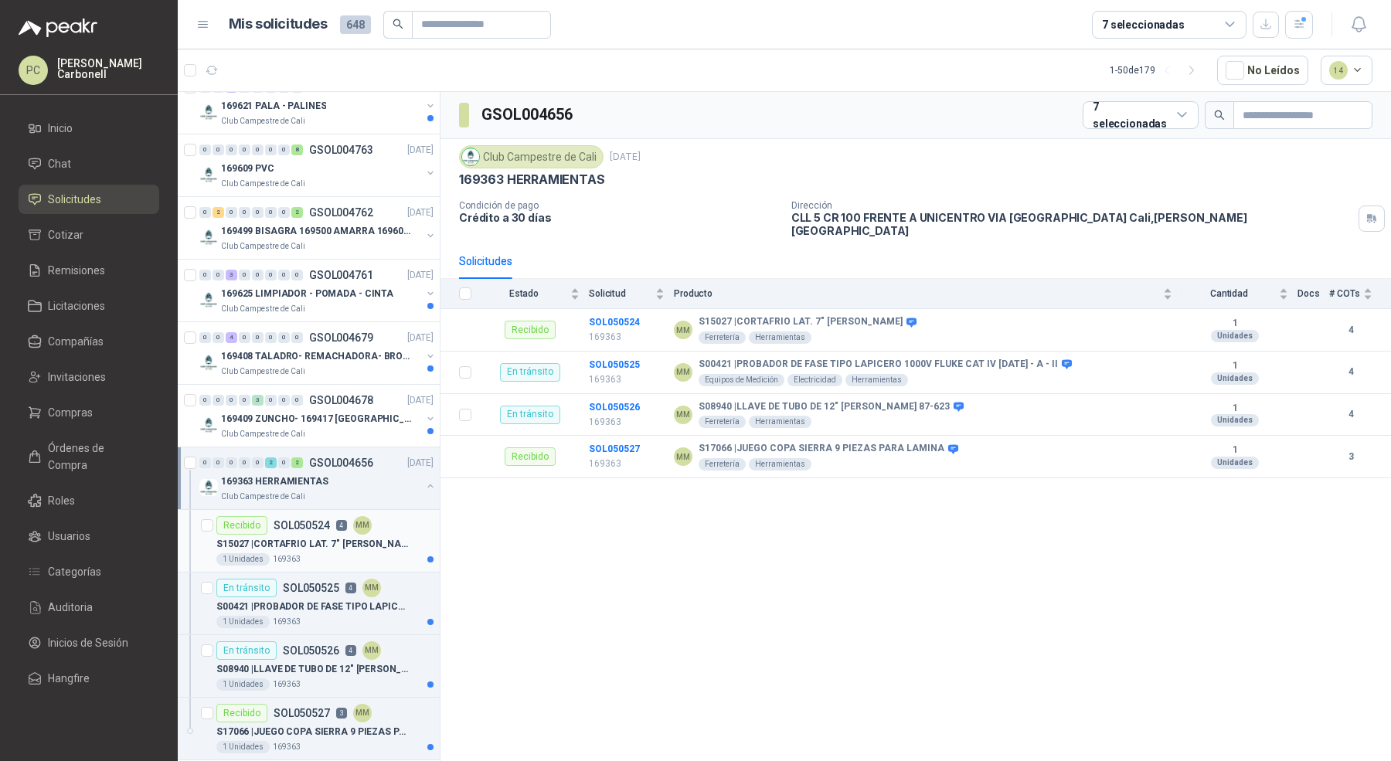
click at [321, 537] on p "S15027 | CORTAFRIO LAT. 7" [PERSON_NAME]" at bounding box center [312, 544] width 192 height 15
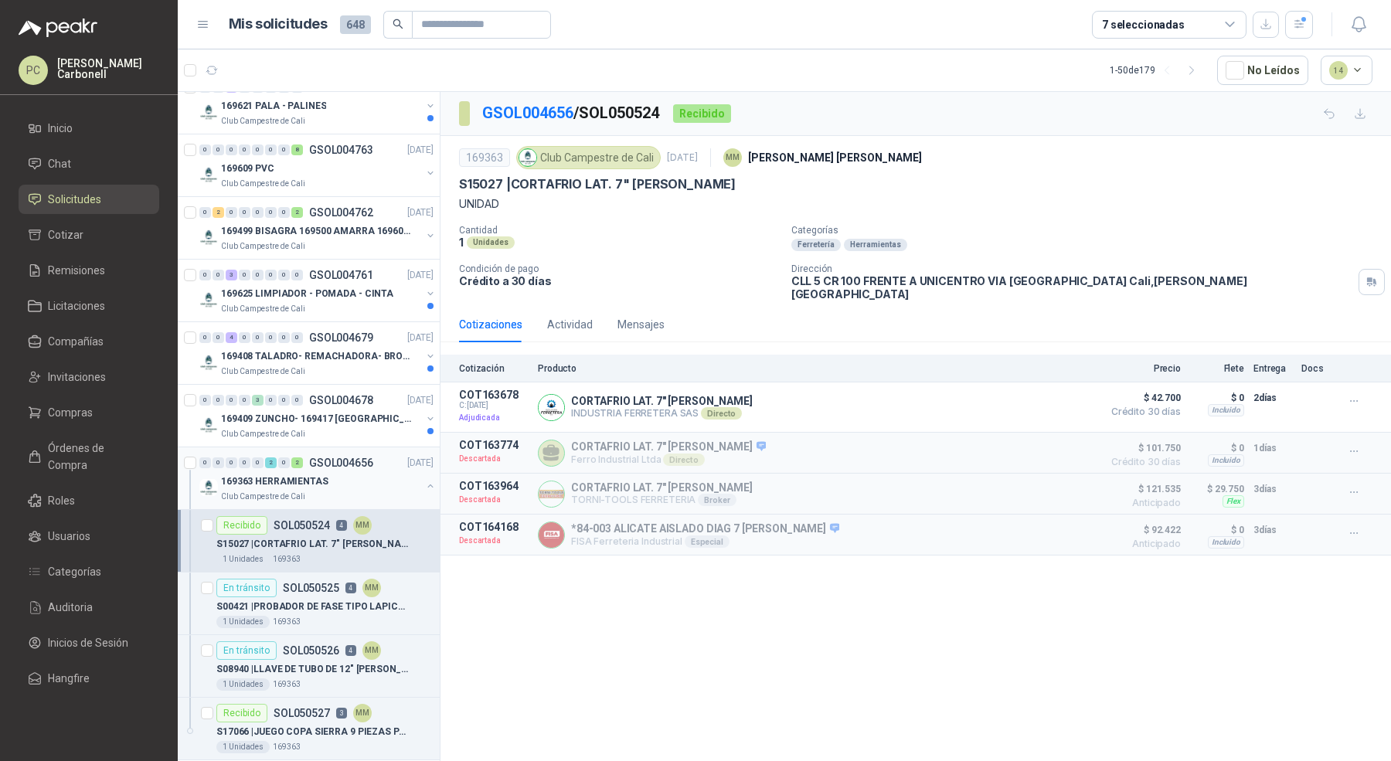
click at [328, 472] on div "169363 HERRAMIENTAS" at bounding box center [321, 481] width 200 height 19
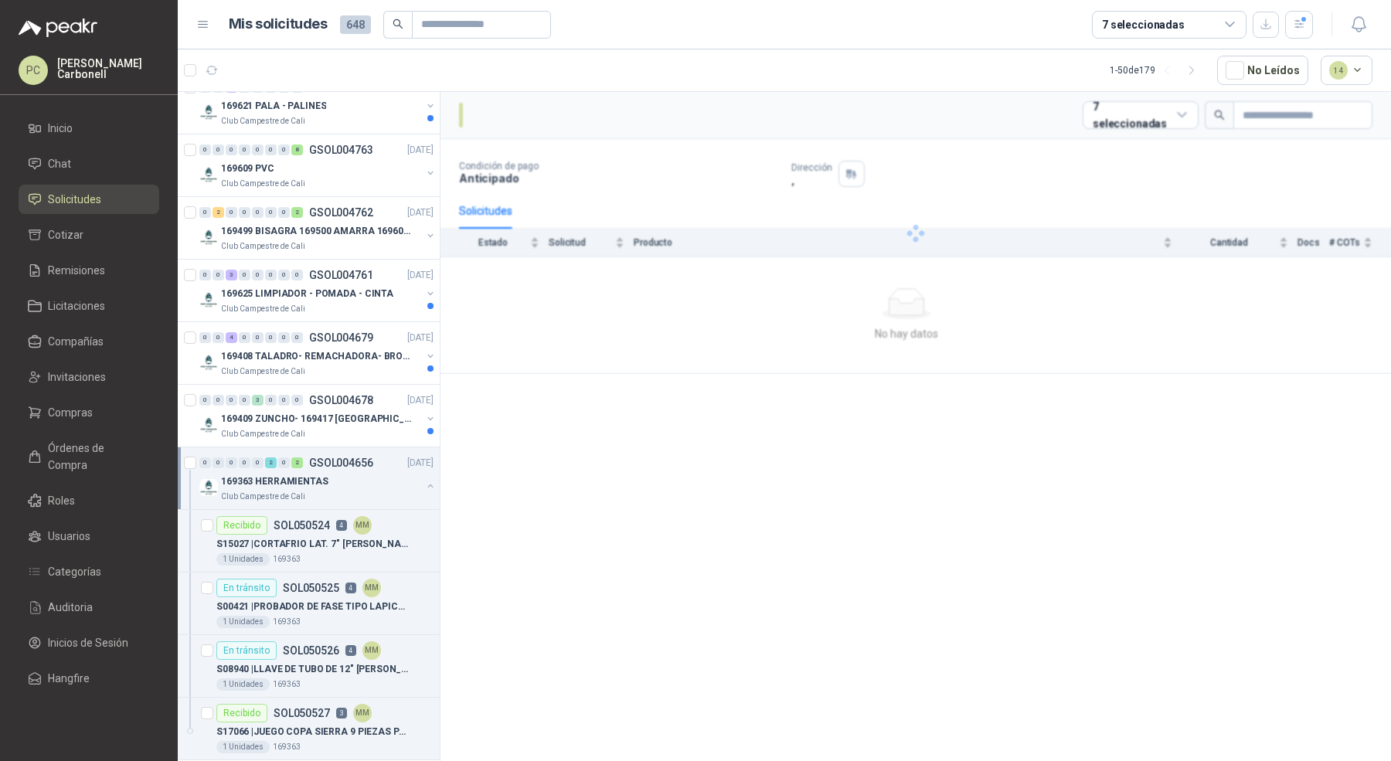
click at [328, 472] on div "169363 HERRAMIENTAS" at bounding box center [321, 481] width 200 height 19
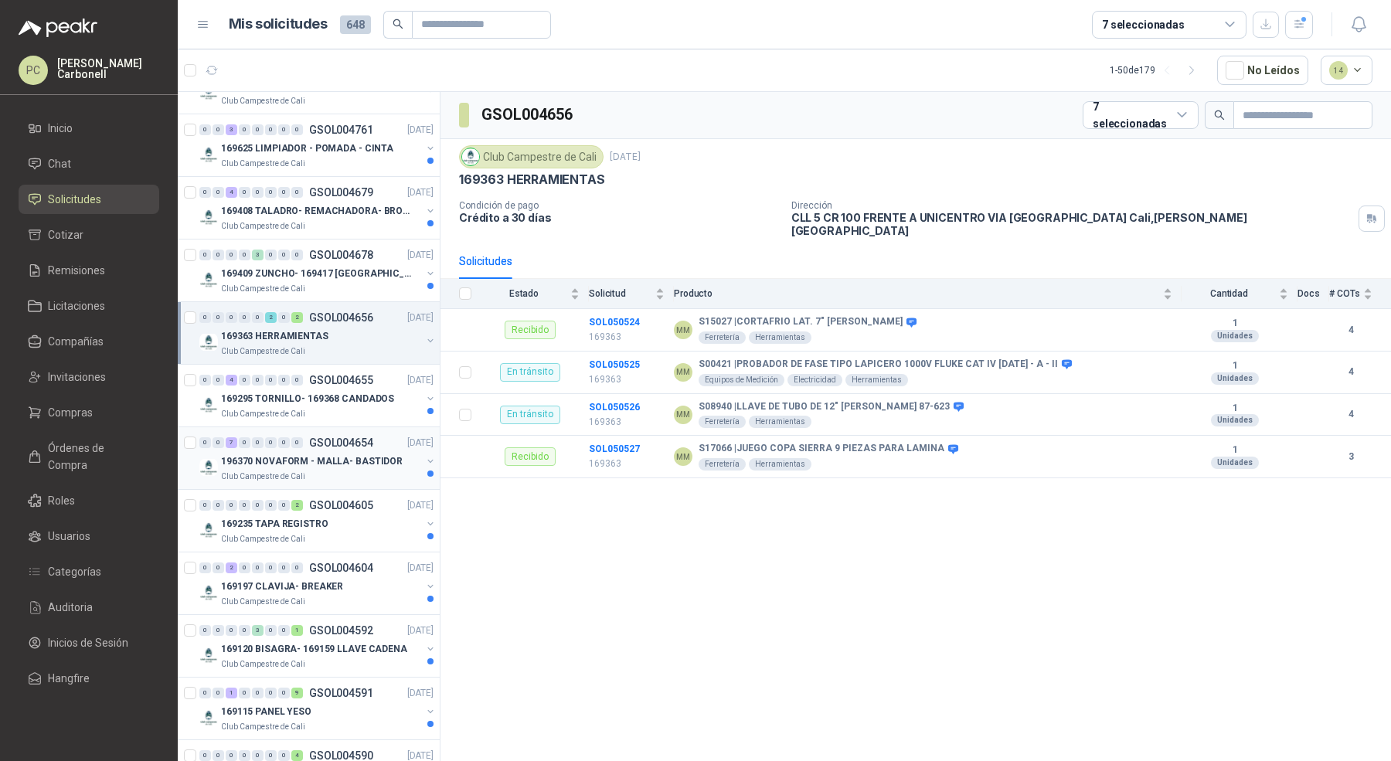
scroll to position [2169, 0]
click at [335, 514] on div "169235 TAPA REGISTRO" at bounding box center [321, 523] width 200 height 19
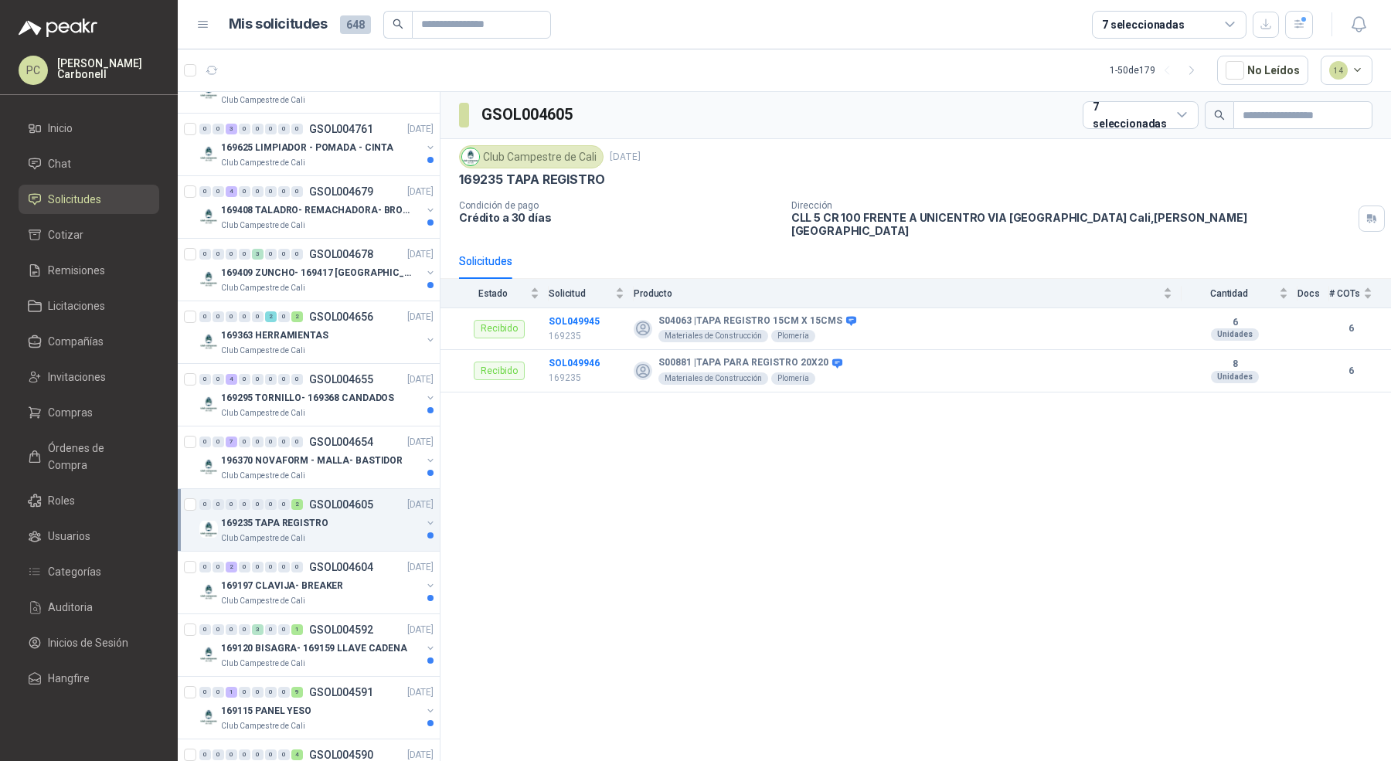
click at [335, 514] on div "169235 TAPA REGISTRO" at bounding box center [321, 523] width 200 height 19
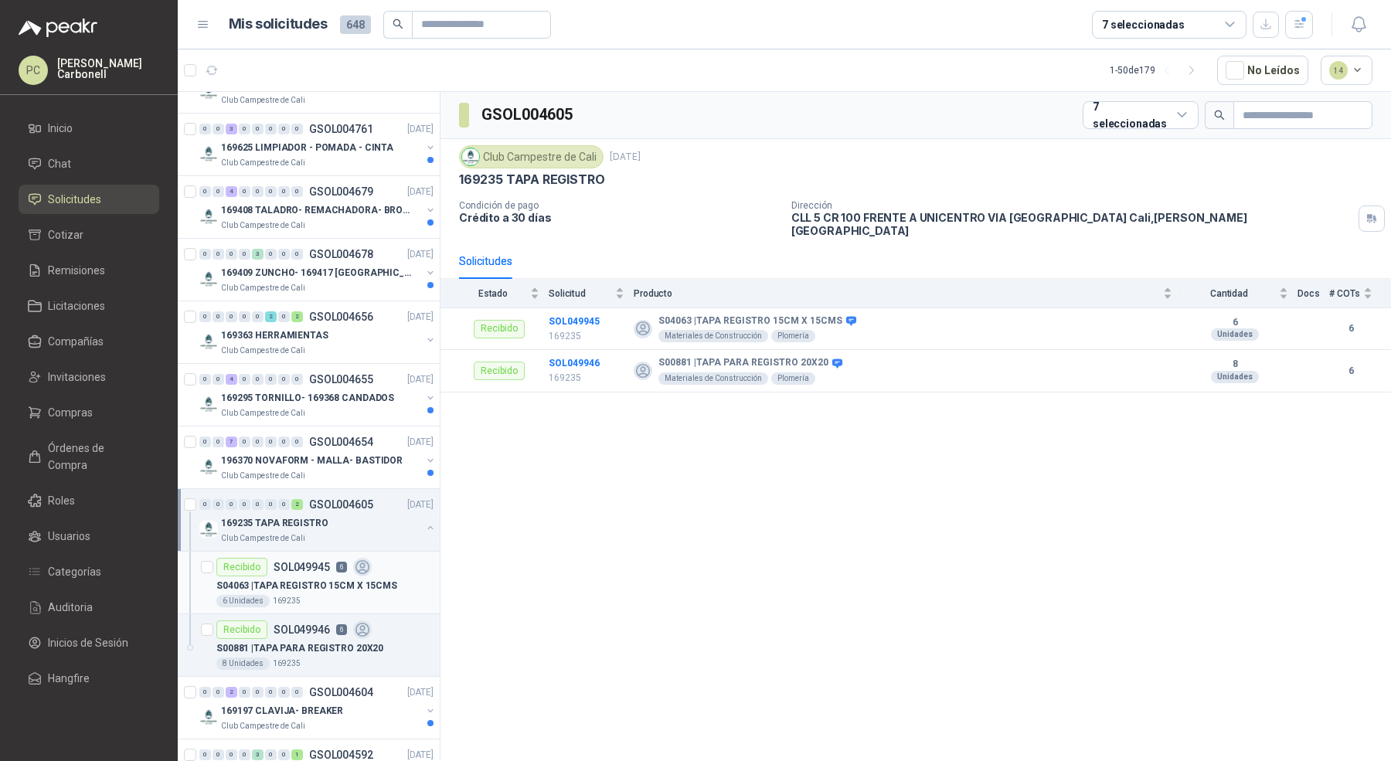
click at [325, 579] on p "S04063 | TAPA REGISTRO 15CM X 15CMS" at bounding box center [306, 586] width 181 height 15
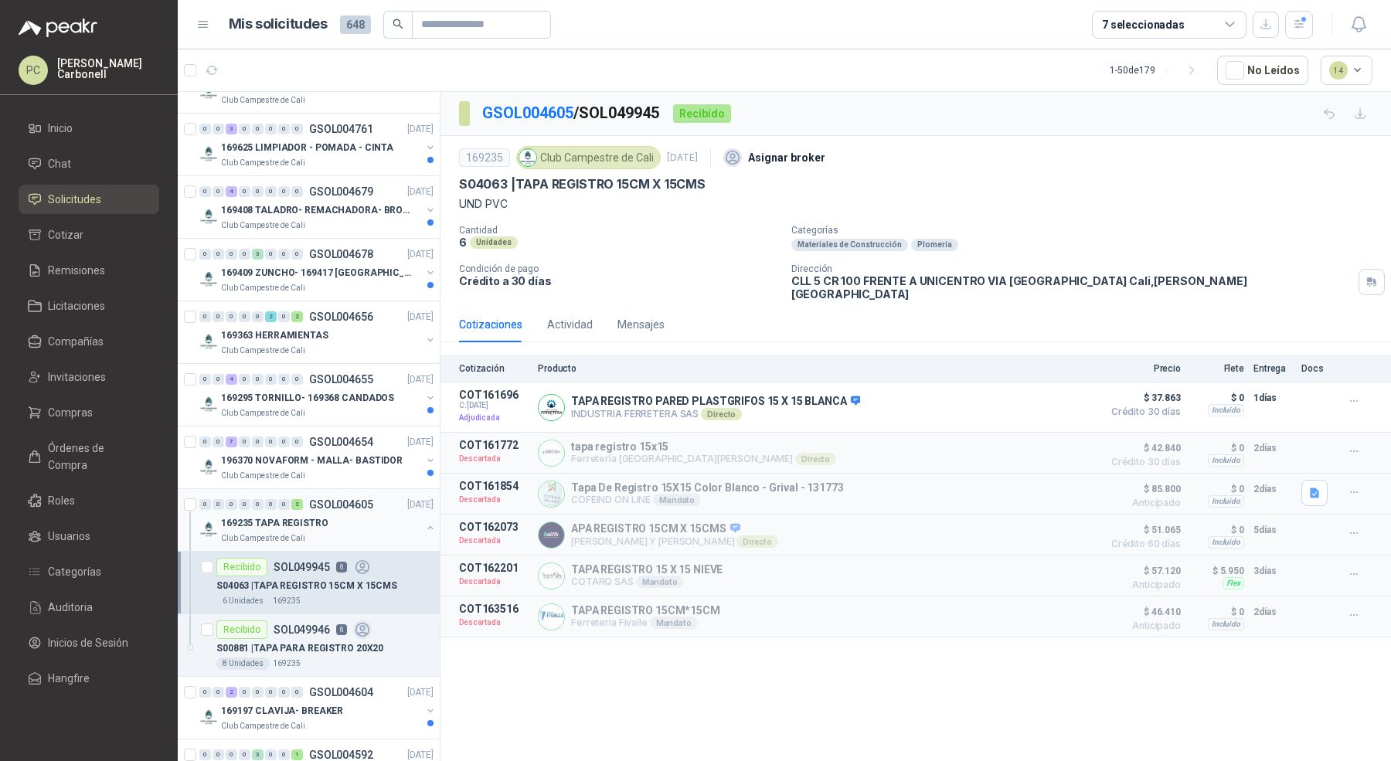
click at [348, 514] on div "169235 TAPA REGISTRO" at bounding box center [321, 523] width 200 height 19
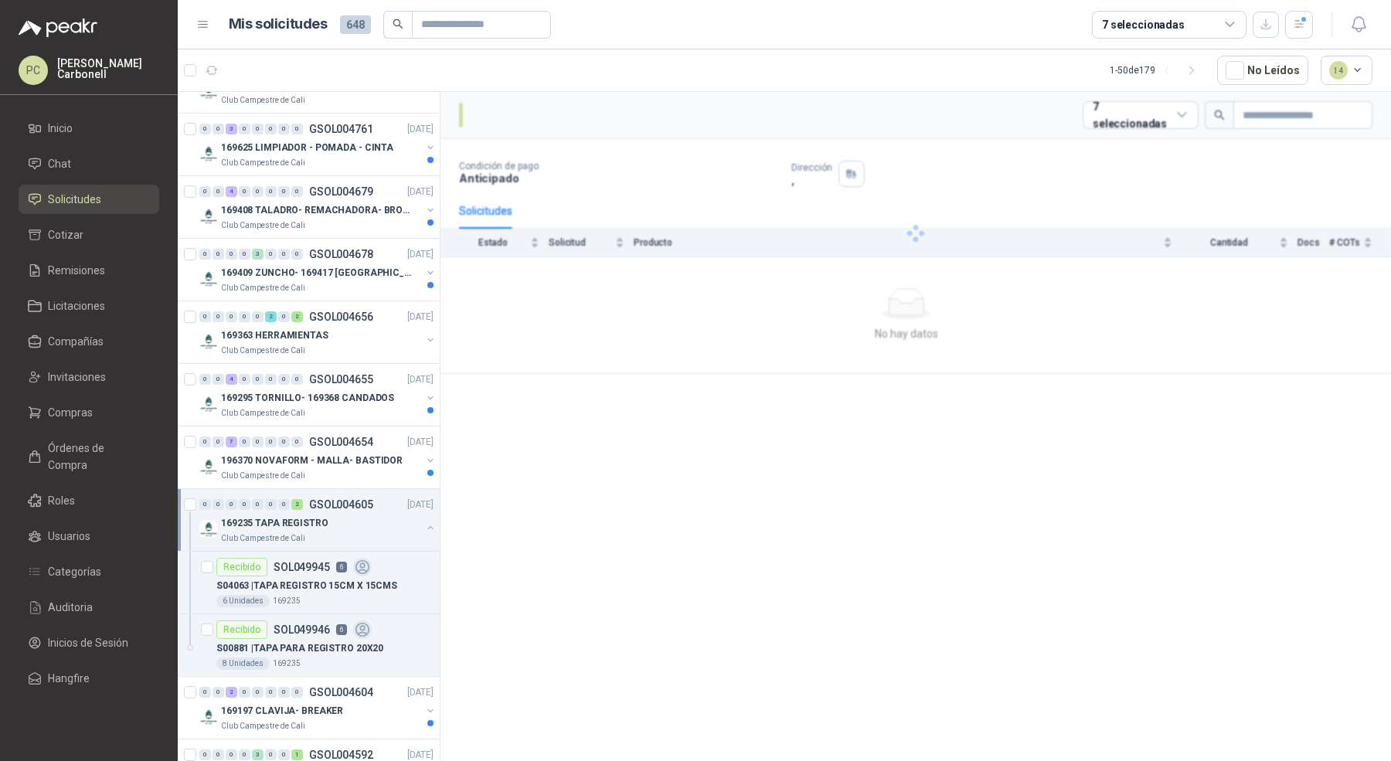
click at [348, 514] on div "169235 TAPA REGISTRO" at bounding box center [321, 523] width 200 height 19
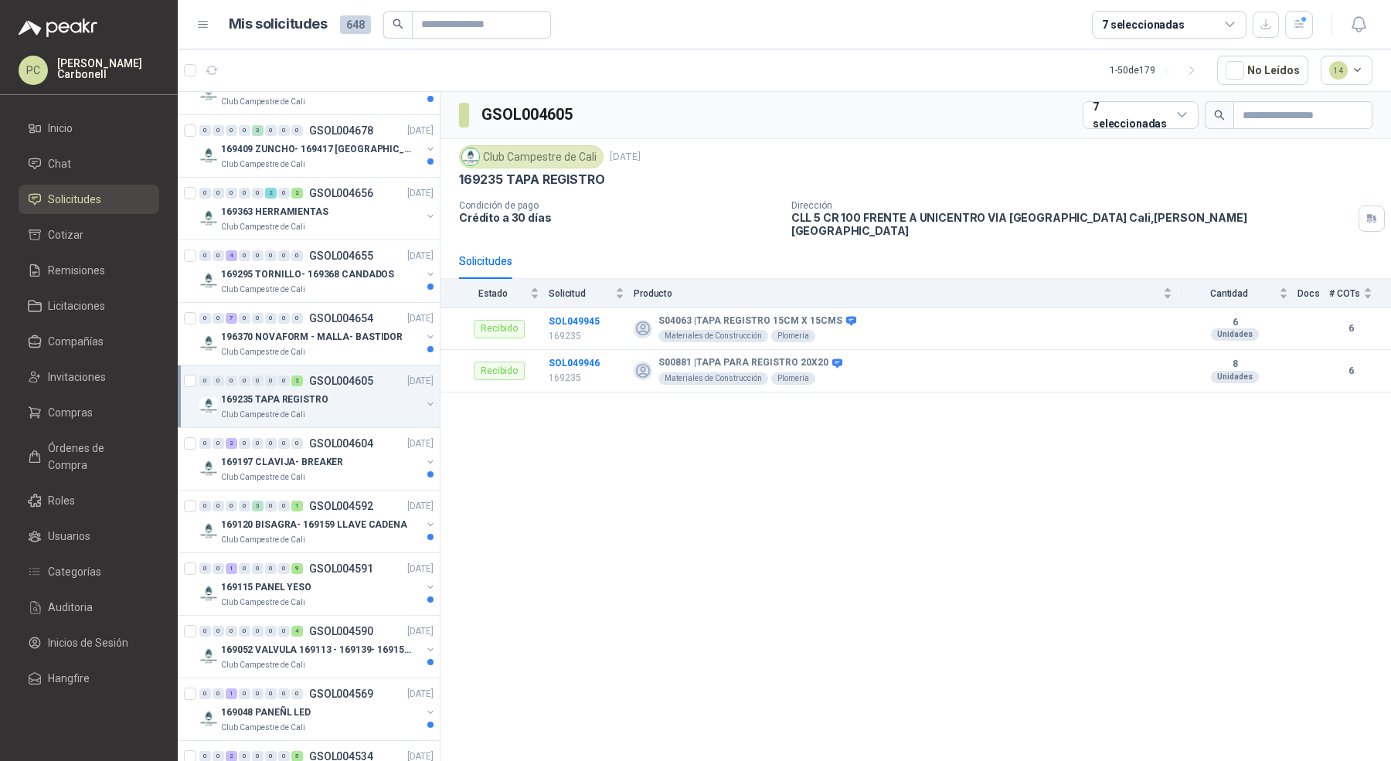
scroll to position [2323, 0]
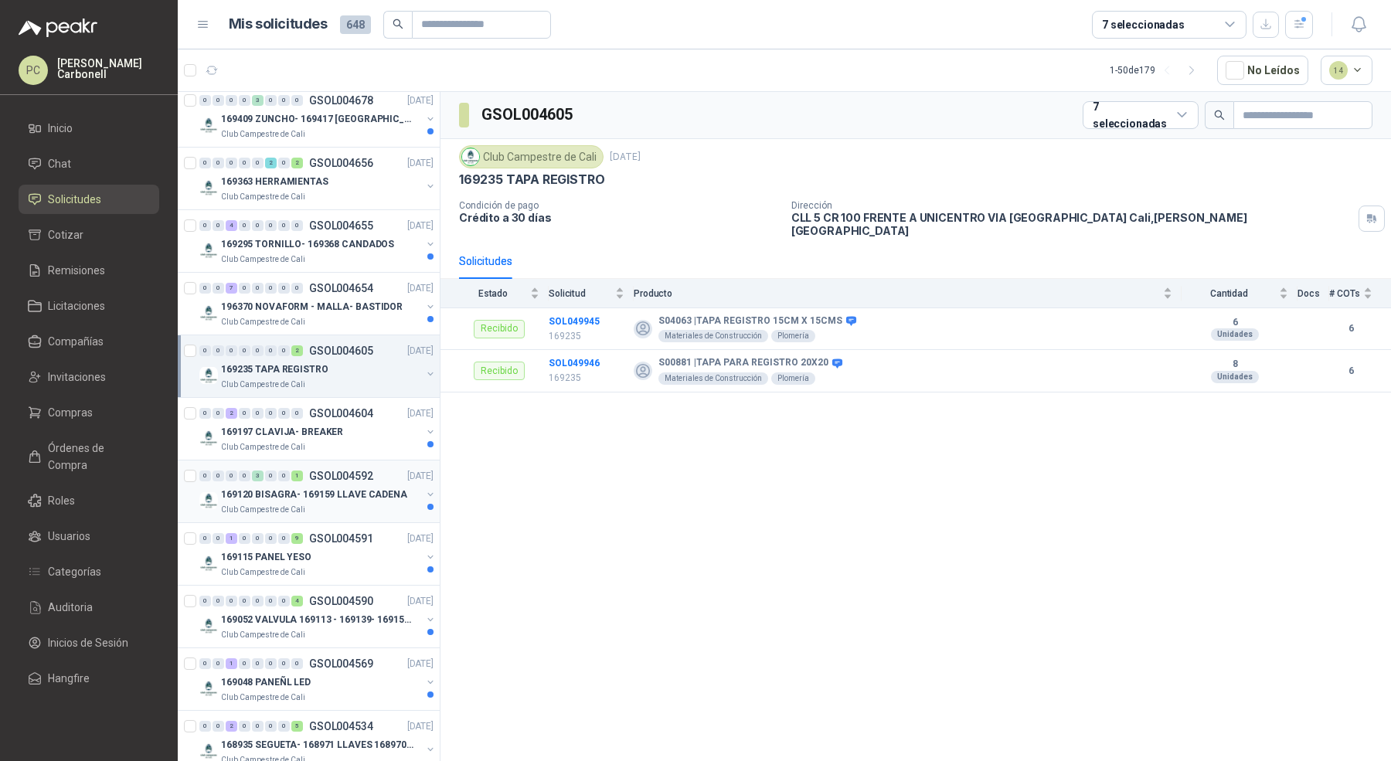
click at [348, 504] on div "Club Campestre de Cali" at bounding box center [321, 510] width 200 height 12
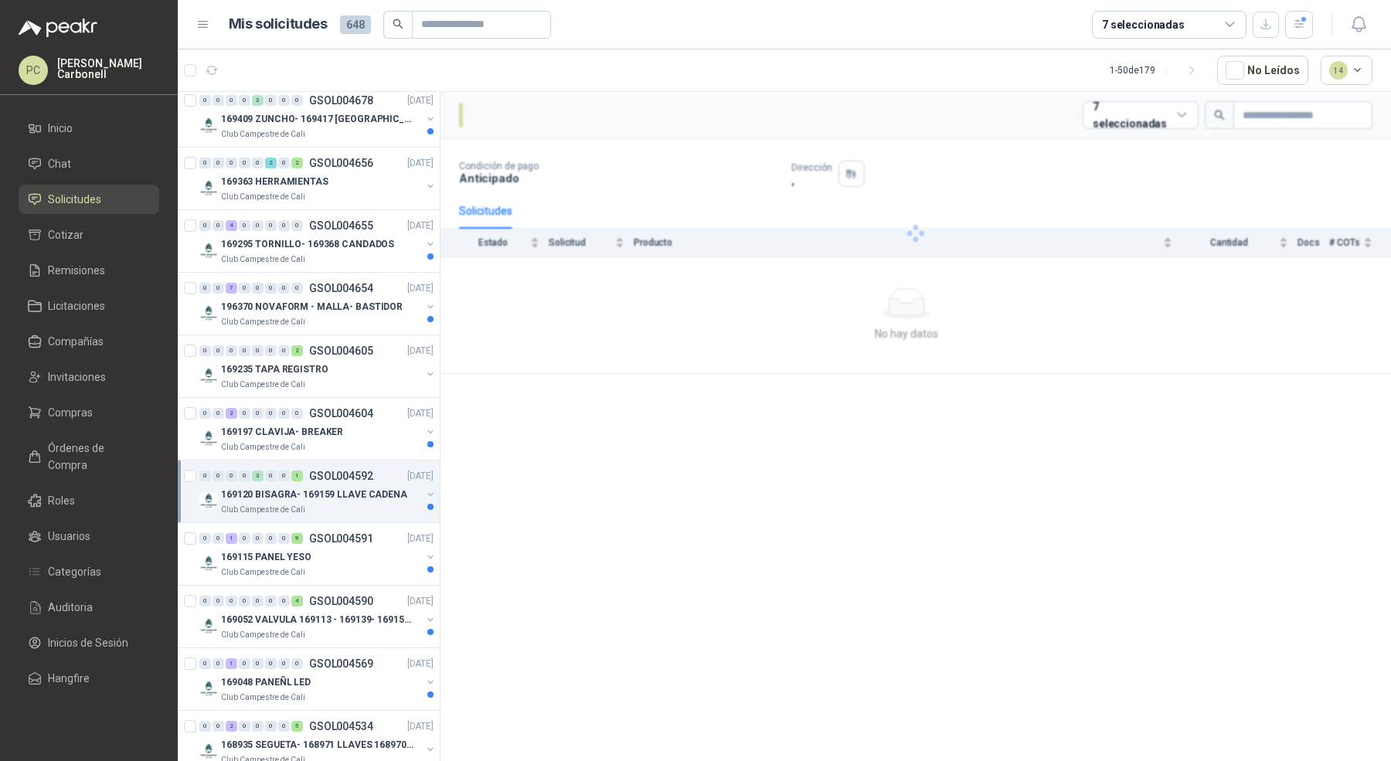
click at [348, 504] on div "Club Campestre de Cali" at bounding box center [321, 510] width 200 height 12
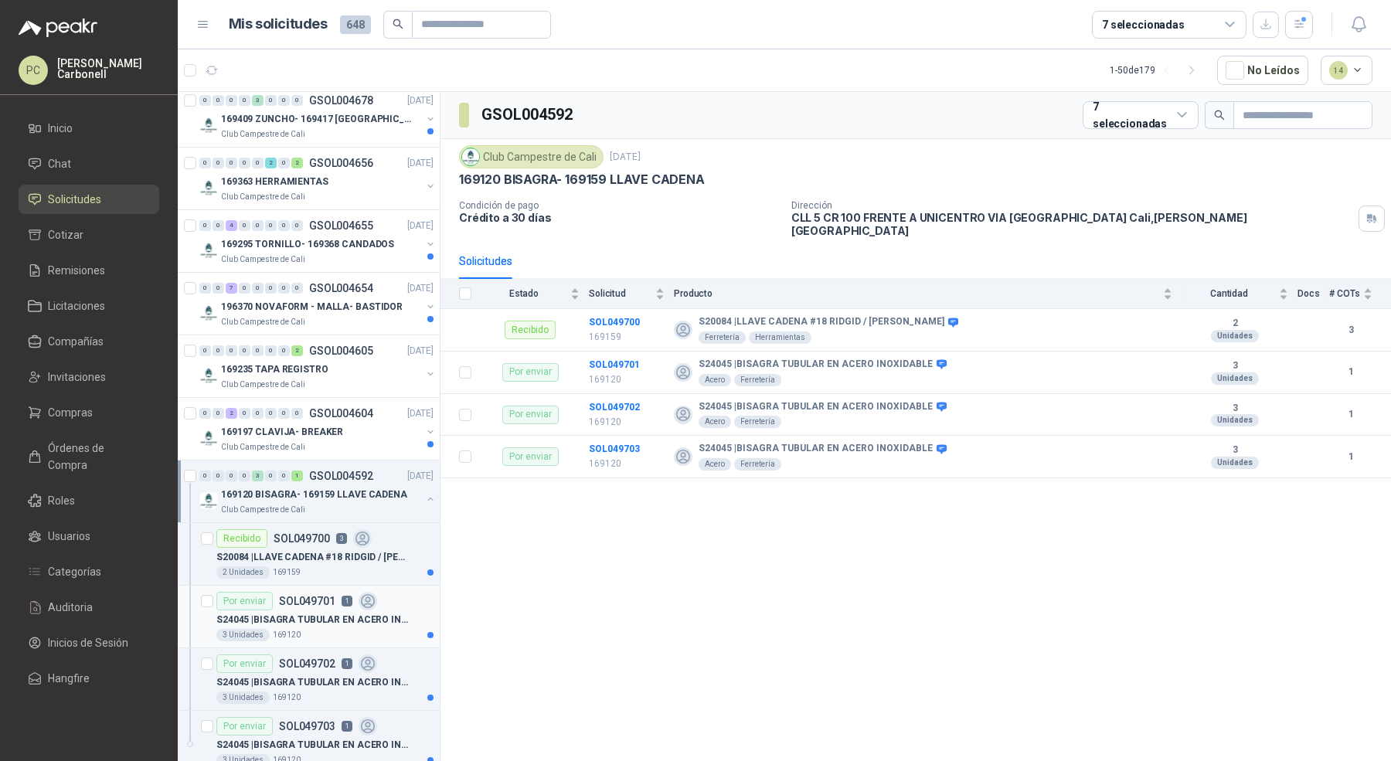
click at [328, 586] on article "Por enviar SOL049701 1 S24045 | BISAGRA TUBULAR EN ACERO INOXIDABLE 3 Unidades …" at bounding box center [309, 617] width 262 height 63
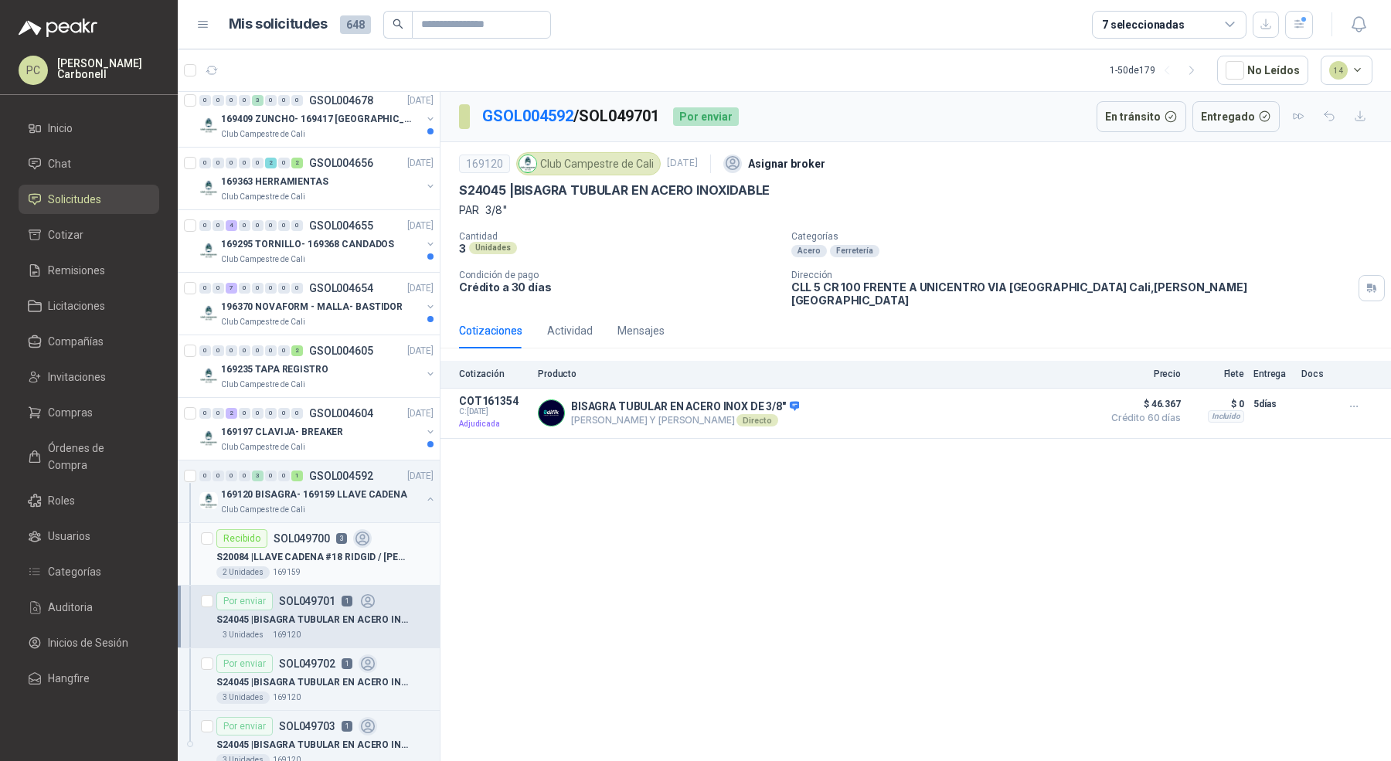
click at [349, 550] on p "S20084 | LLAVE CADENA #18 RIDGID / [PERSON_NAME]" at bounding box center [312, 557] width 192 height 15
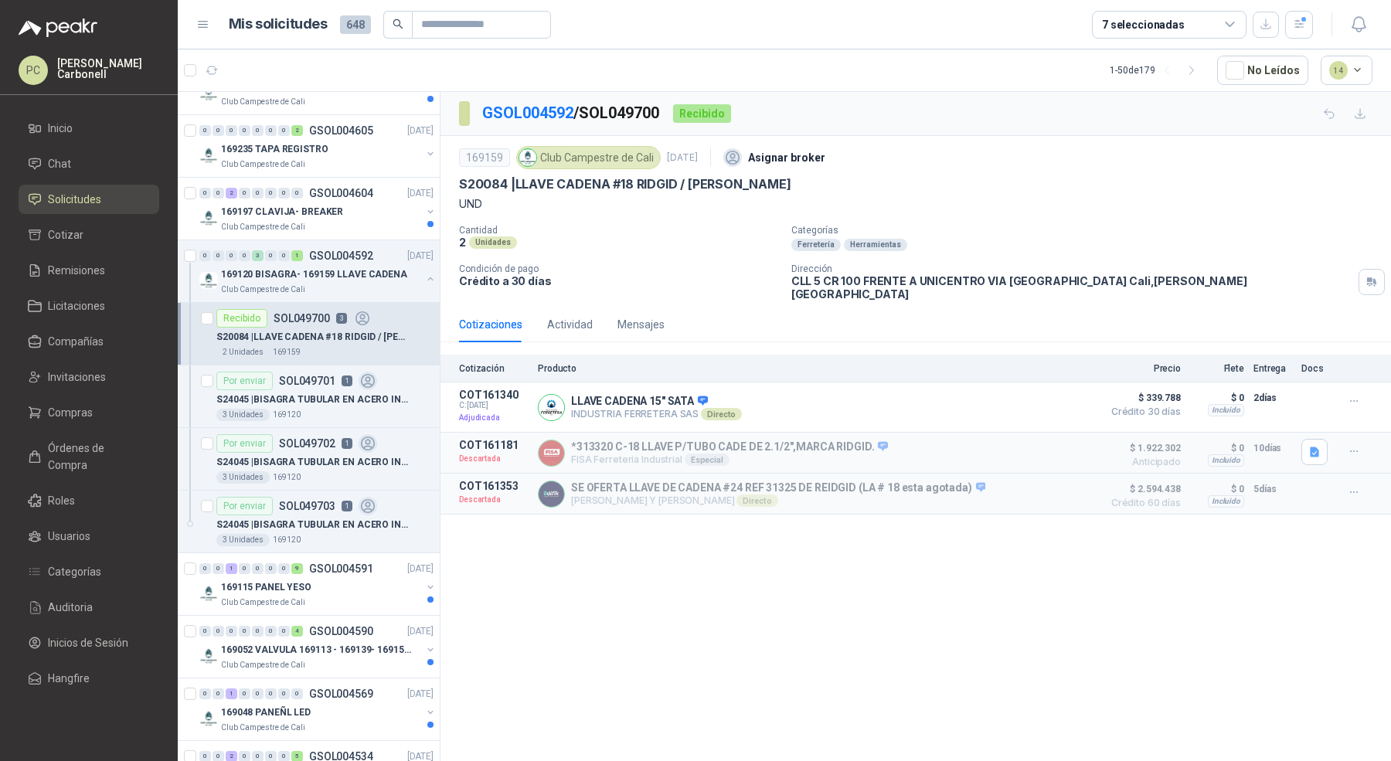
scroll to position [2544, 0]
click at [349, 454] on p "S24045 | BISAGRA TUBULAR EN ACERO INOXIDABLE" at bounding box center [312, 461] width 192 height 15
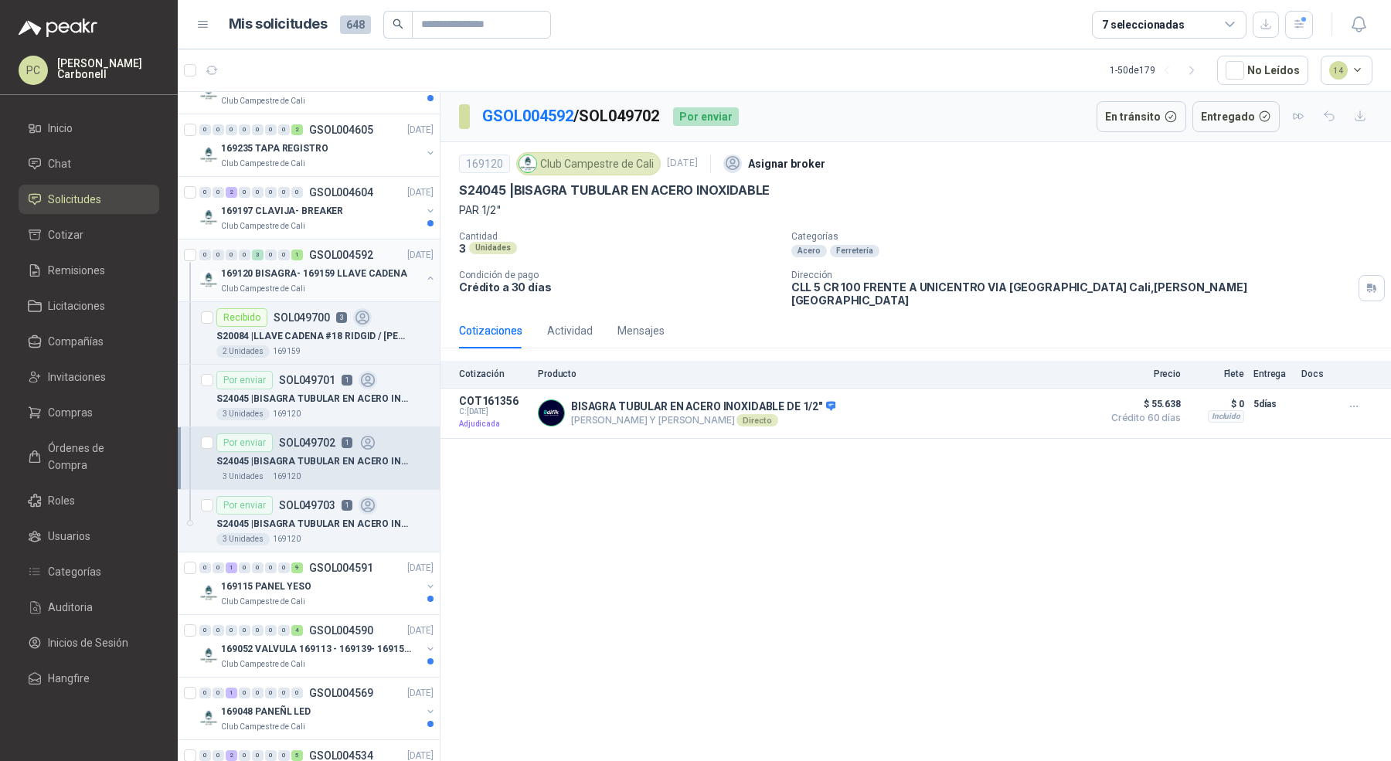
click at [407, 248] on p "[DATE]" at bounding box center [420, 255] width 26 height 15
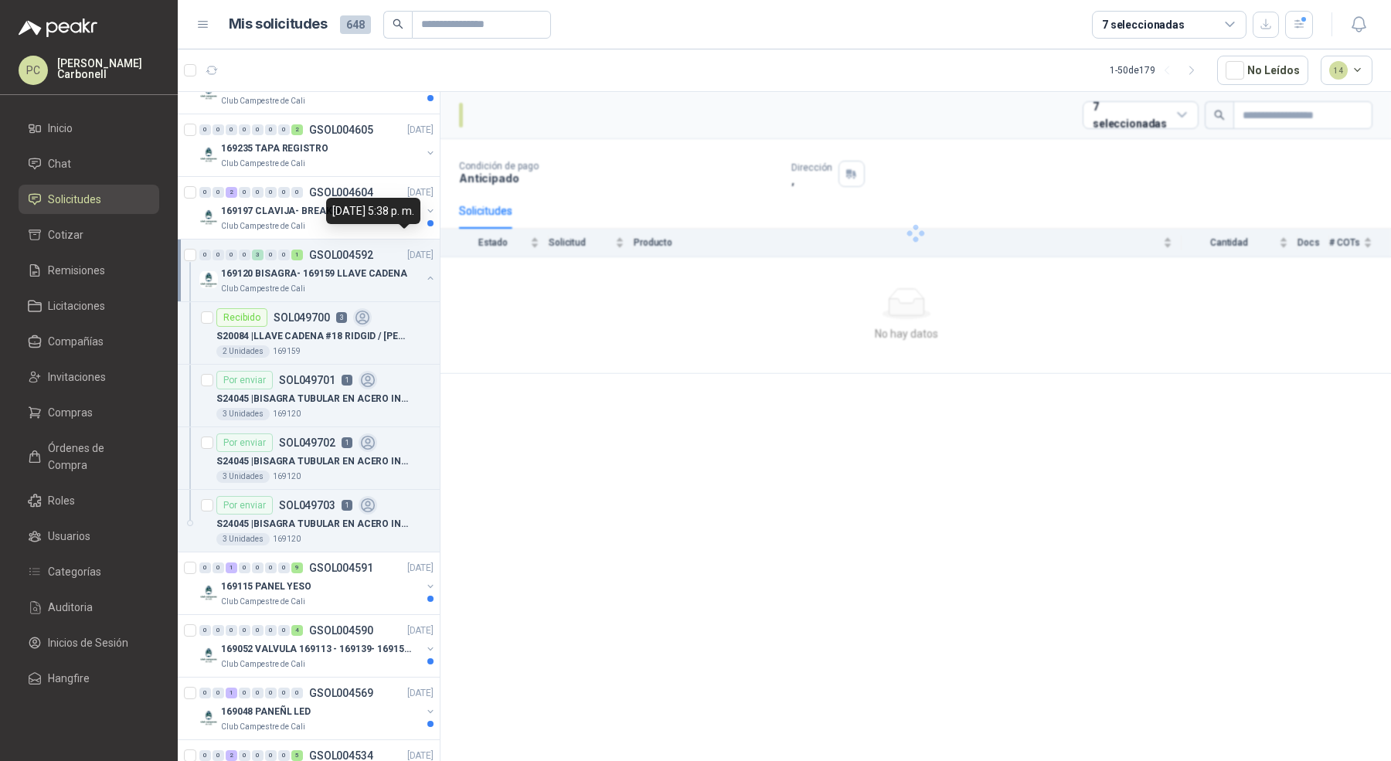
click at [407, 264] on div "169120 BISAGRA- 169159 LLAVE CADENA" at bounding box center [321, 273] width 200 height 19
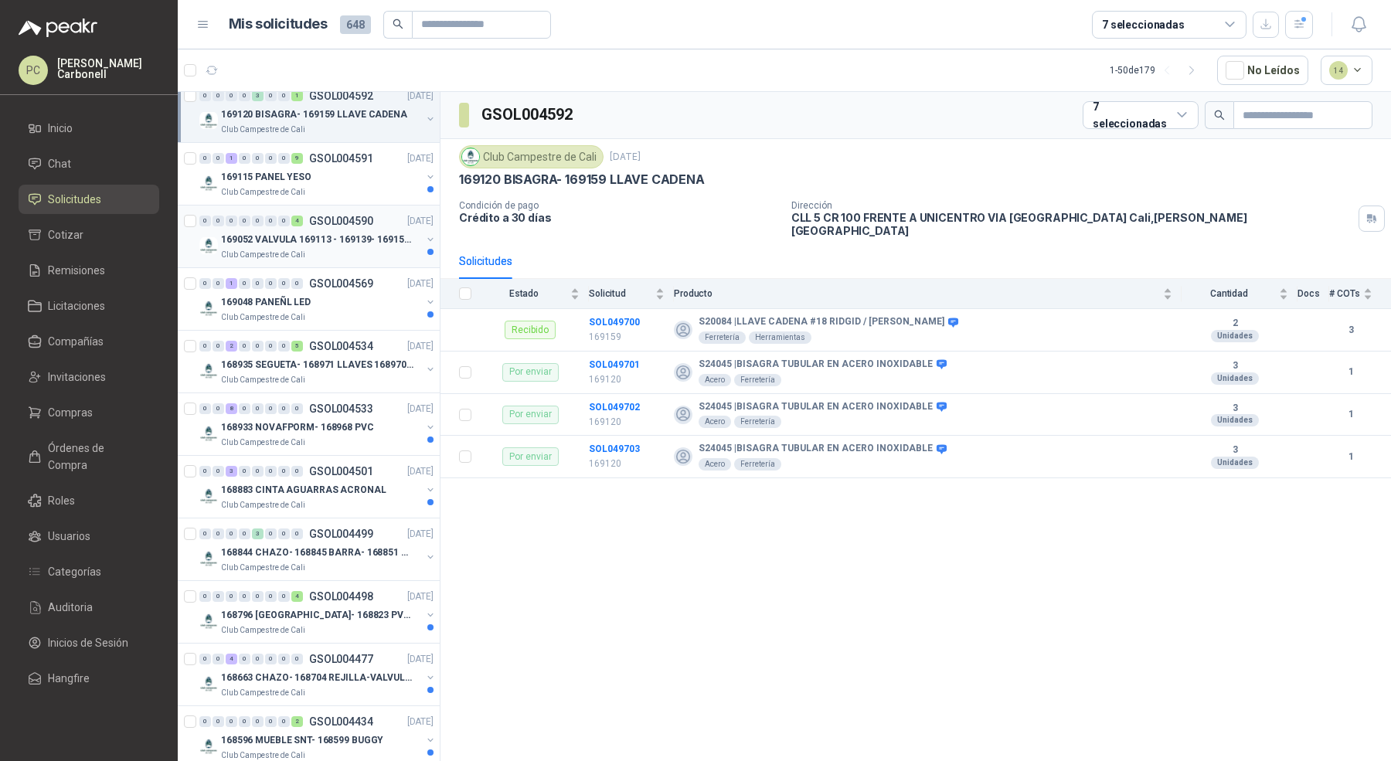
scroll to position [2702, 0]
click at [1293, 29] on icon "button" at bounding box center [1299, 24] width 13 height 13
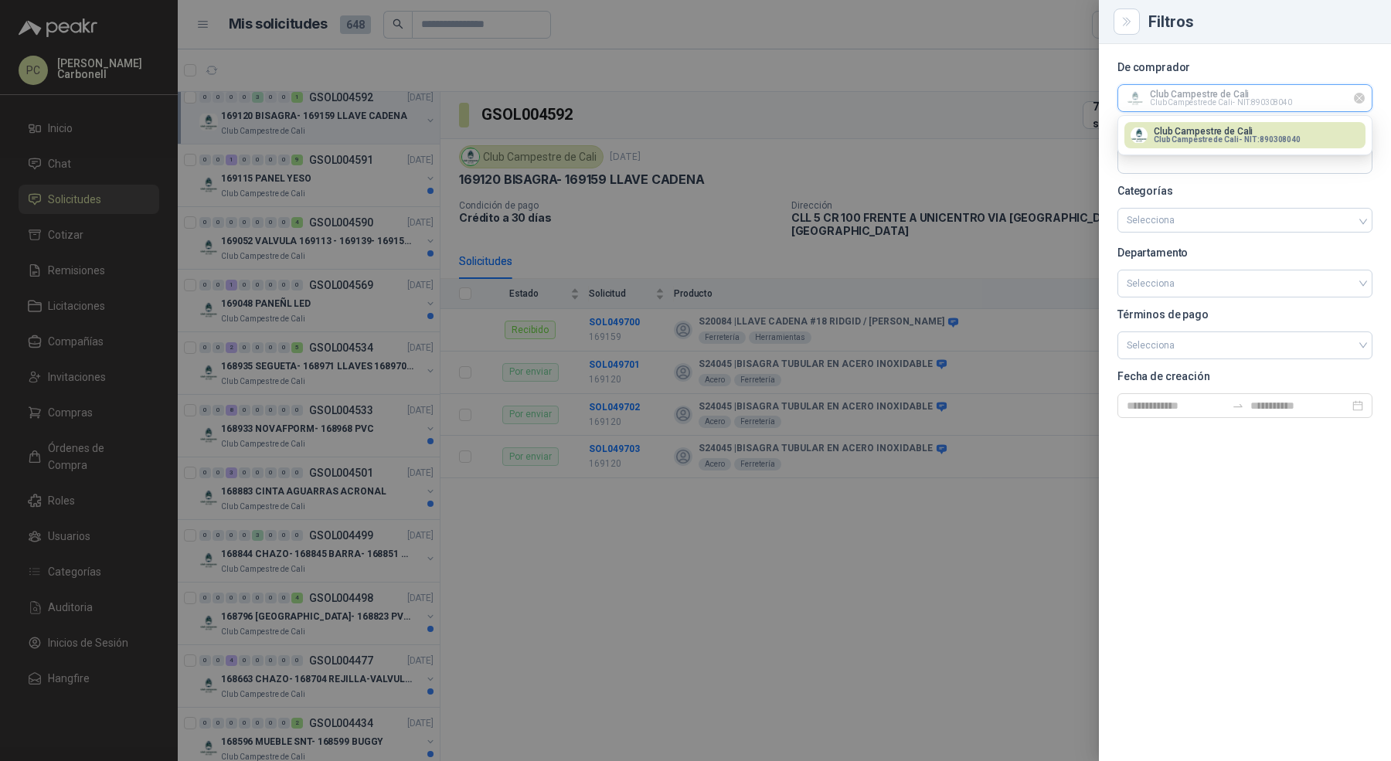
click at [1177, 92] on input "text" at bounding box center [1244, 98] width 253 height 26
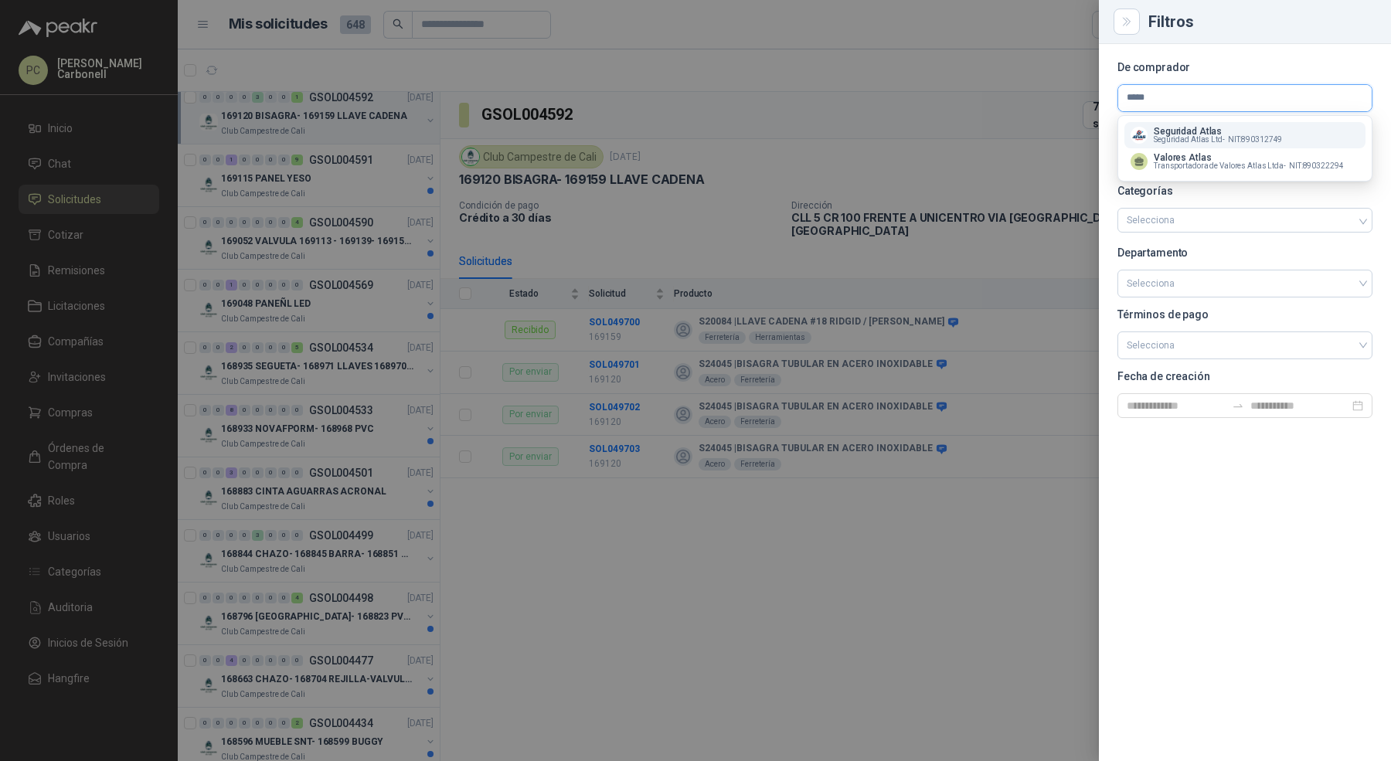
type input "*****"
click at [1165, 133] on p "Seguridad Atlas" at bounding box center [1218, 131] width 128 height 9
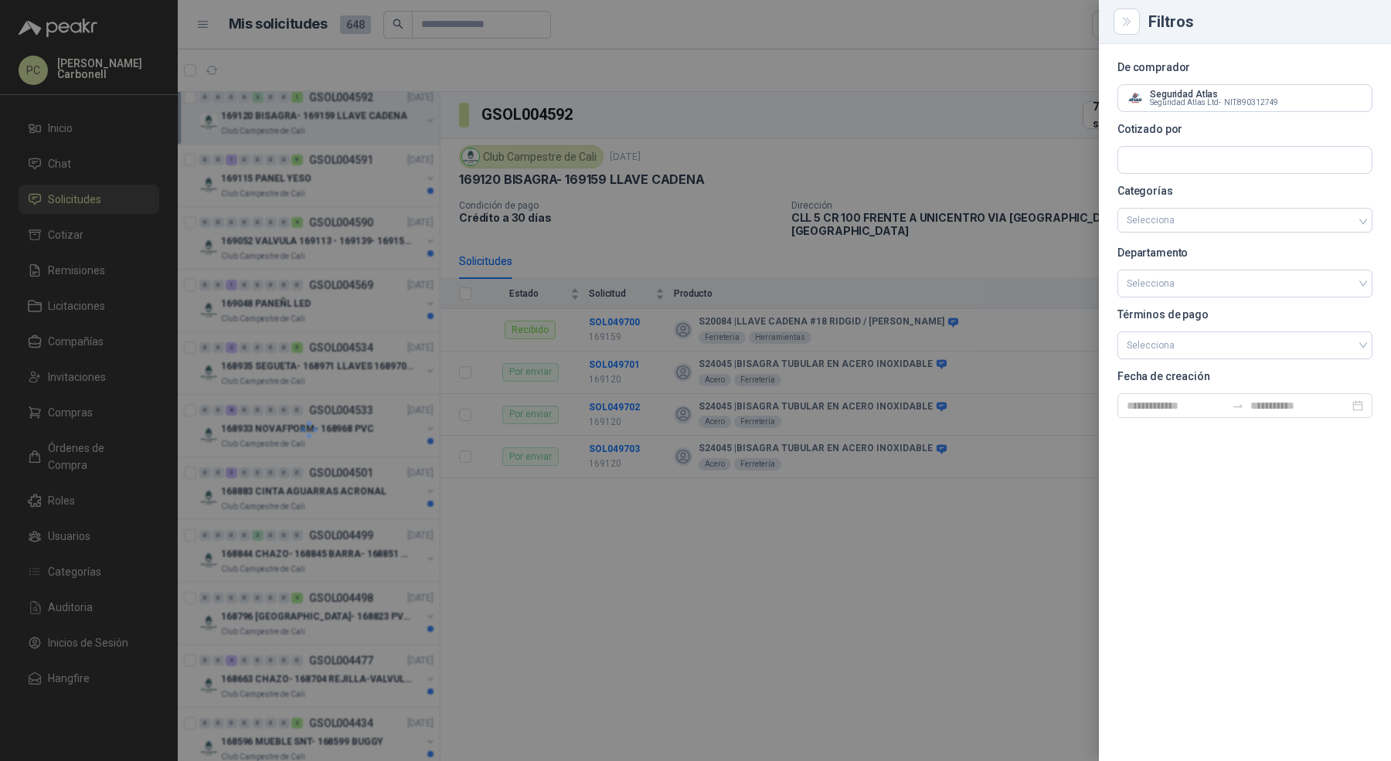
scroll to position [966, 0]
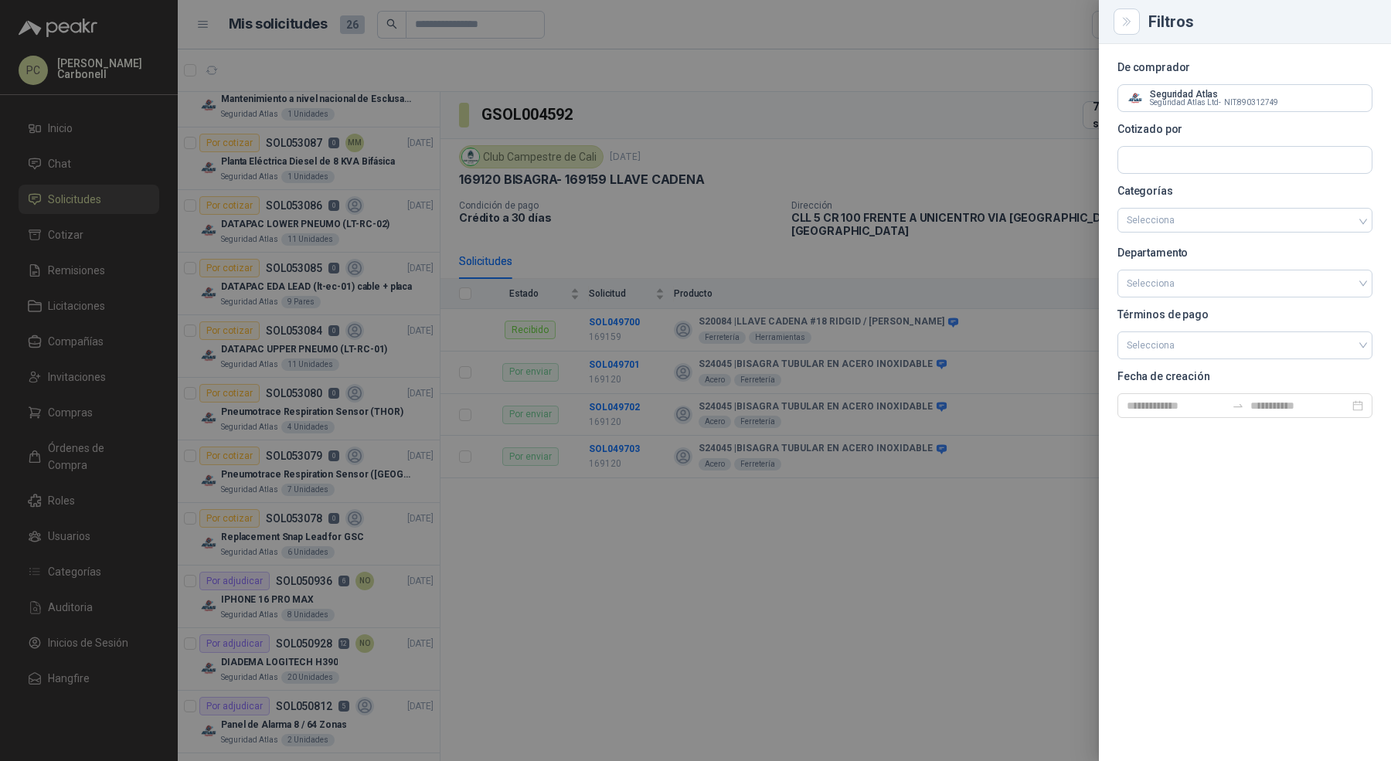
click at [376, 276] on div at bounding box center [695, 380] width 1391 height 761
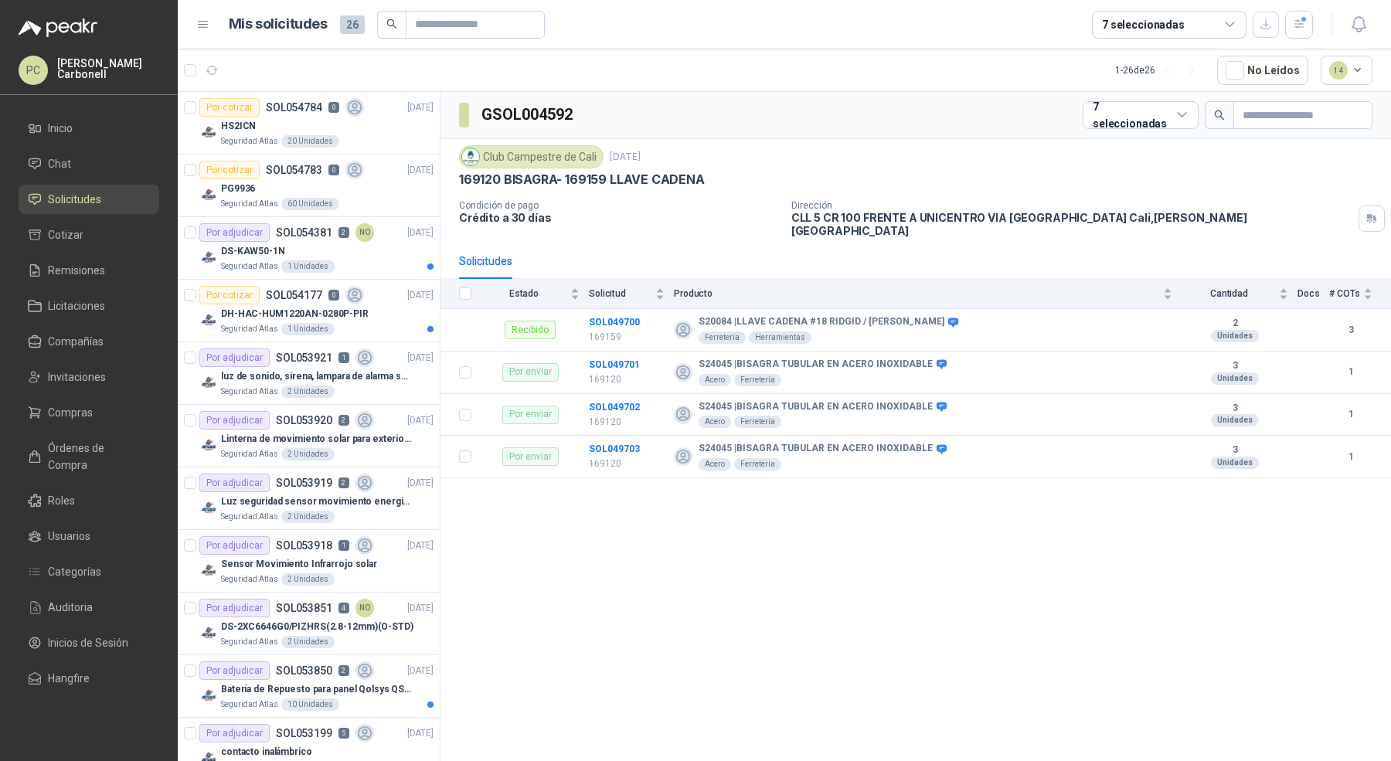
scroll to position [182, 0]
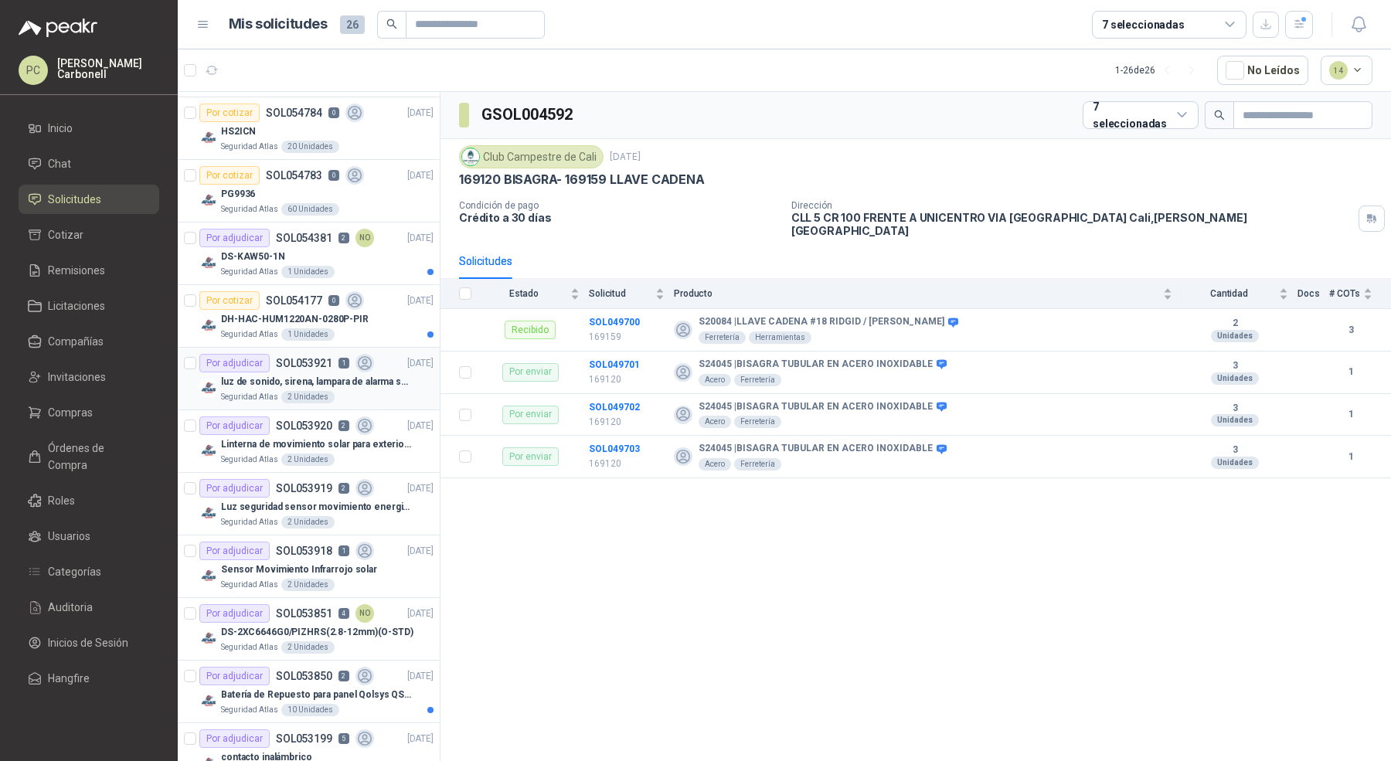
click at [366, 392] on div "Seguridad Atlas 2 Unidades" at bounding box center [327, 397] width 213 height 12
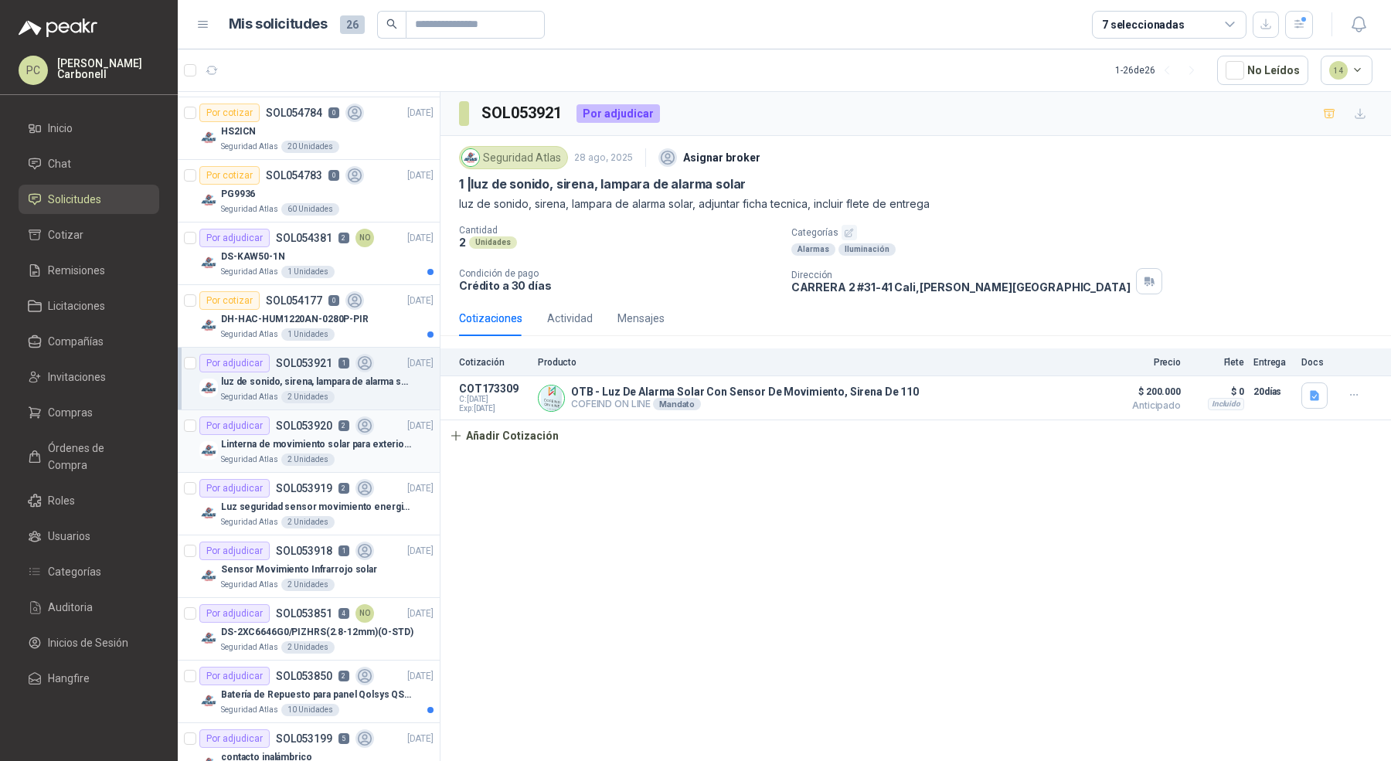
click at [389, 447] on p "Linterna de movimiento solar para exteriores con 77 leds" at bounding box center [317, 444] width 192 height 15
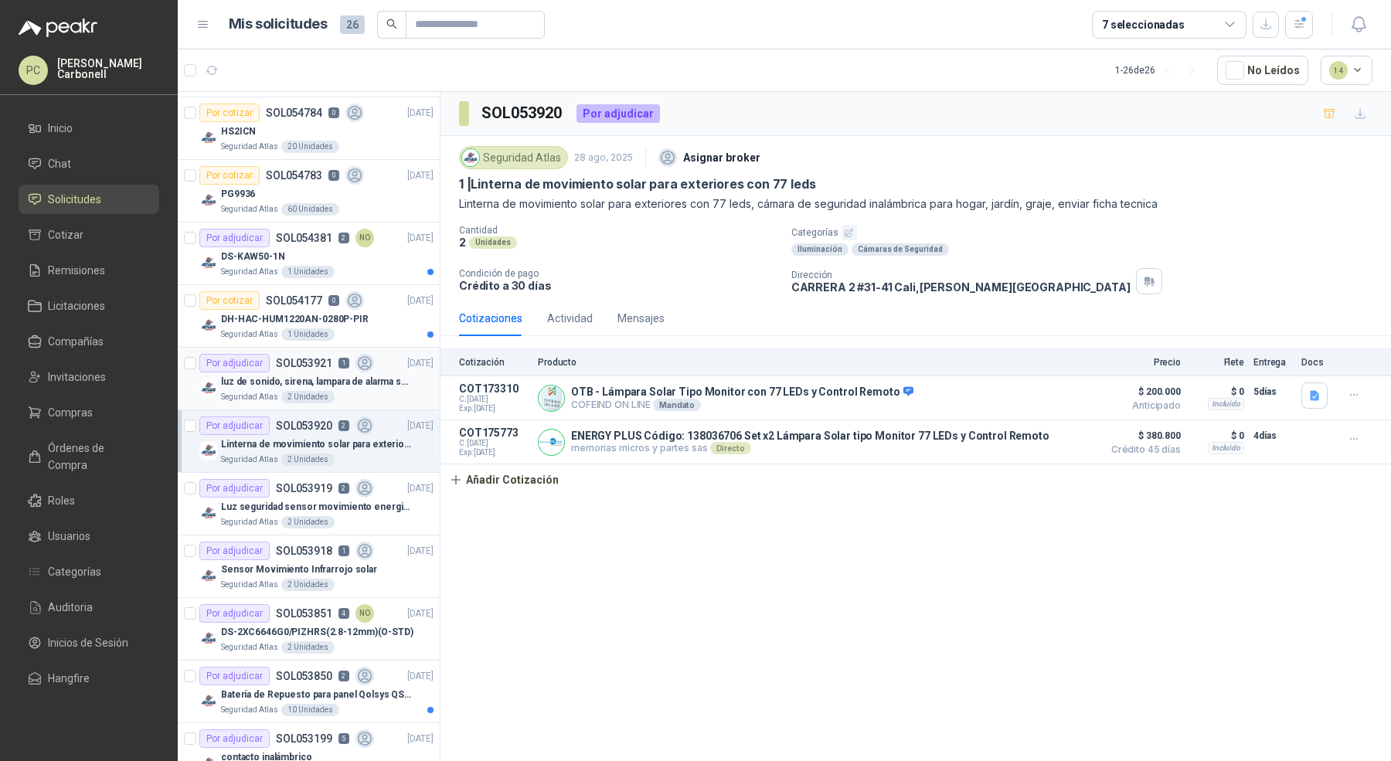
click at [379, 393] on div "Seguridad Atlas 2 Unidades" at bounding box center [327, 397] width 213 height 12
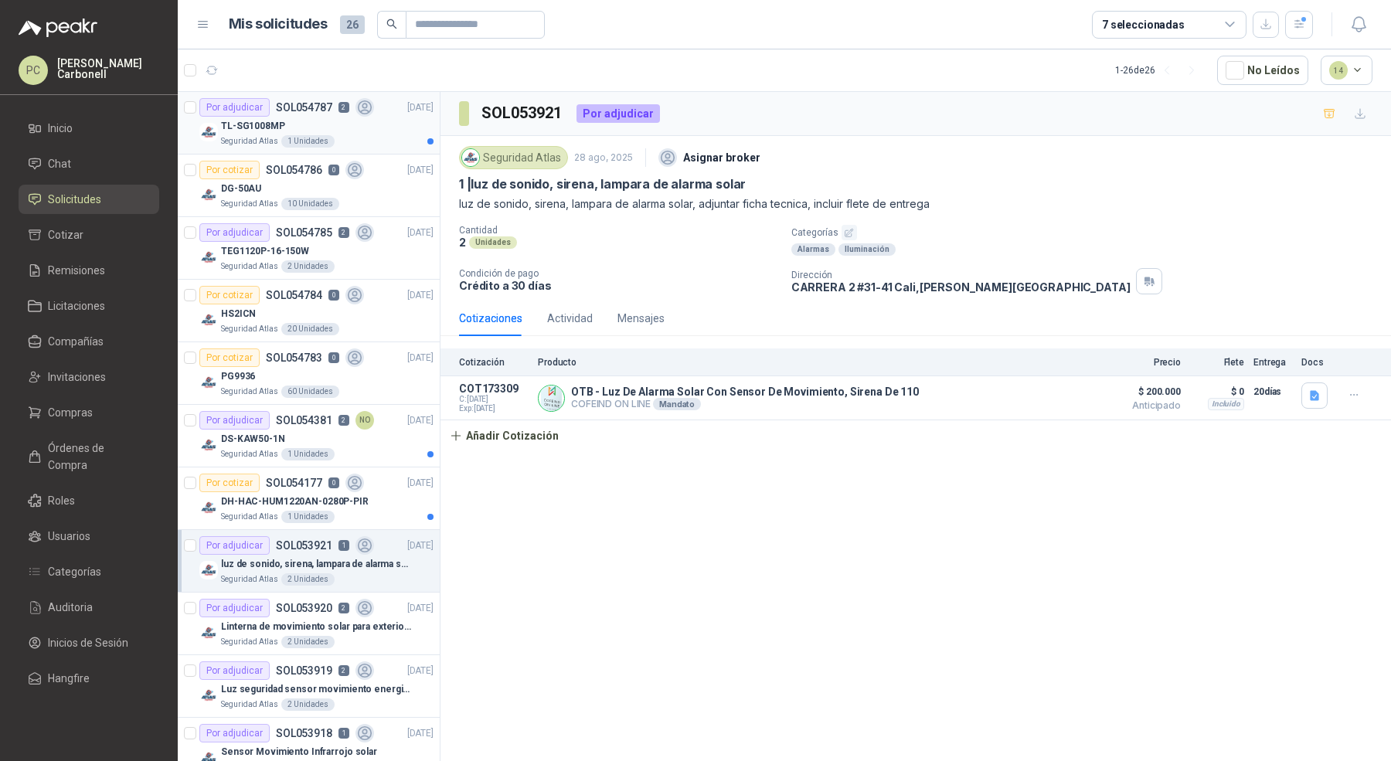
click at [365, 130] on div "TL-SG1008MP" at bounding box center [327, 126] width 213 height 19
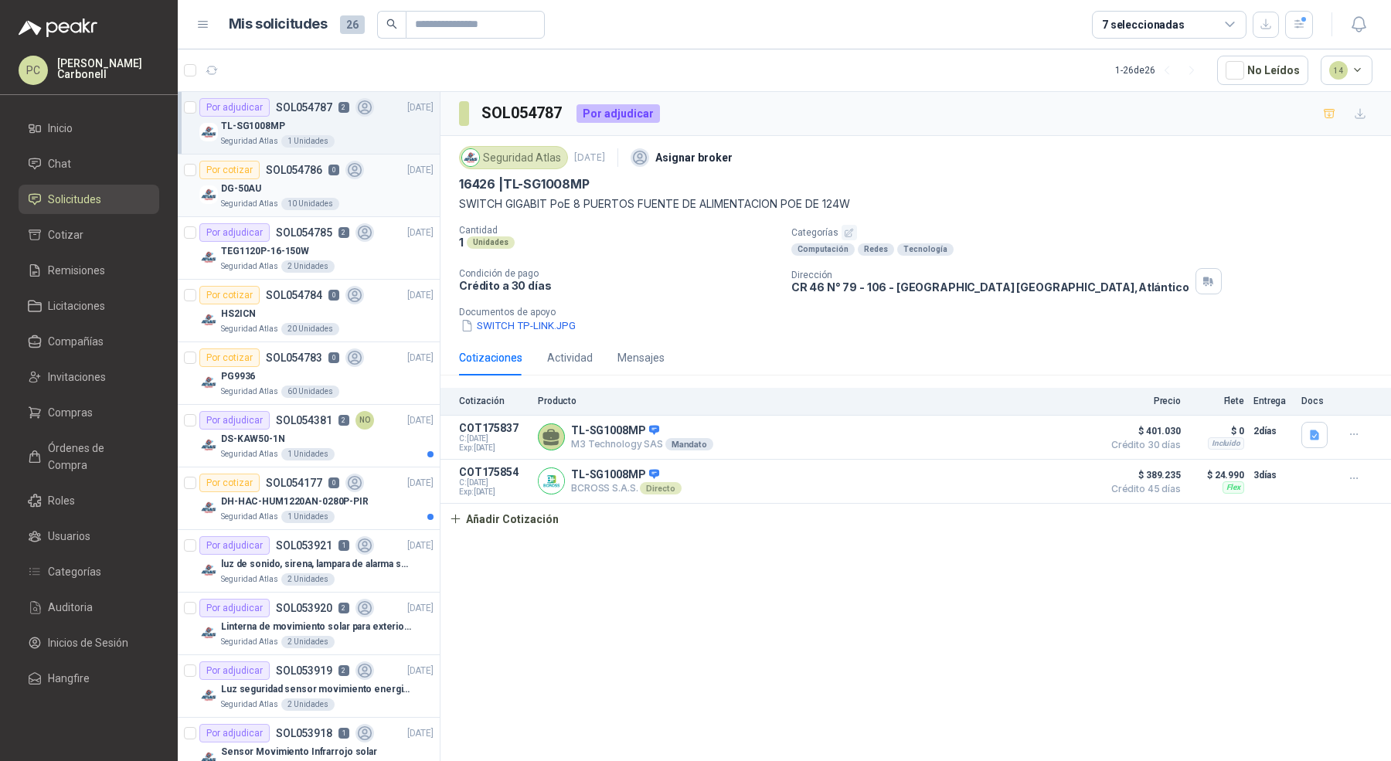
click at [363, 179] on div "DG-50AU" at bounding box center [327, 188] width 213 height 19
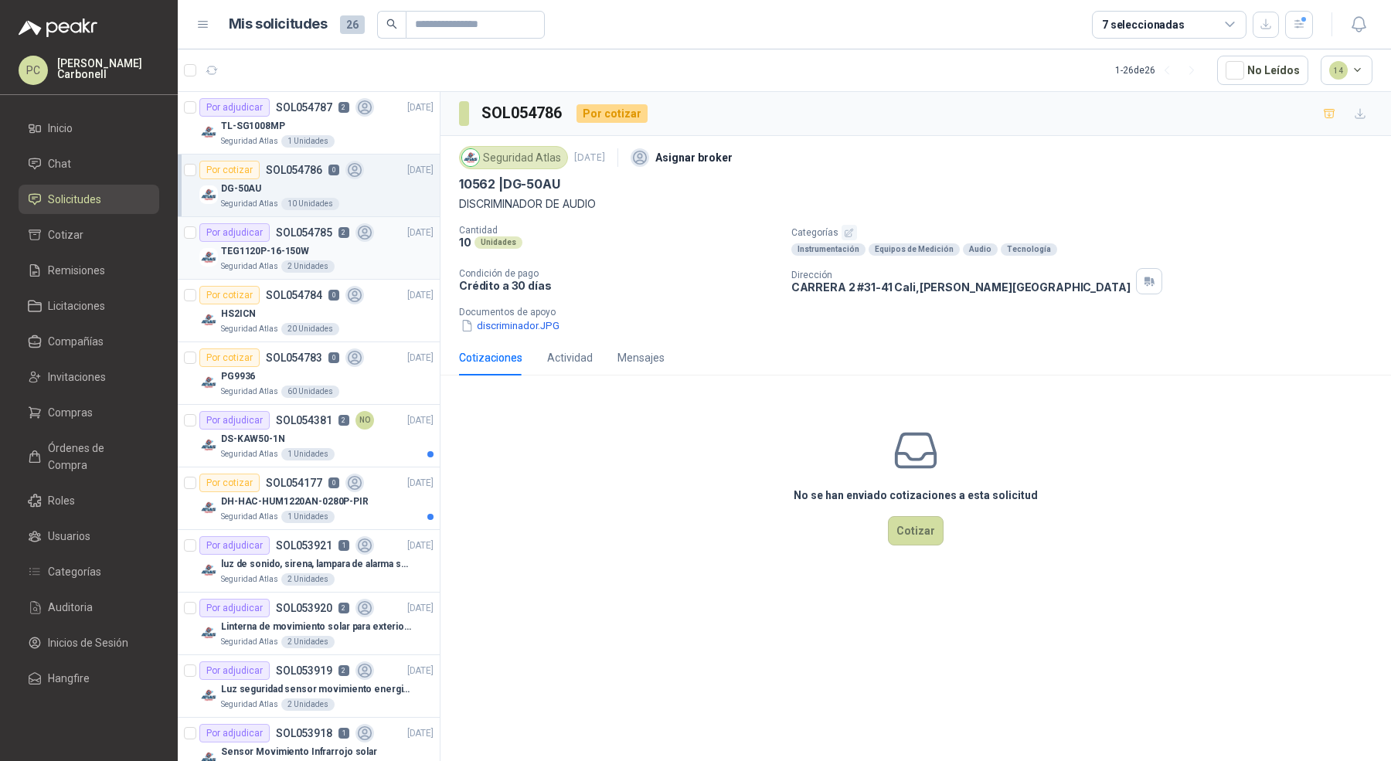
click at [366, 260] on div "Seguridad Atlas 2 Unidades" at bounding box center [327, 266] width 213 height 12
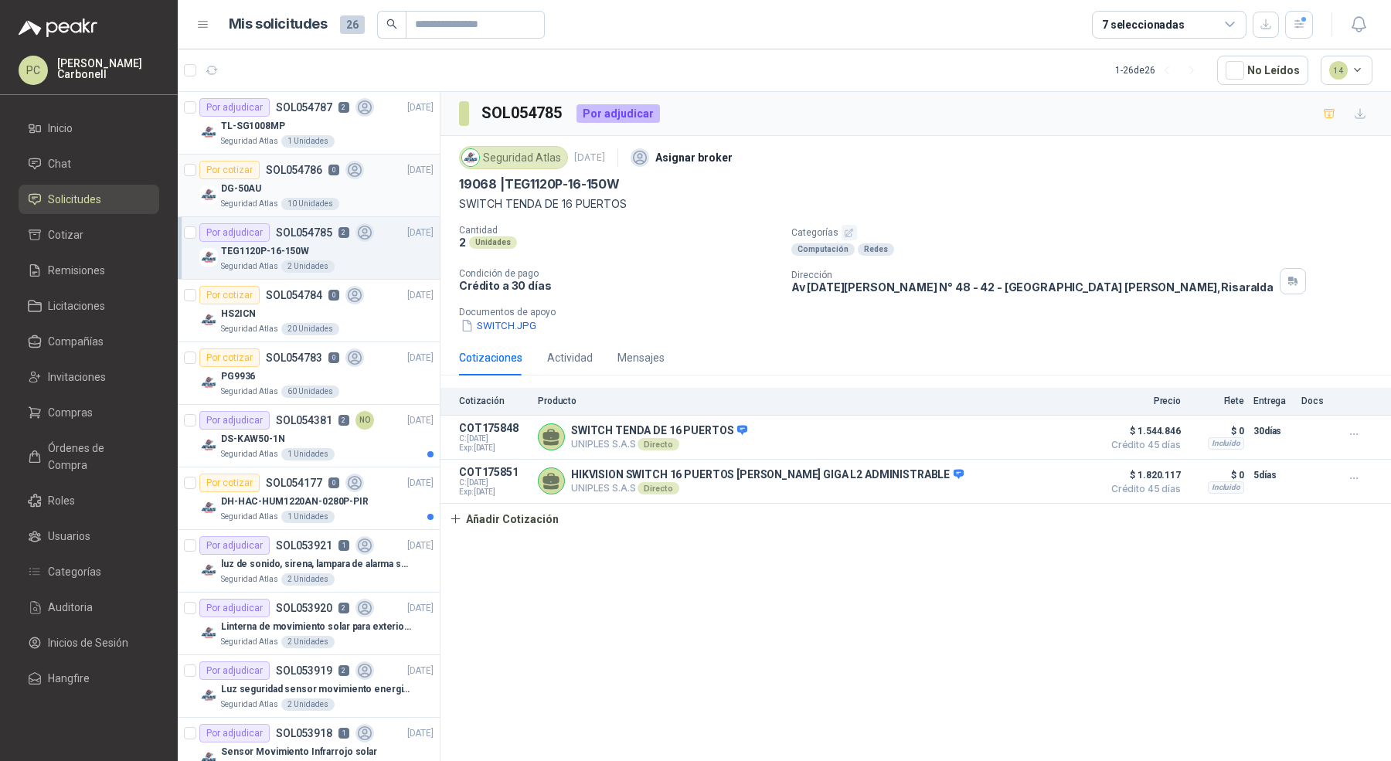
click at [372, 210] on article "Por cotizar SOL054786 0 [DATE] DG-50AU Seguridad Atlas 10 Unidades" at bounding box center [309, 186] width 262 height 63
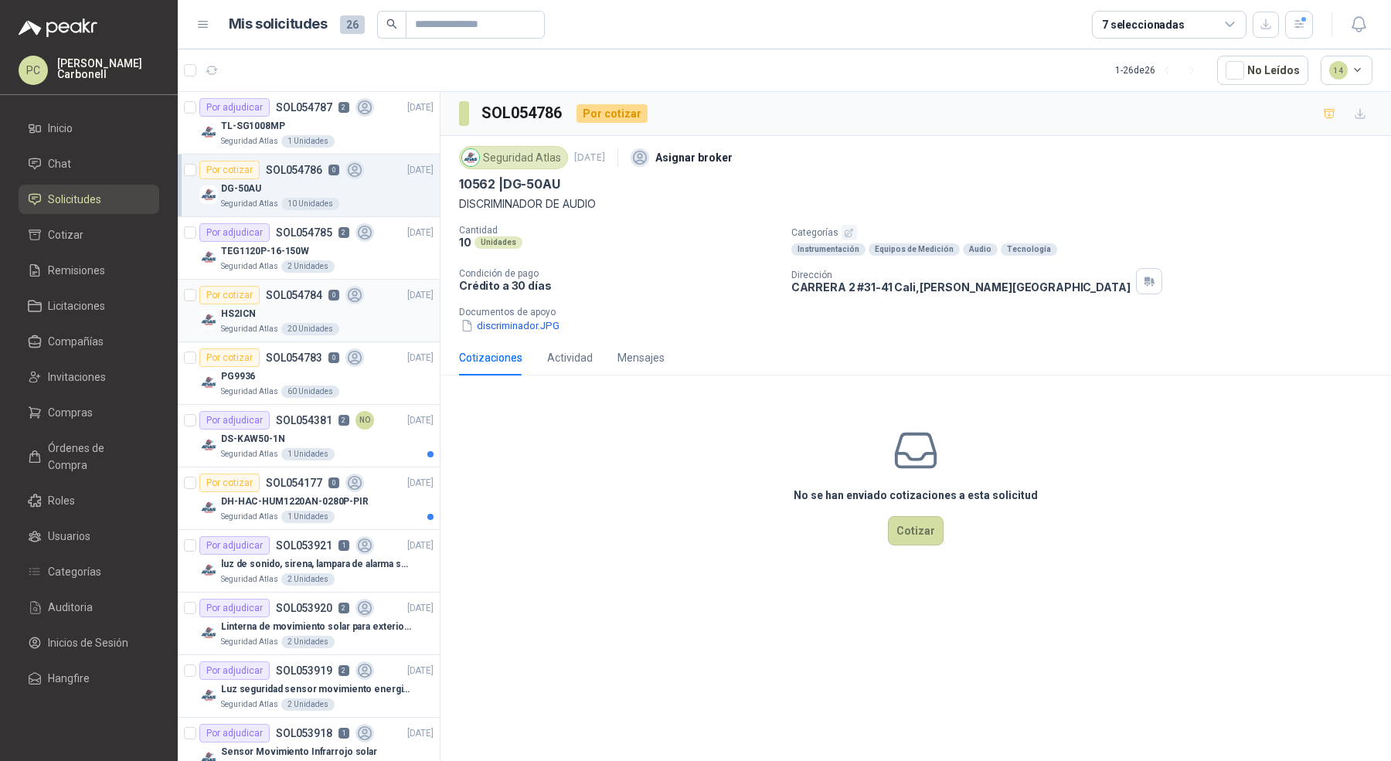
click at [349, 292] on icon at bounding box center [354, 295] width 13 height 13
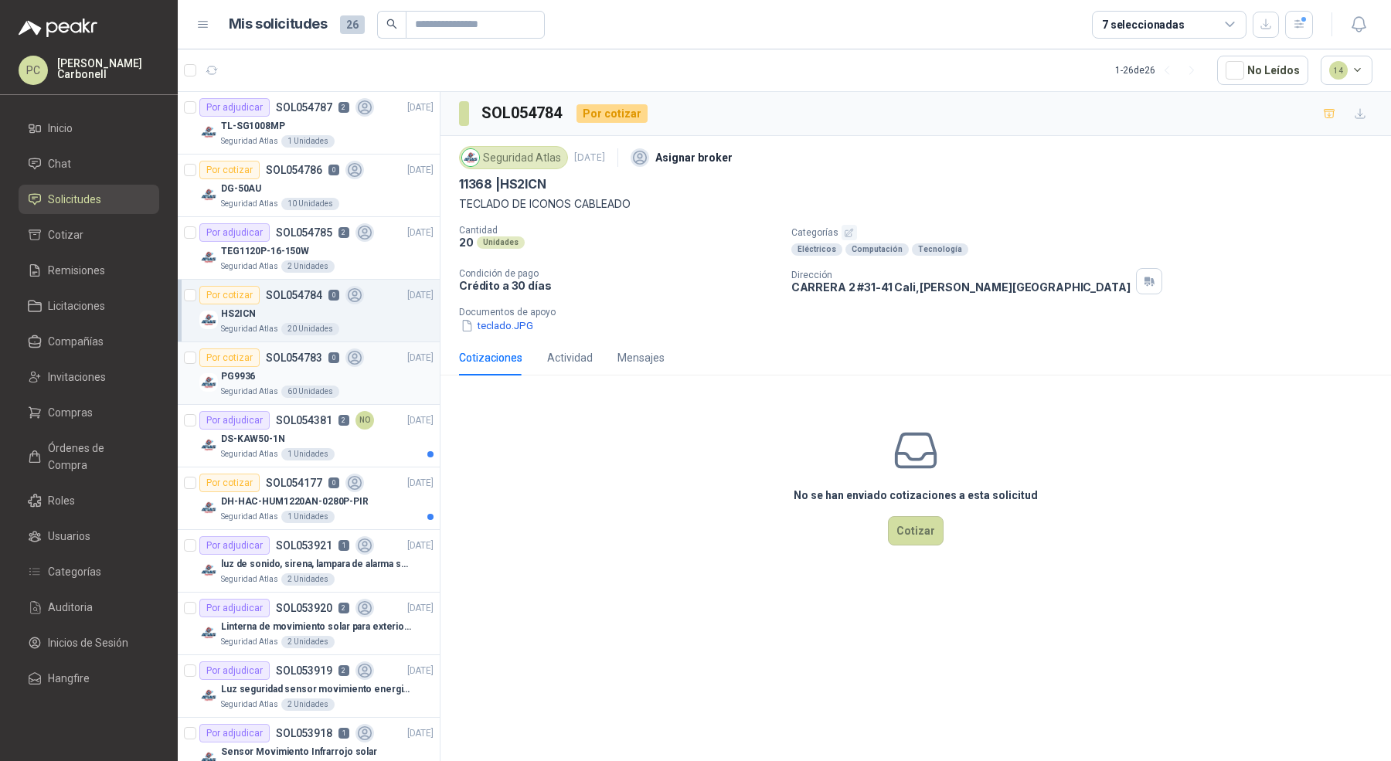
click at [352, 376] on div "PG9936" at bounding box center [327, 376] width 213 height 19
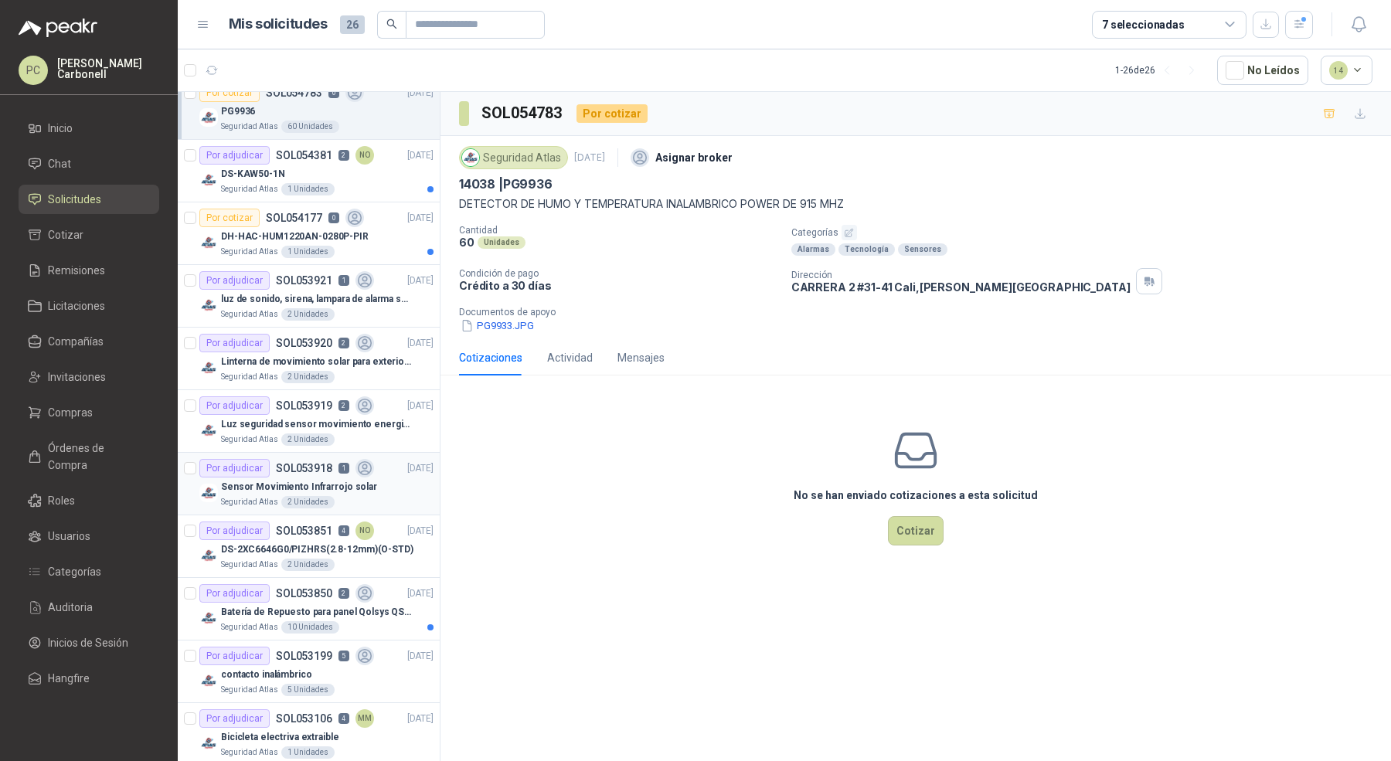
scroll to position [288, 0]
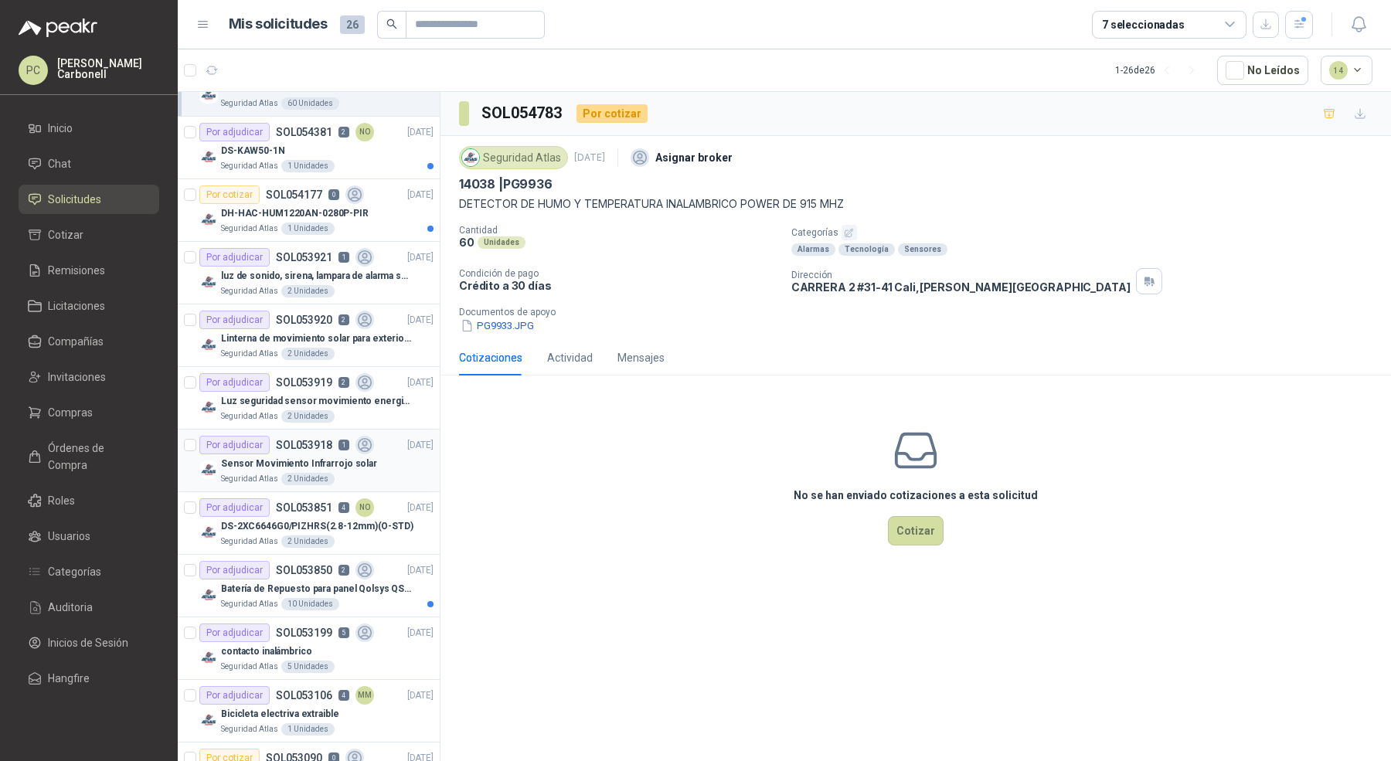
click at [369, 478] on div "Seguridad Atlas 2 Unidades" at bounding box center [327, 479] width 213 height 12
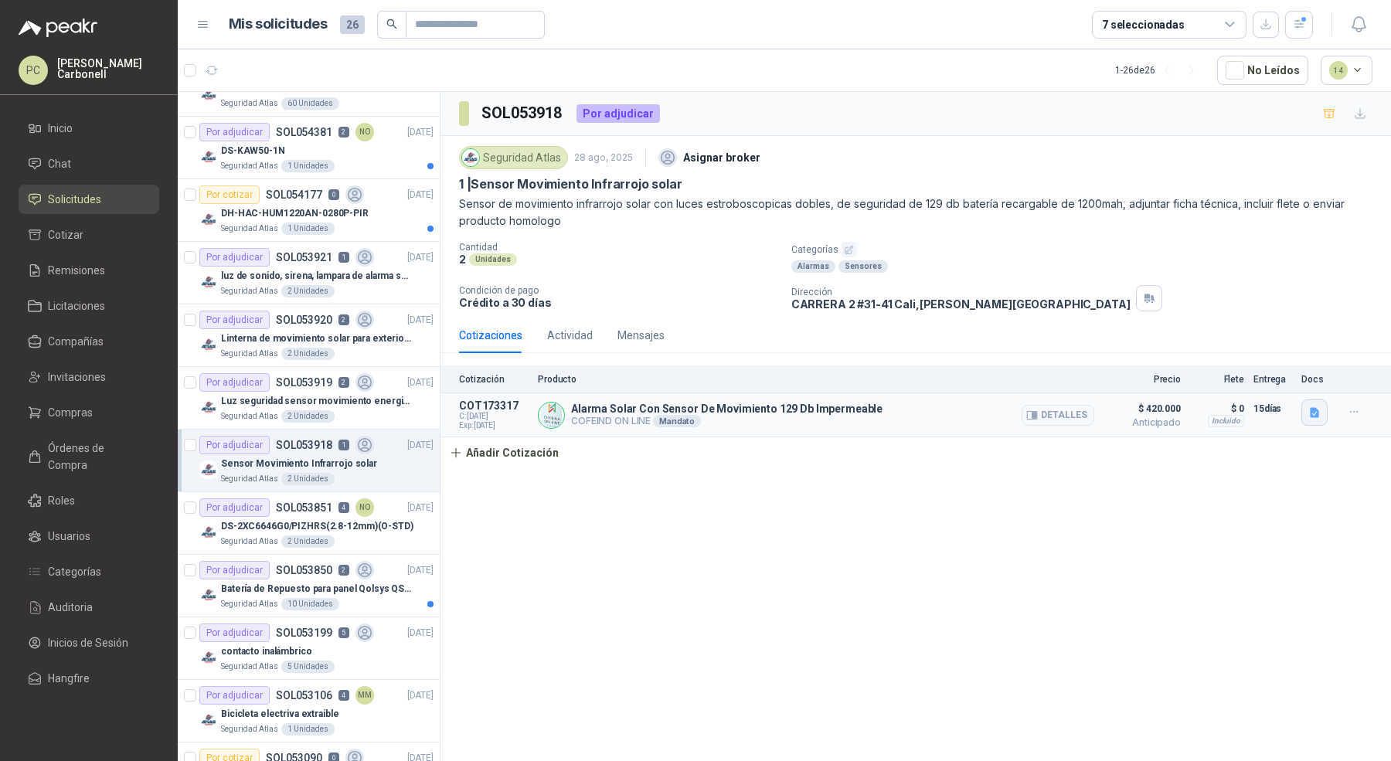
click at [1315, 409] on icon "button" at bounding box center [1314, 413] width 9 height 10
click at [1267, 311] on button "DATOS TECNICOS.png" at bounding box center [1256, 313] width 122 height 16
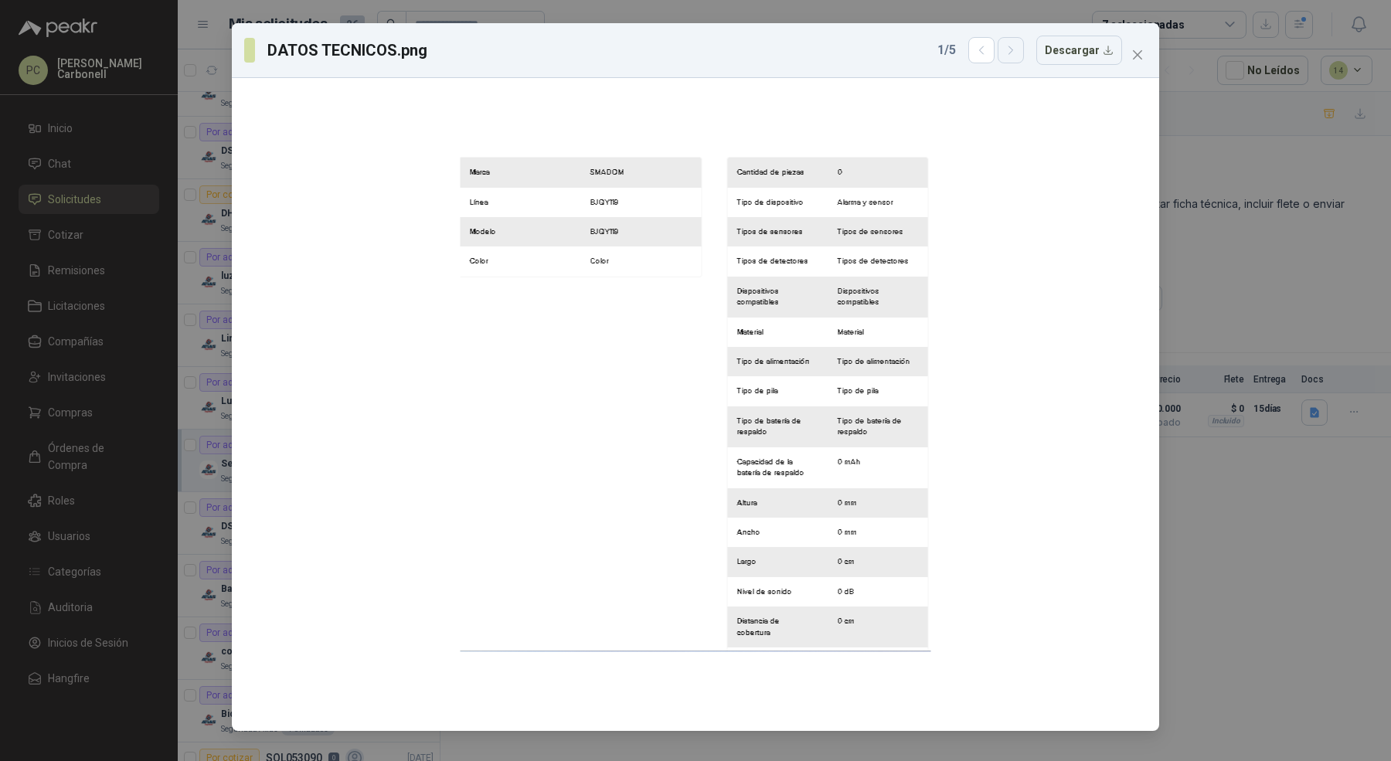
click at [1013, 49] on icon "button" at bounding box center [1011, 50] width 13 height 13
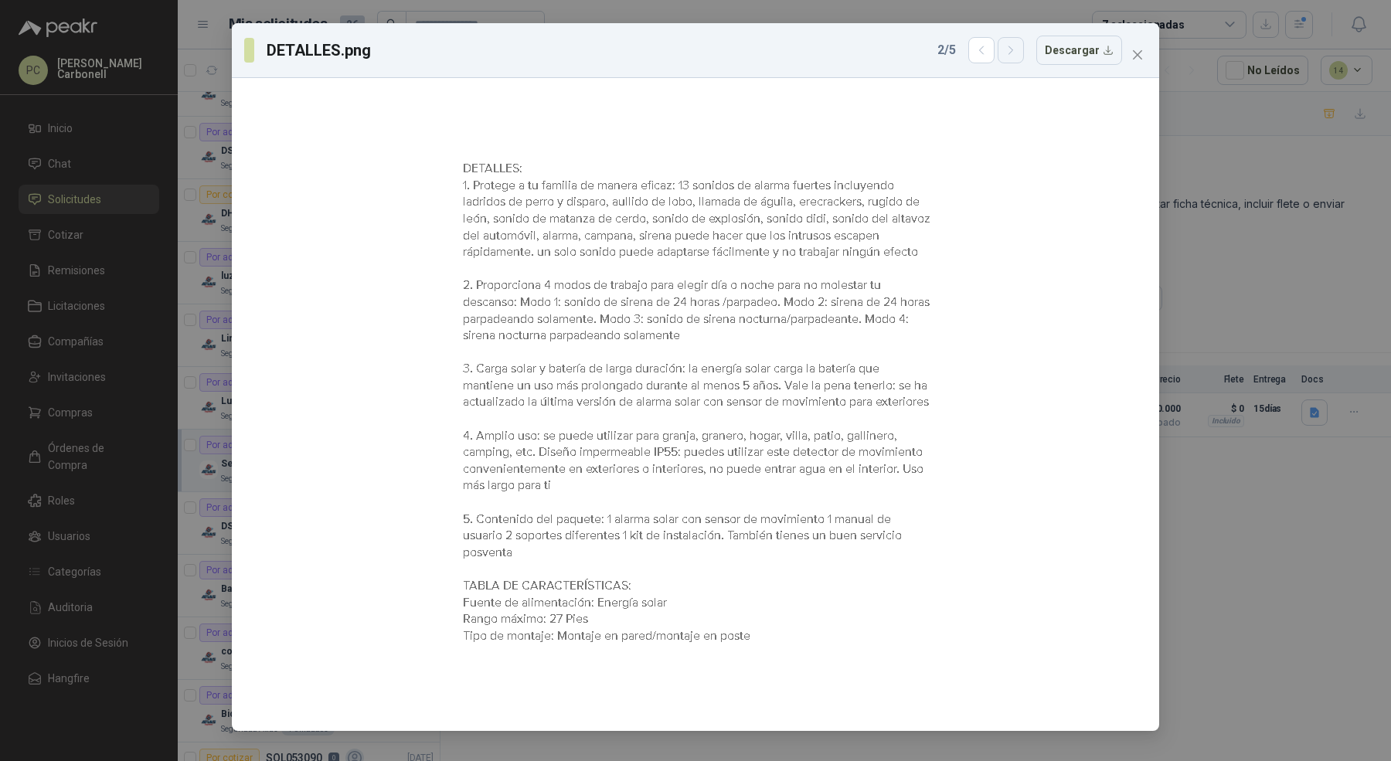
click at [1013, 49] on icon "button" at bounding box center [1011, 50] width 13 height 13
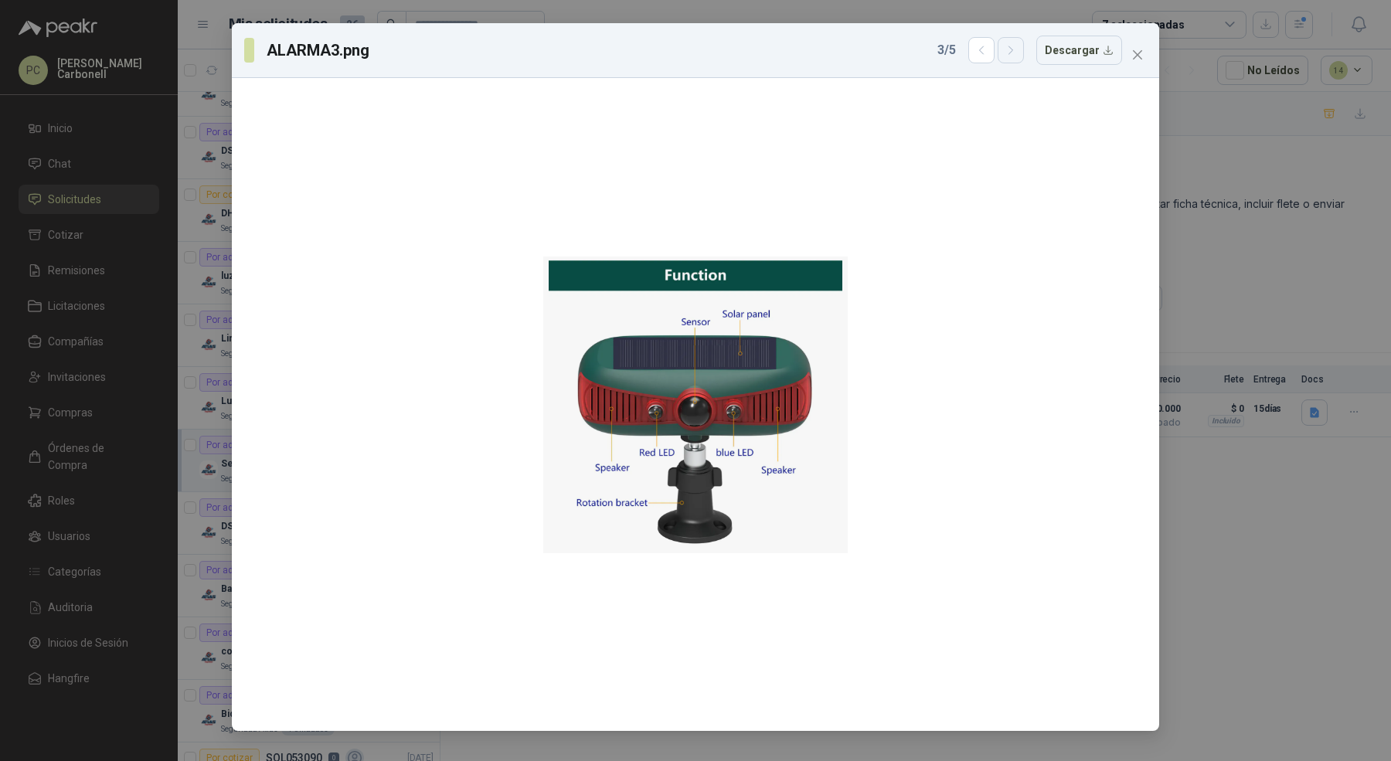
click at [1013, 49] on icon "button" at bounding box center [1011, 50] width 13 height 13
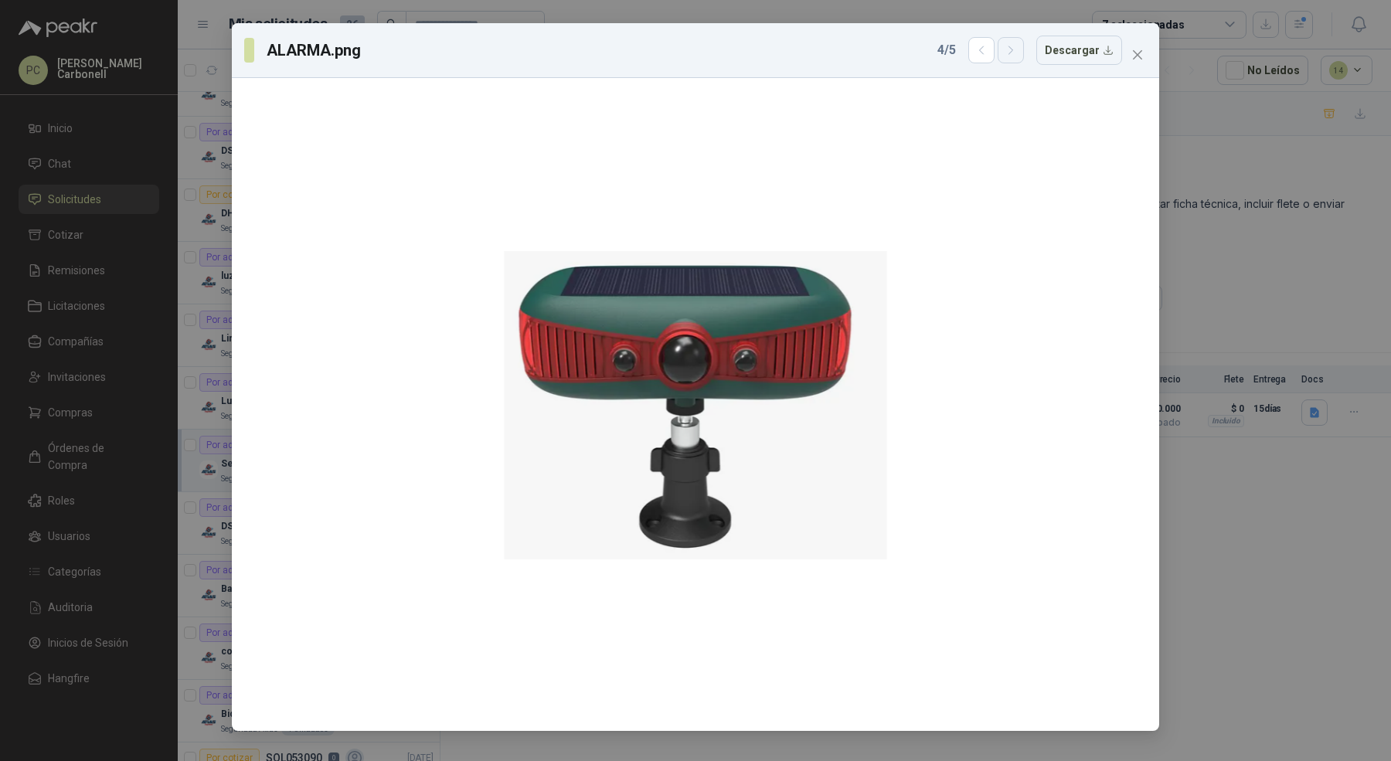
click at [1013, 49] on icon "button" at bounding box center [1011, 50] width 13 height 13
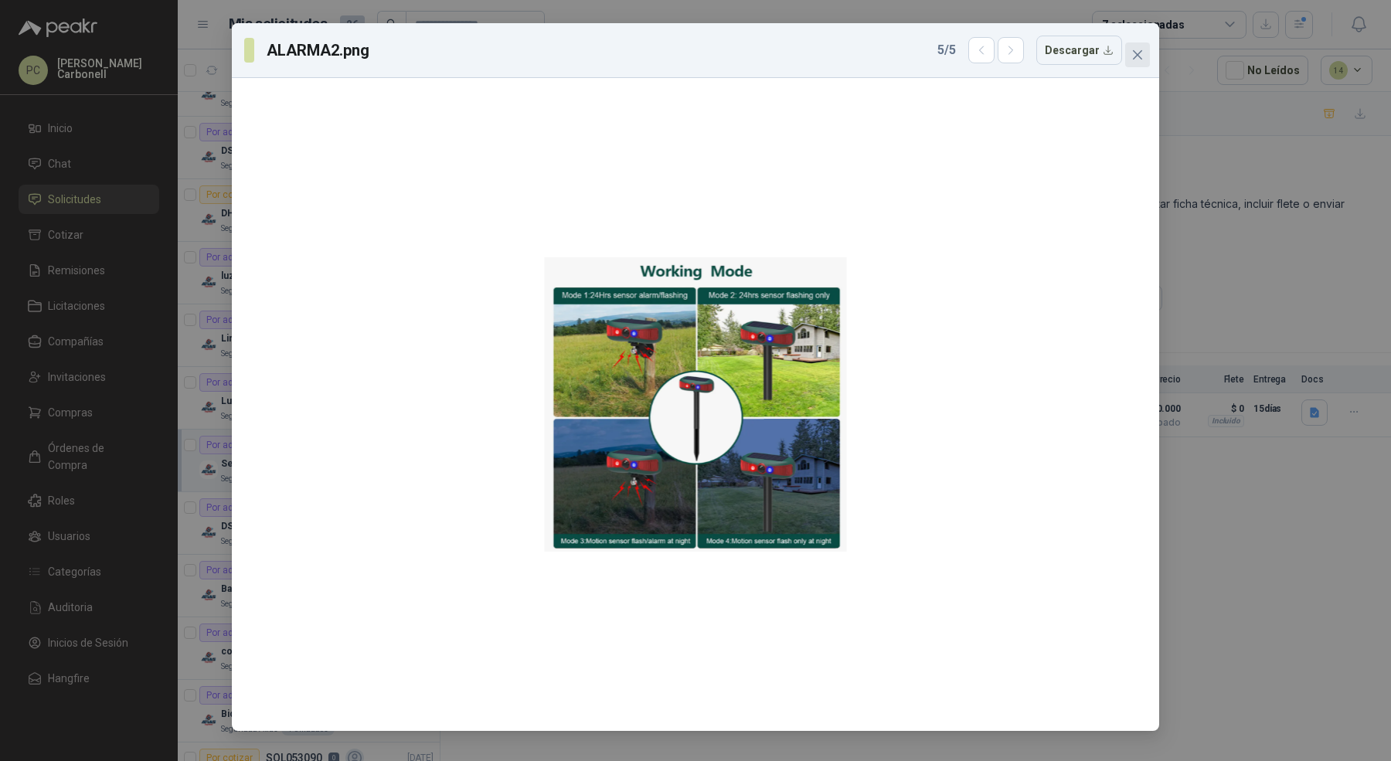
click at [1142, 52] on icon "close" at bounding box center [1137, 55] width 12 height 12
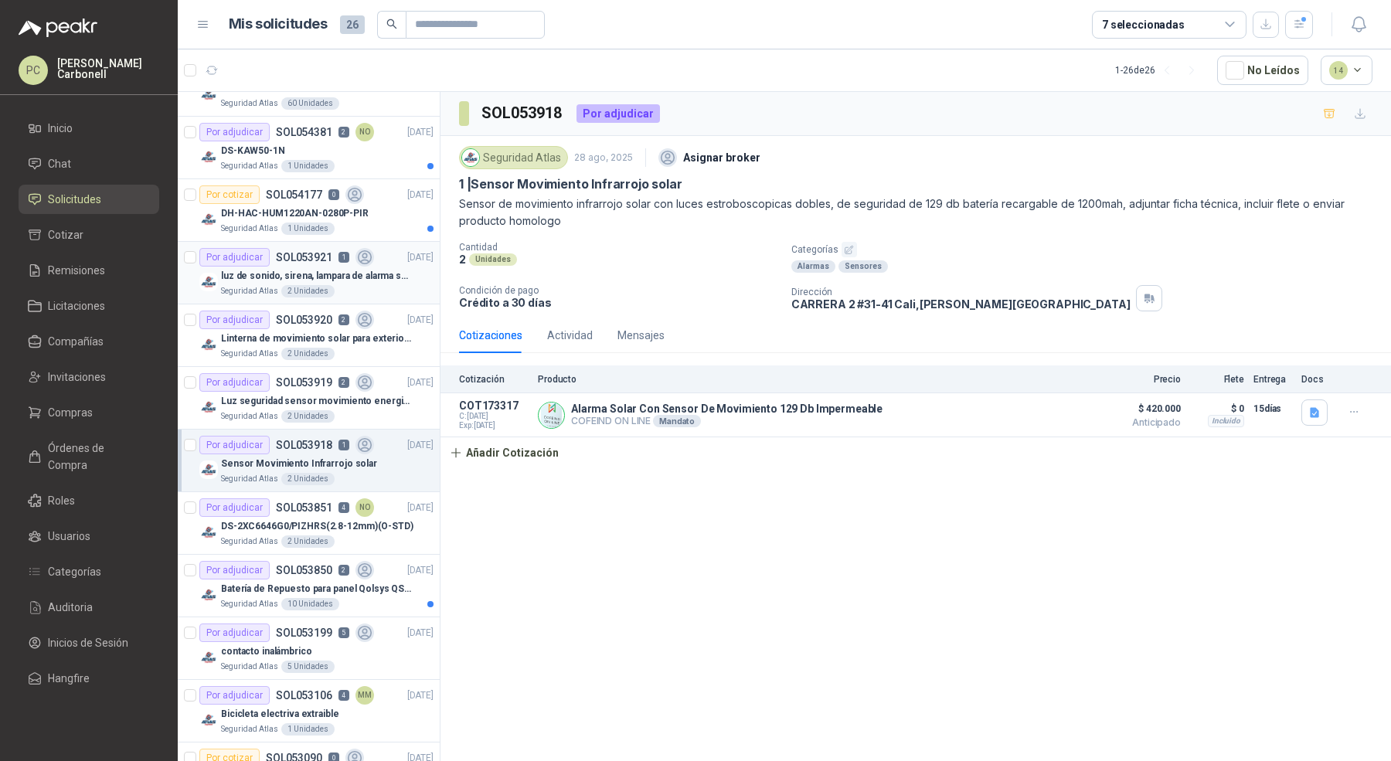
click at [396, 285] on div "Seguridad Atlas 2 Unidades" at bounding box center [327, 291] width 213 height 12
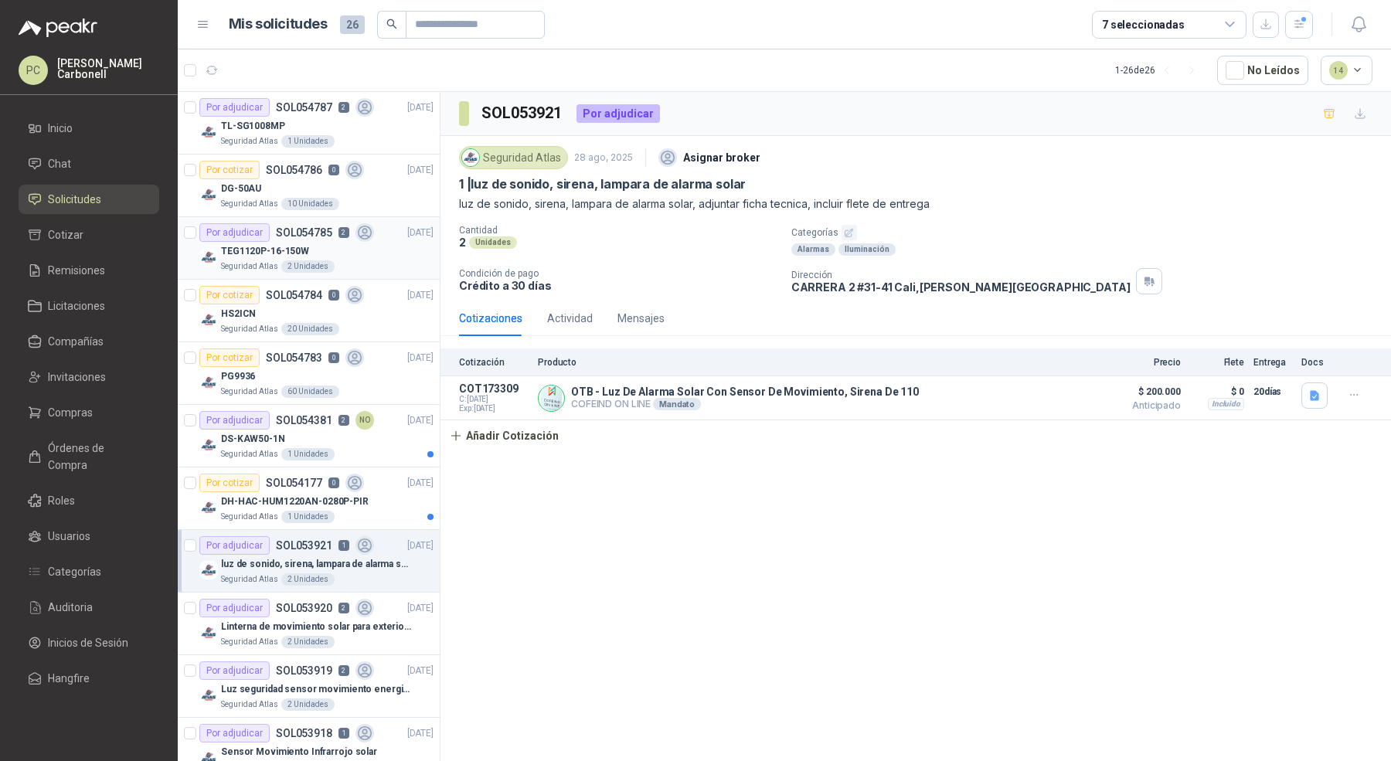
click at [339, 245] on div "TEG1120P-16-150W" at bounding box center [327, 251] width 213 height 19
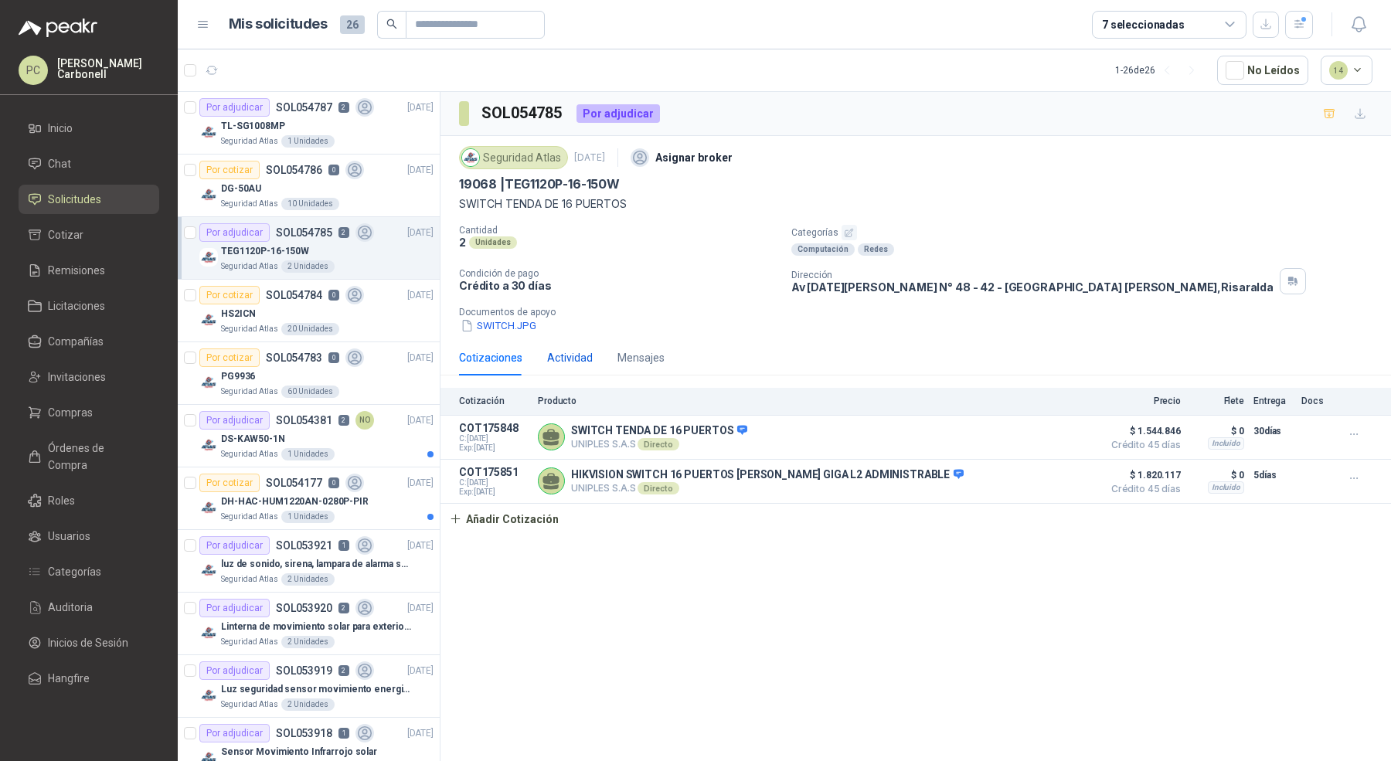
click at [590, 362] on div "Actividad" at bounding box center [570, 357] width 46 height 17
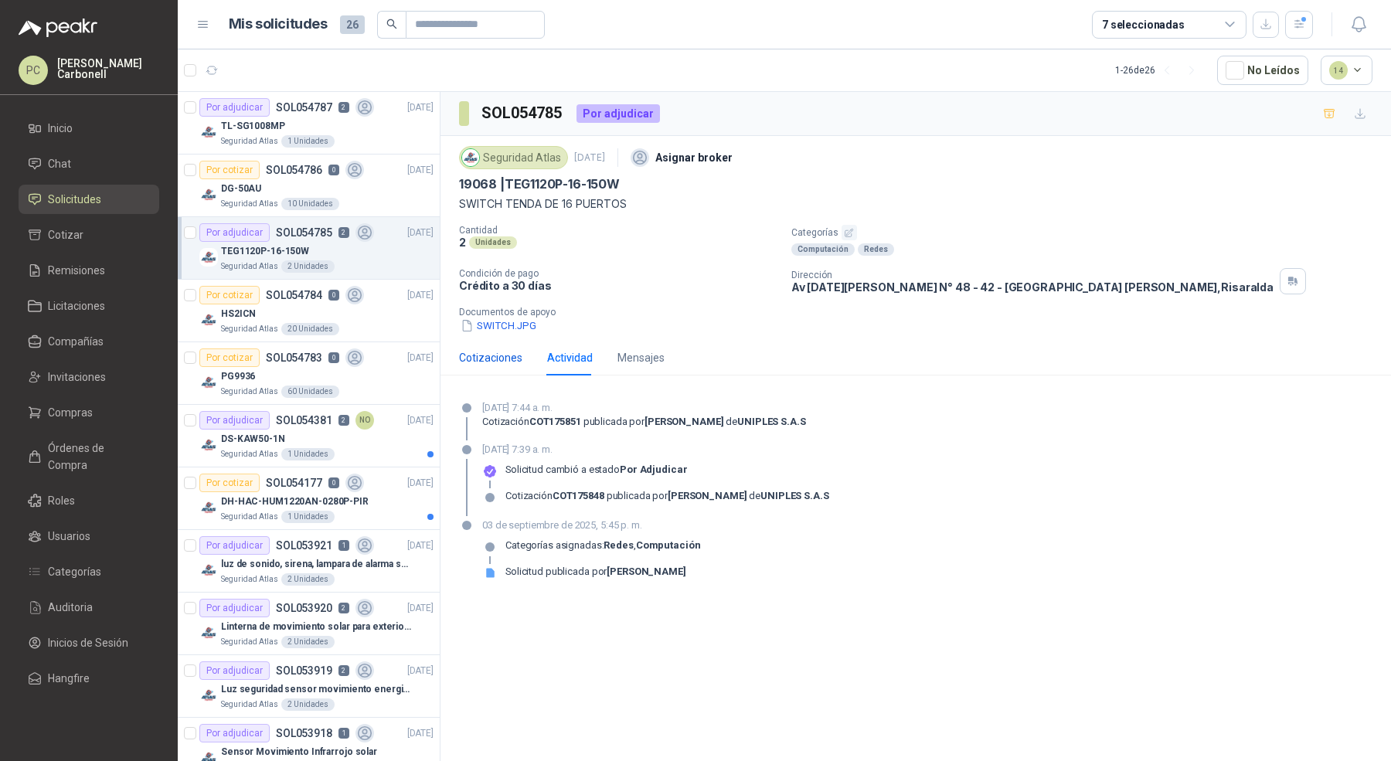
click at [499, 358] on div "Cotizaciones" at bounding box center [490, 357] width 63 height 17
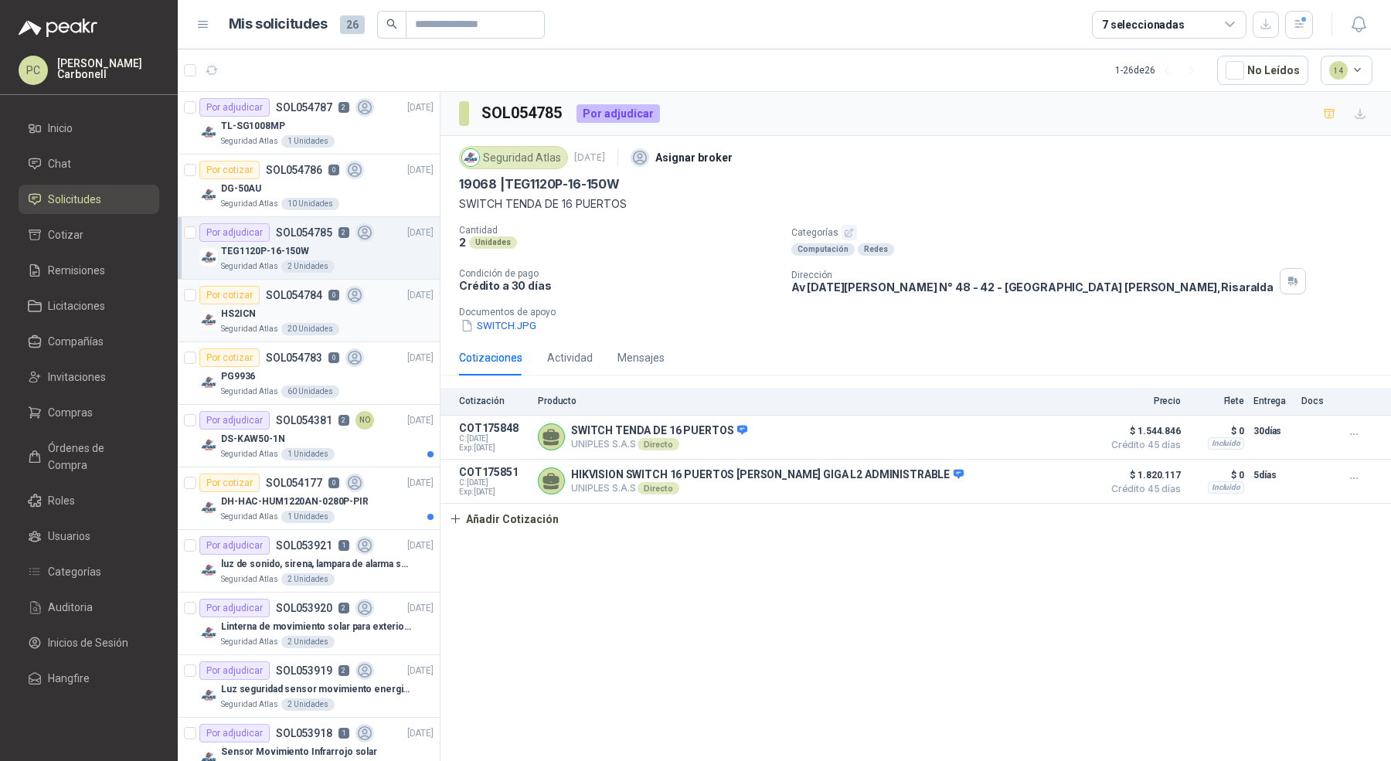
click at [352, 317] on div "HS2ICN" at bounding box center [327, 313] width 213 height 19
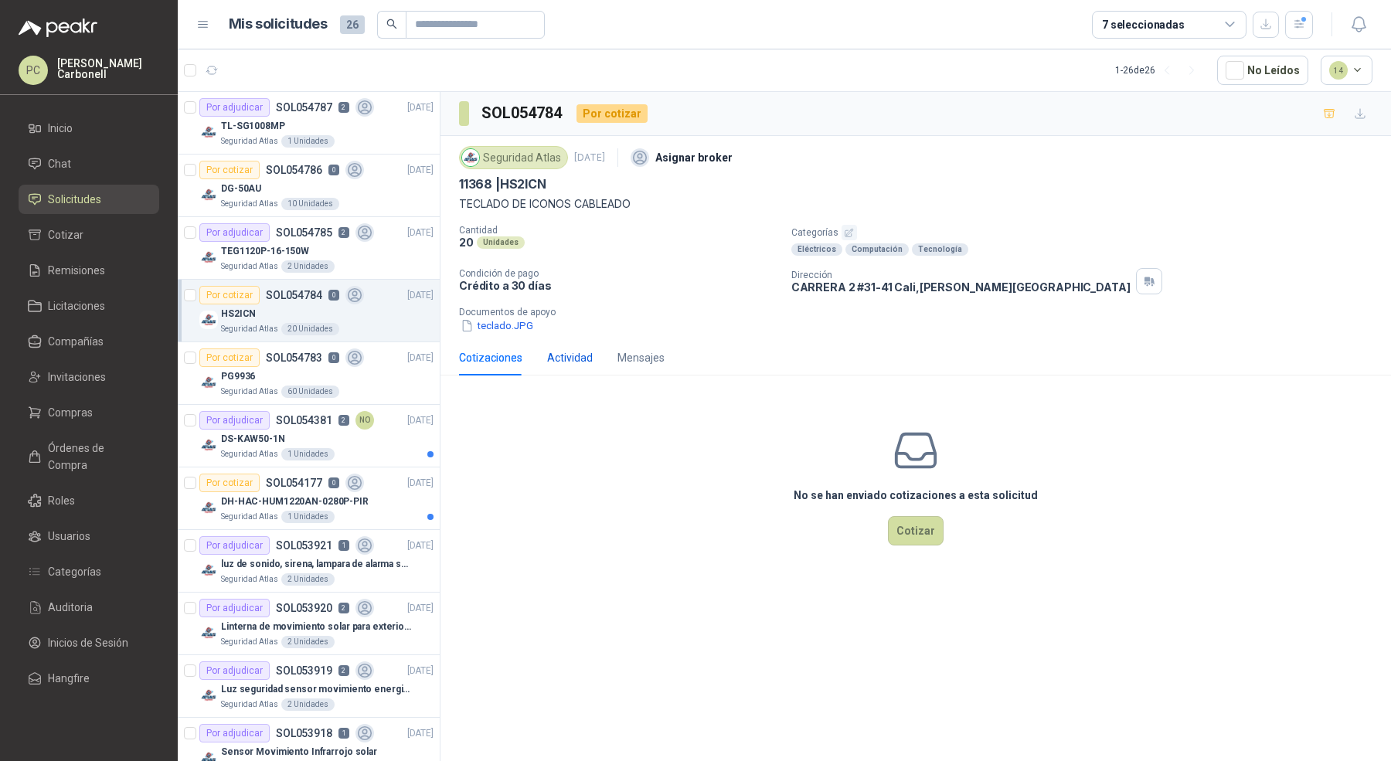
click at [563, 362] on div "Actividad" at bounding box center [570, 357] width 46 height 17
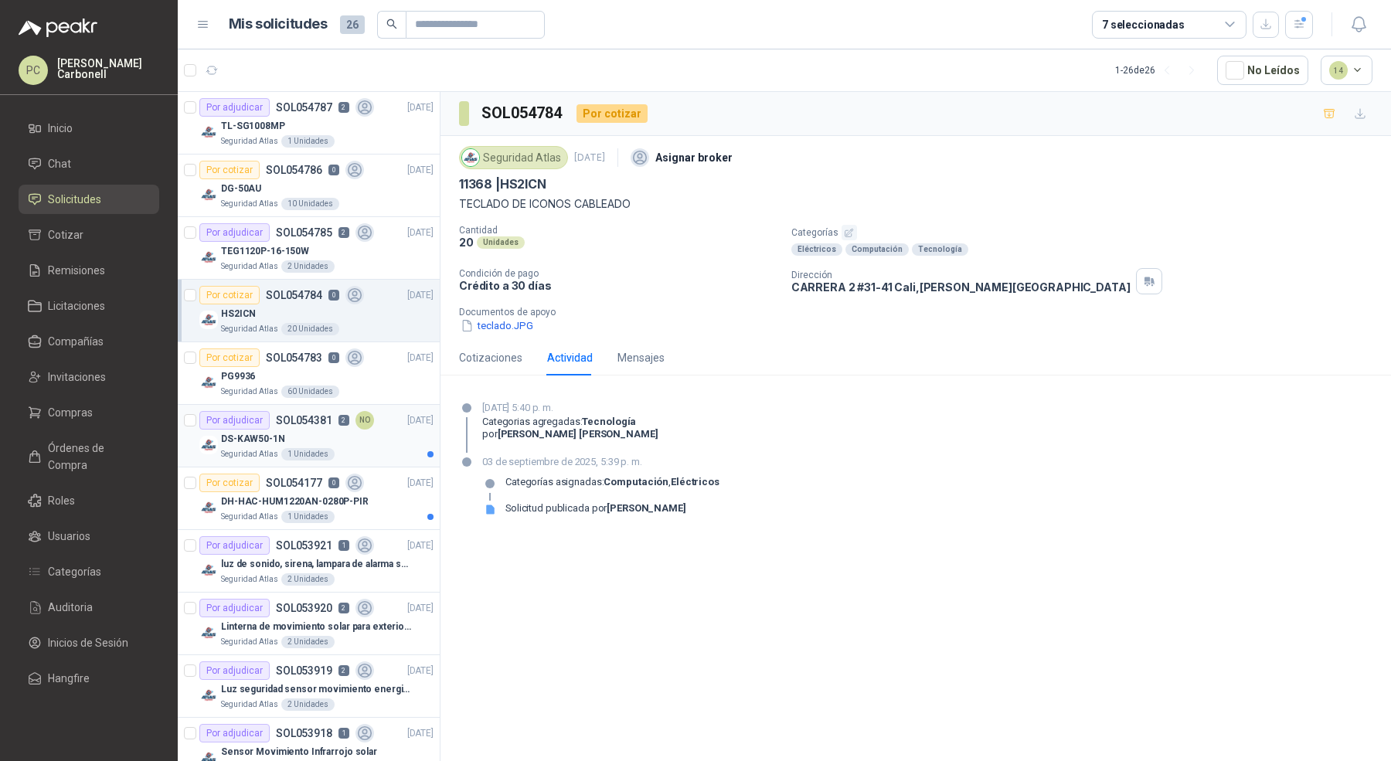
scroll to position [44, 0]
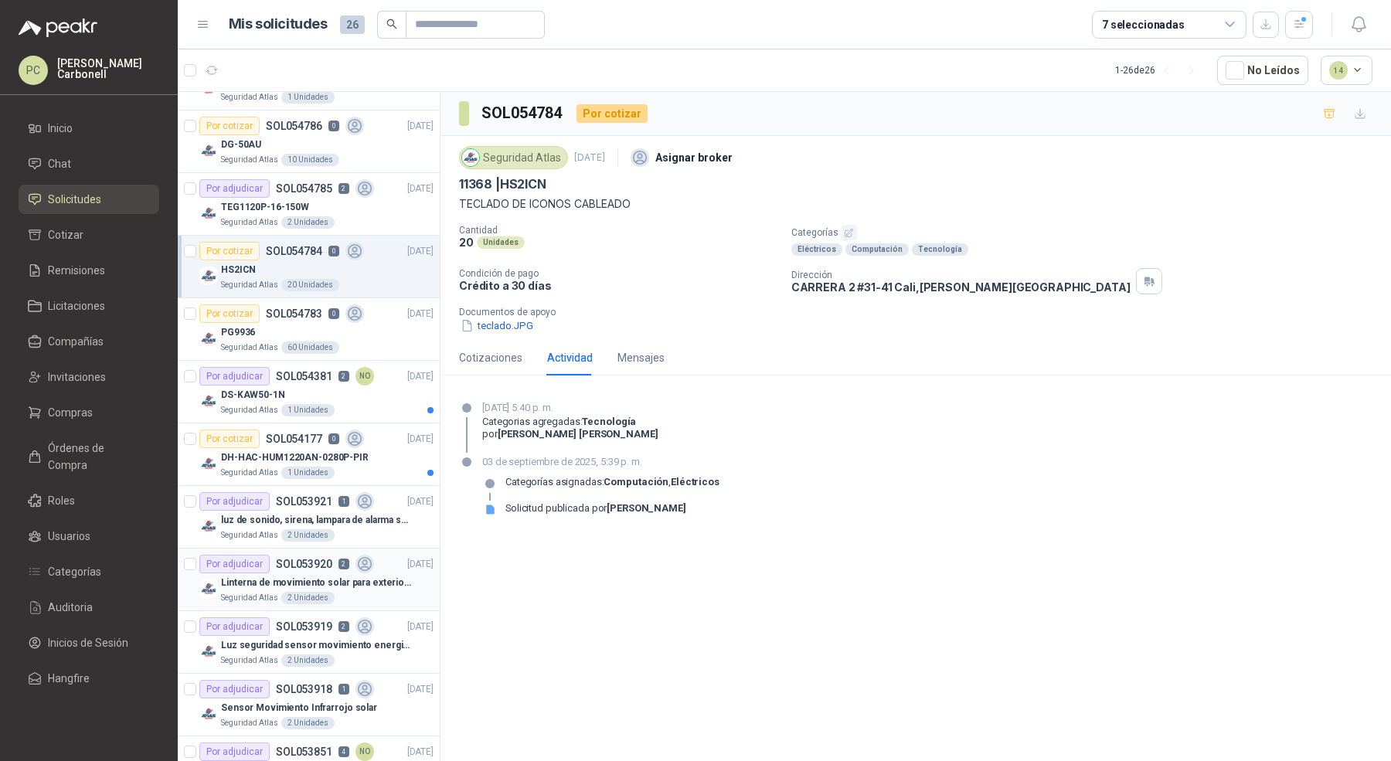
click at [346, 587] on div "Linterna de movimiento solar para exteriores con 77 leds" at bounding box center [327, 582] width 213 height 19
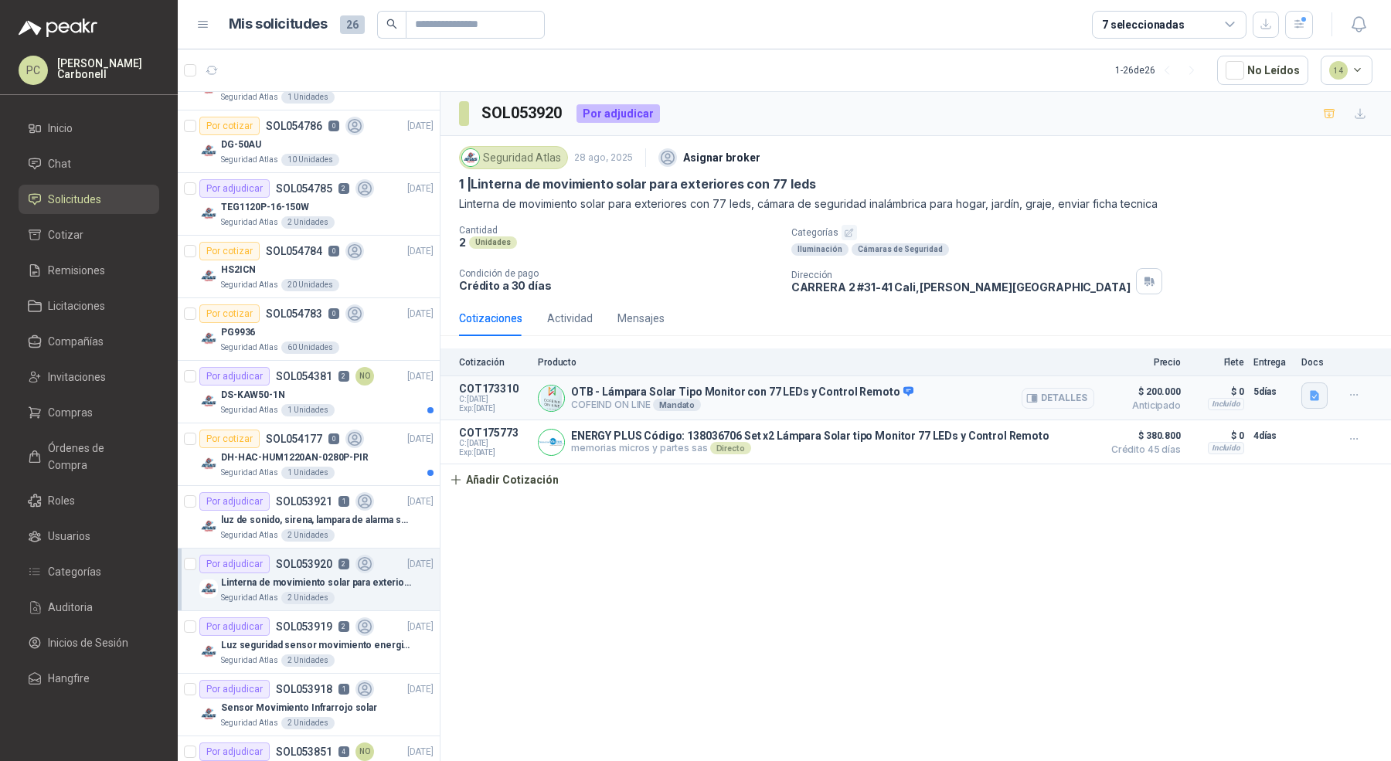
click at [1311, 396] on icon "button" at bounding box center [1314, 396] width 9 height 10
click at [1277, 311] on button "CARACTERISTICAS.png" at bounding box center [1253, 312] width 128 height 16
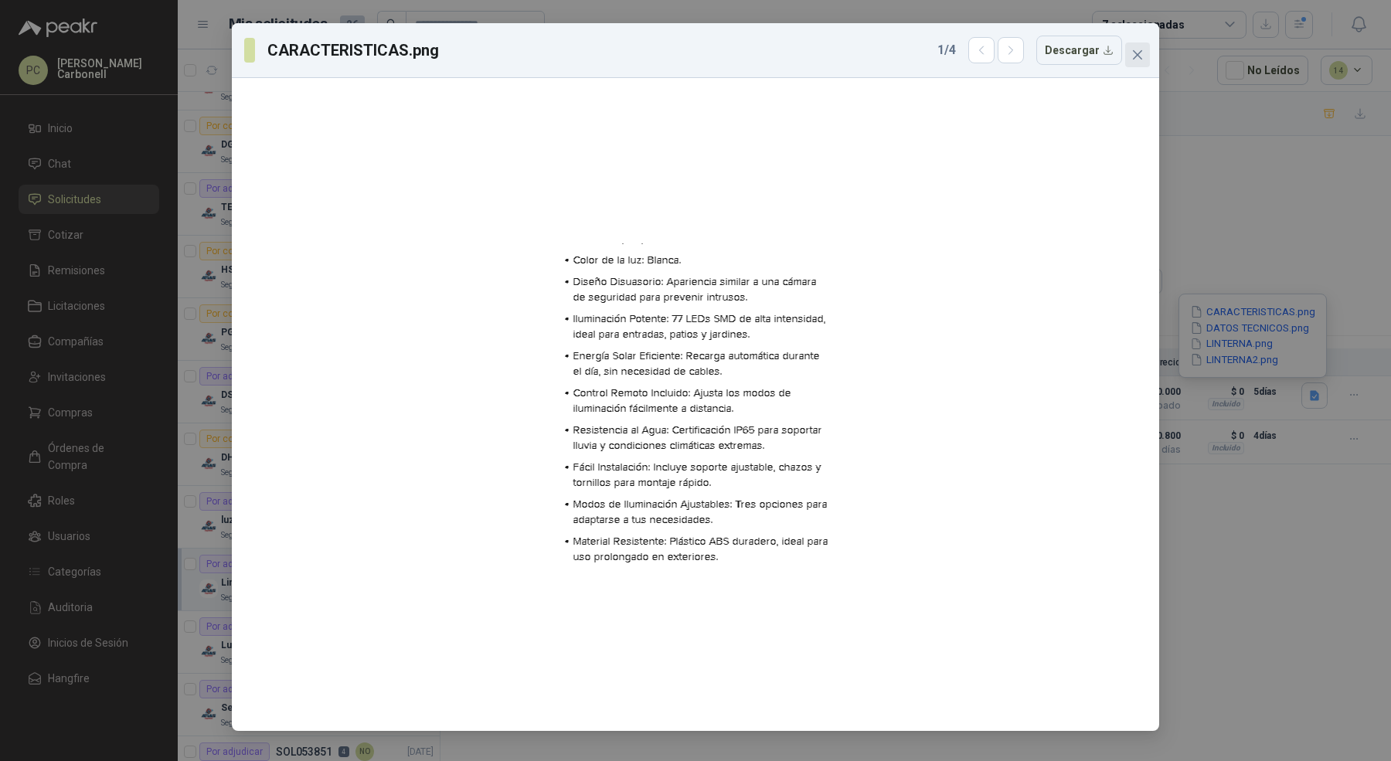
click at [1135, 53] on icon "close" at bounding box center [1137, 54] width 9 height 9
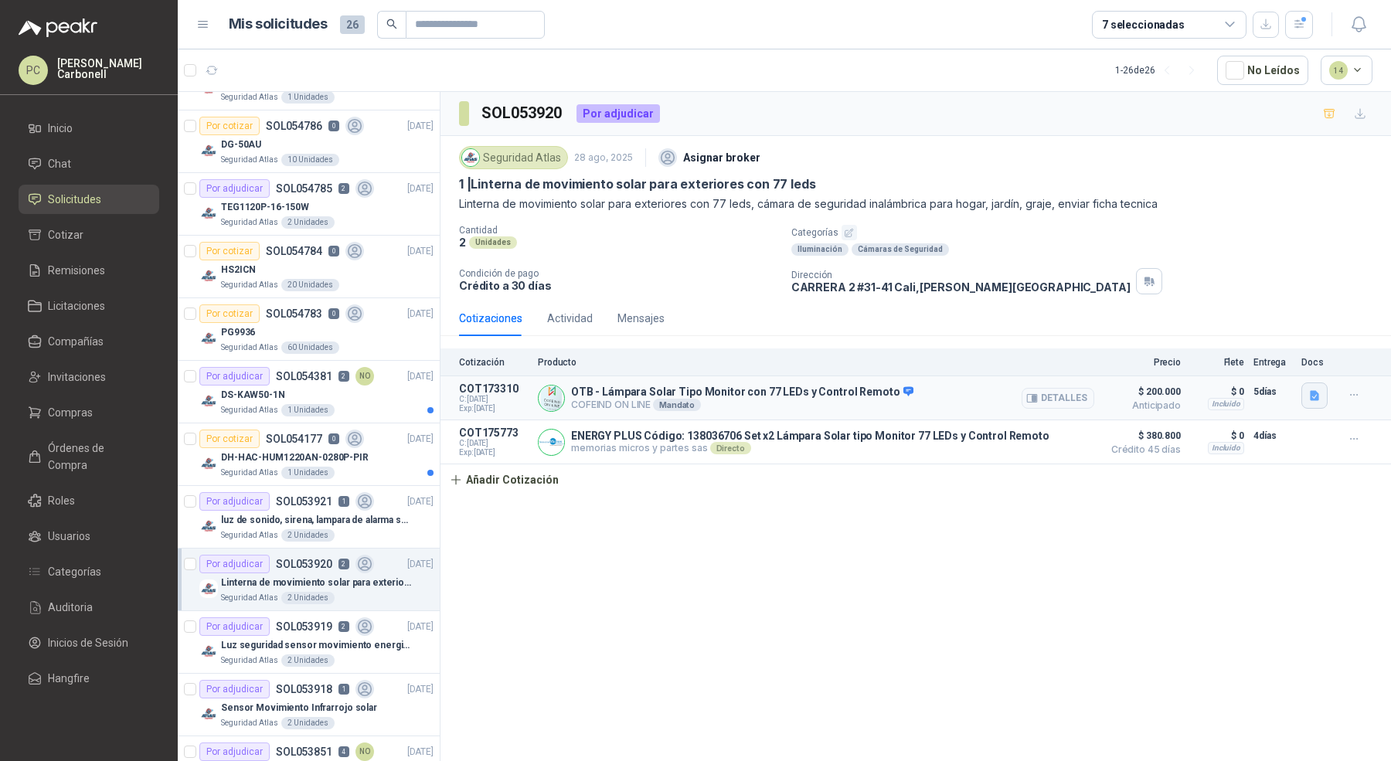
click at [1317, 400] on icon "button" at bounding box center [1314, 395] width 13 height 13
click at [1258, 225] on p "Categorías" at bounding box center [1088, 232] width 594 height 15
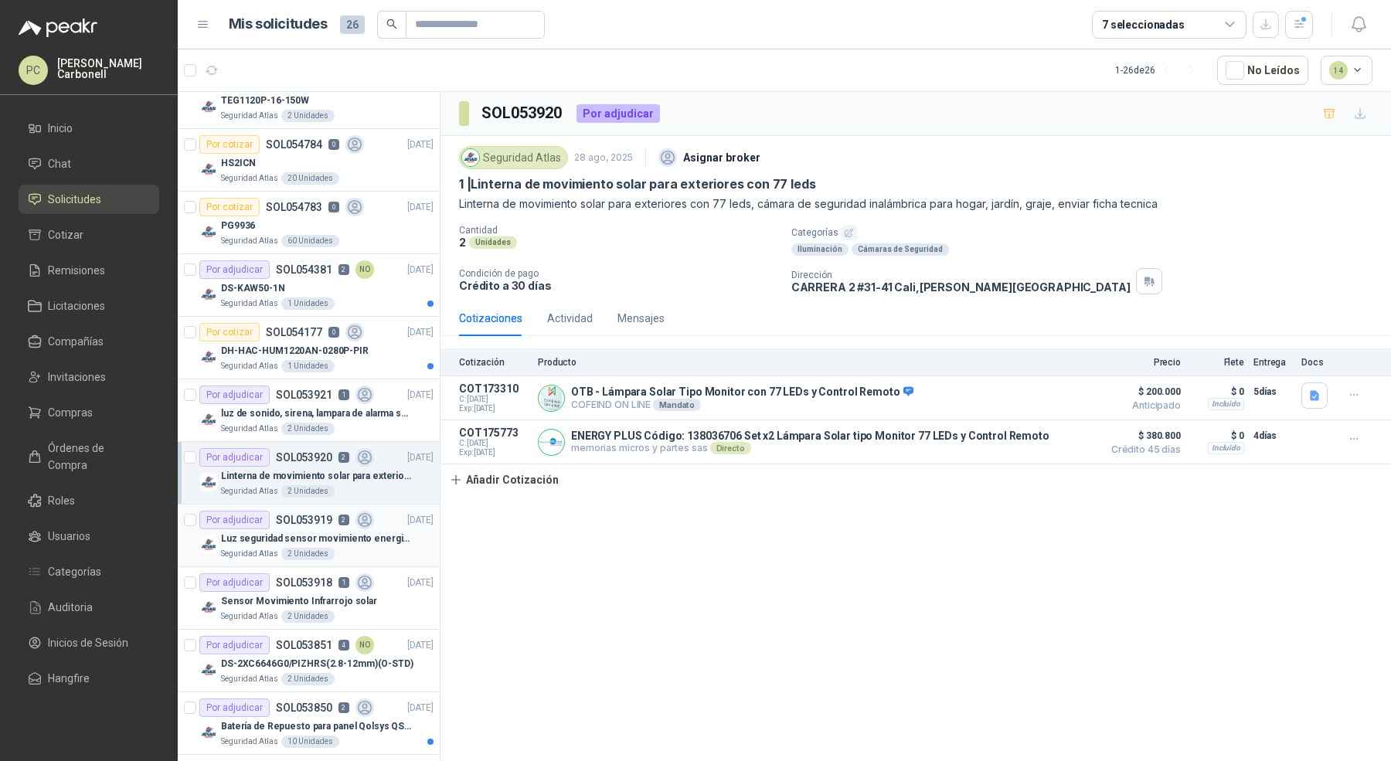
scroll to position [171, 0]
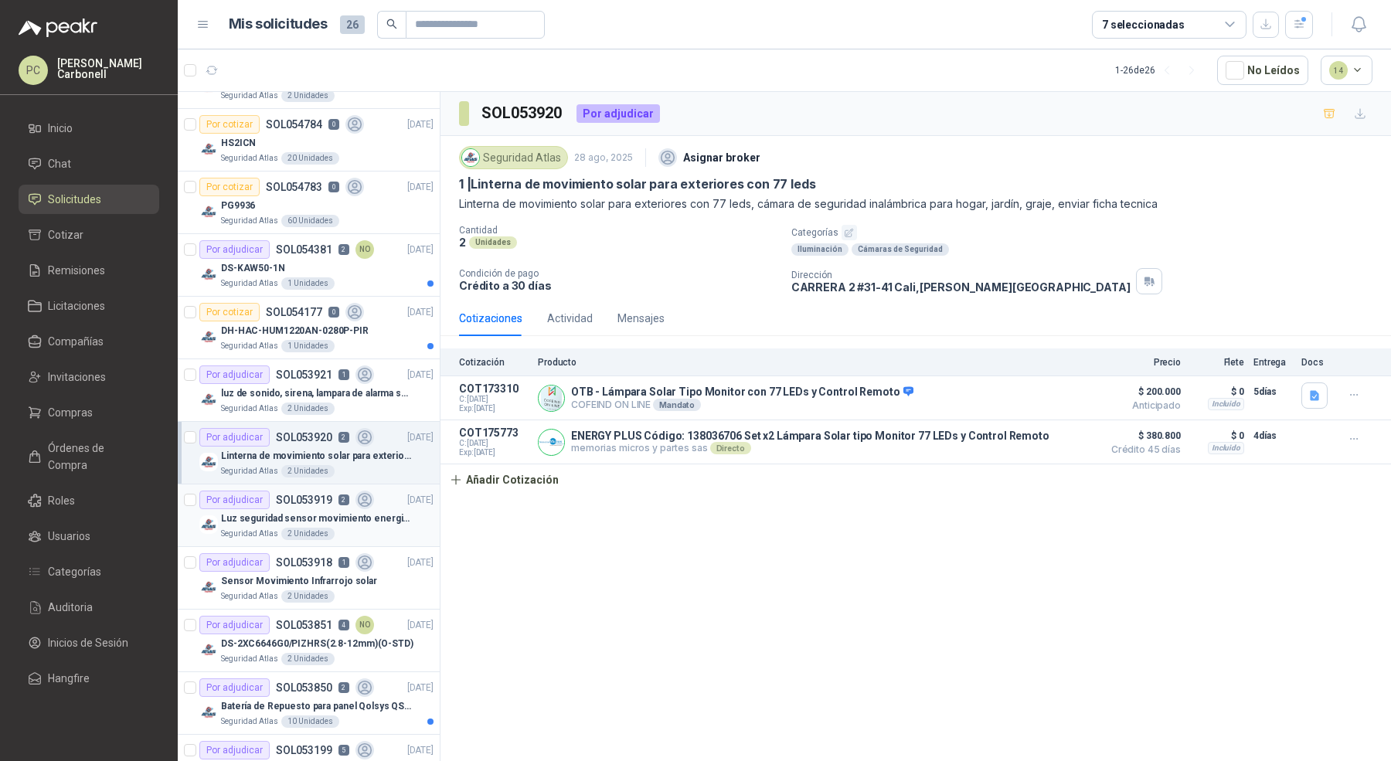
click at [366, 528] on div "Seguridad Atlas 2 Unidades" at bounding box center [327, 534] width 213 height 12
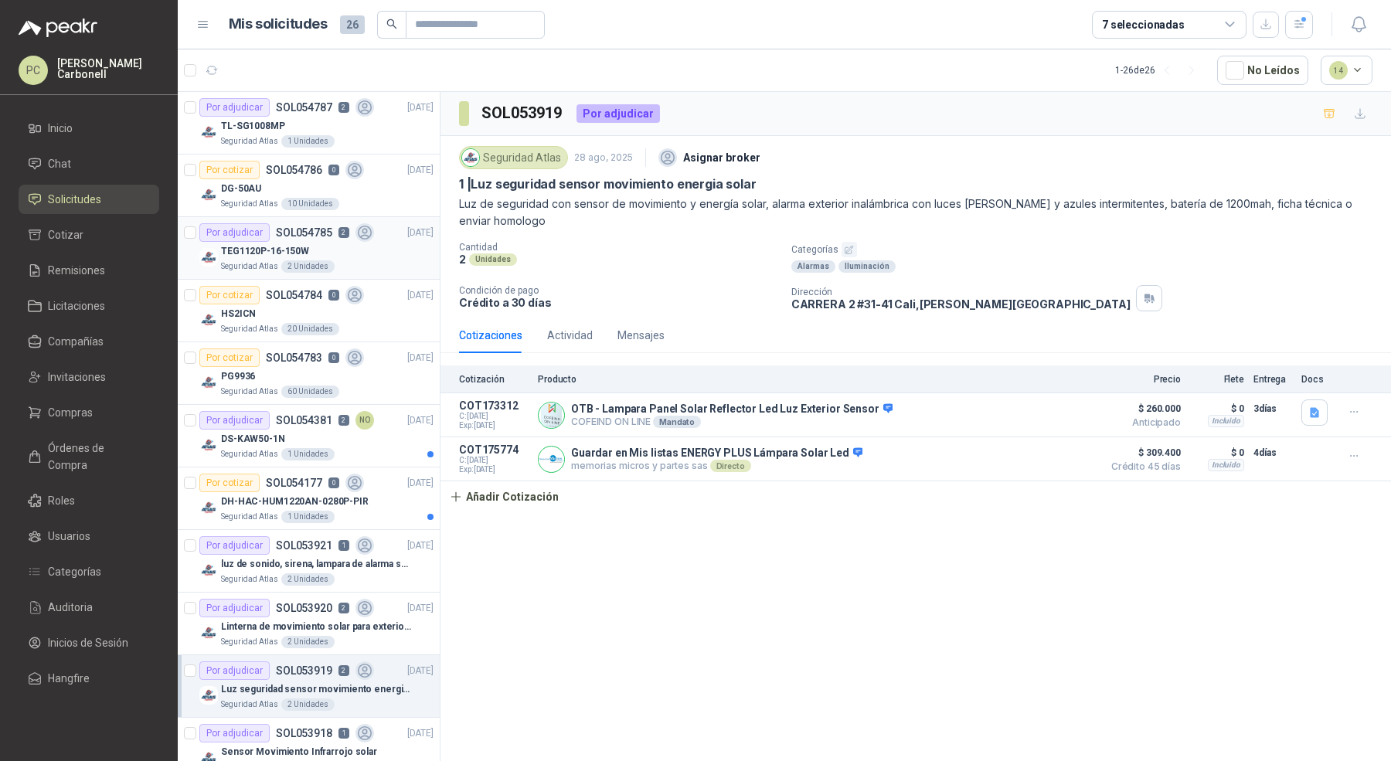
click at [371, 257] on div "TEG1120P-16-150W" at bounding box center [327, 251] width 213 height 19
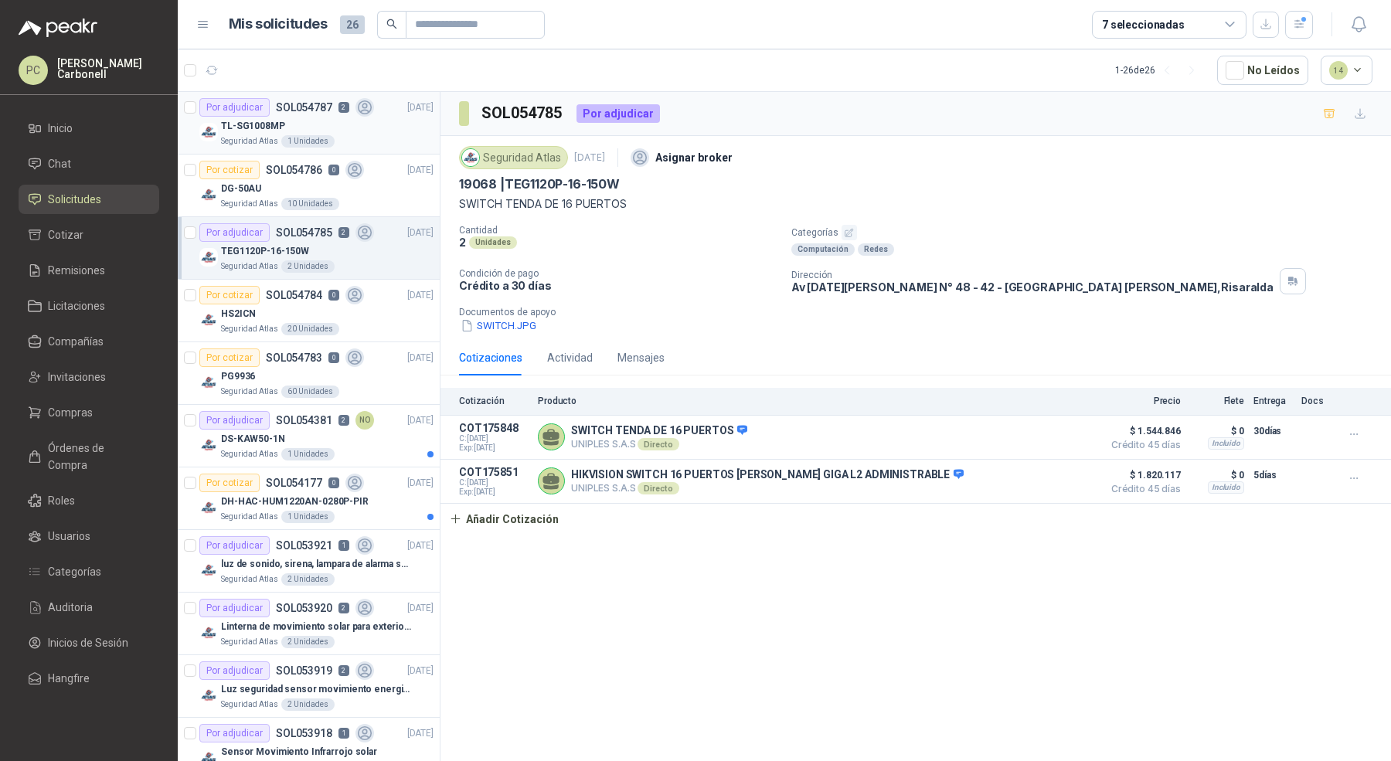
click at [375, 139] on div "Seguridad Atlas 1 Unidades" at bounding box center [327, 141] width 213 height 12
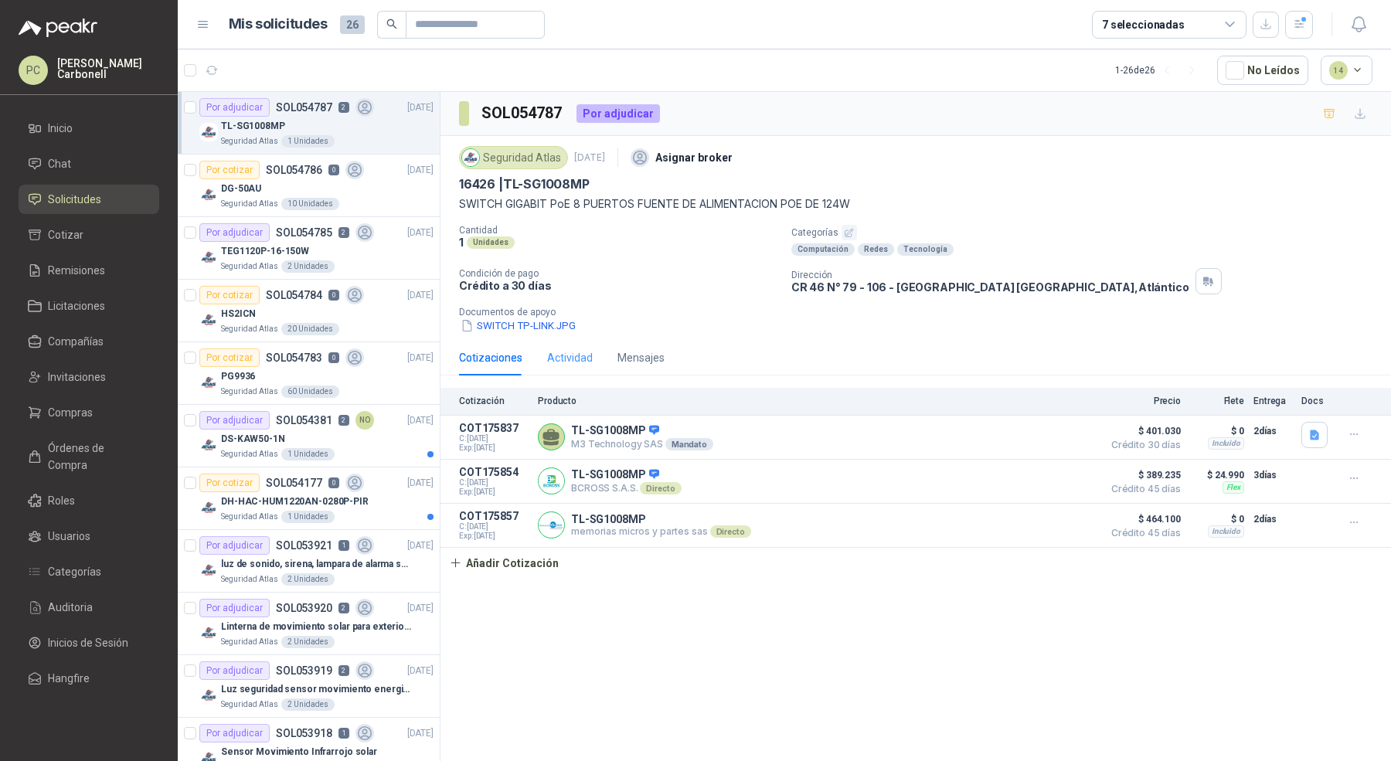
click at [567, 366] on div "Actividad" at bounding box center [570, 358] width 46 height 36
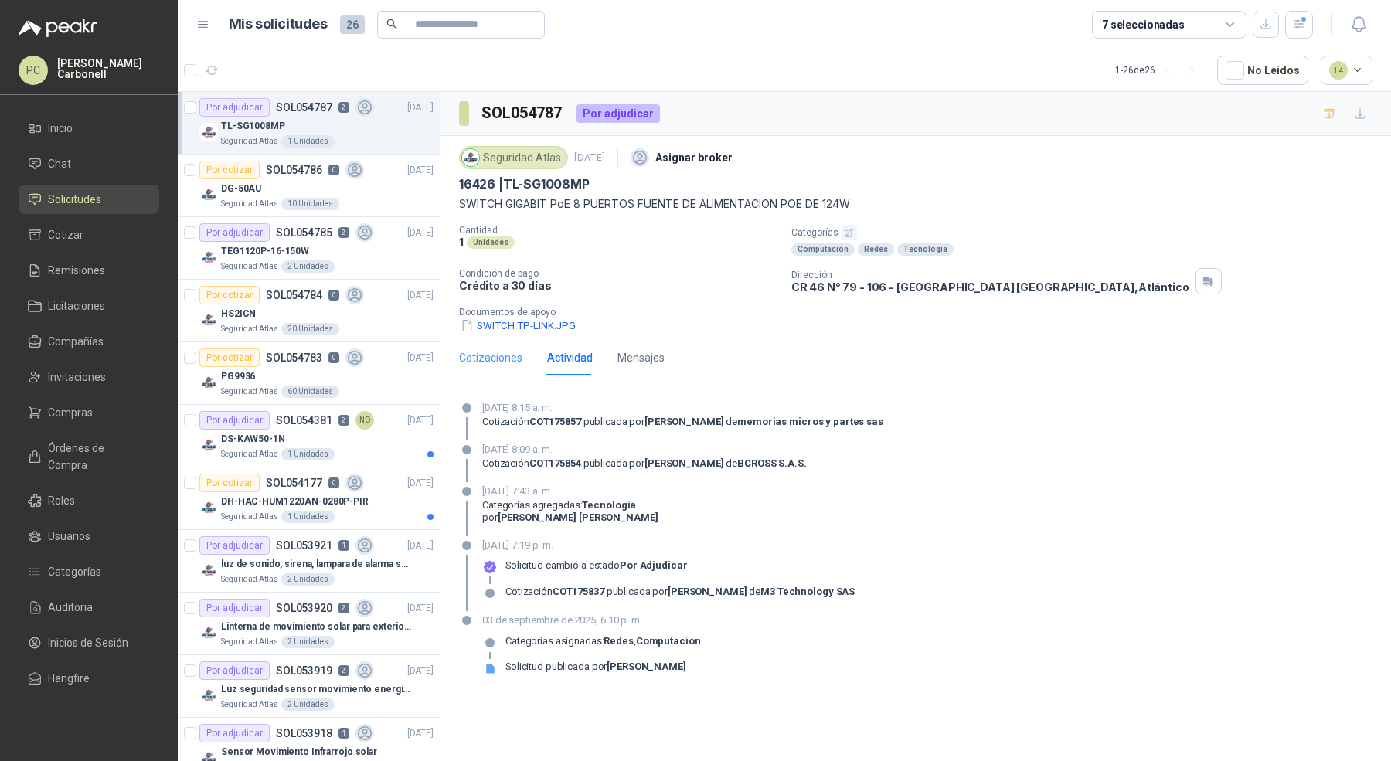
click at [488, 366] on div "Cotizaciones" at bounding box center [490, 358] width 63 height 36
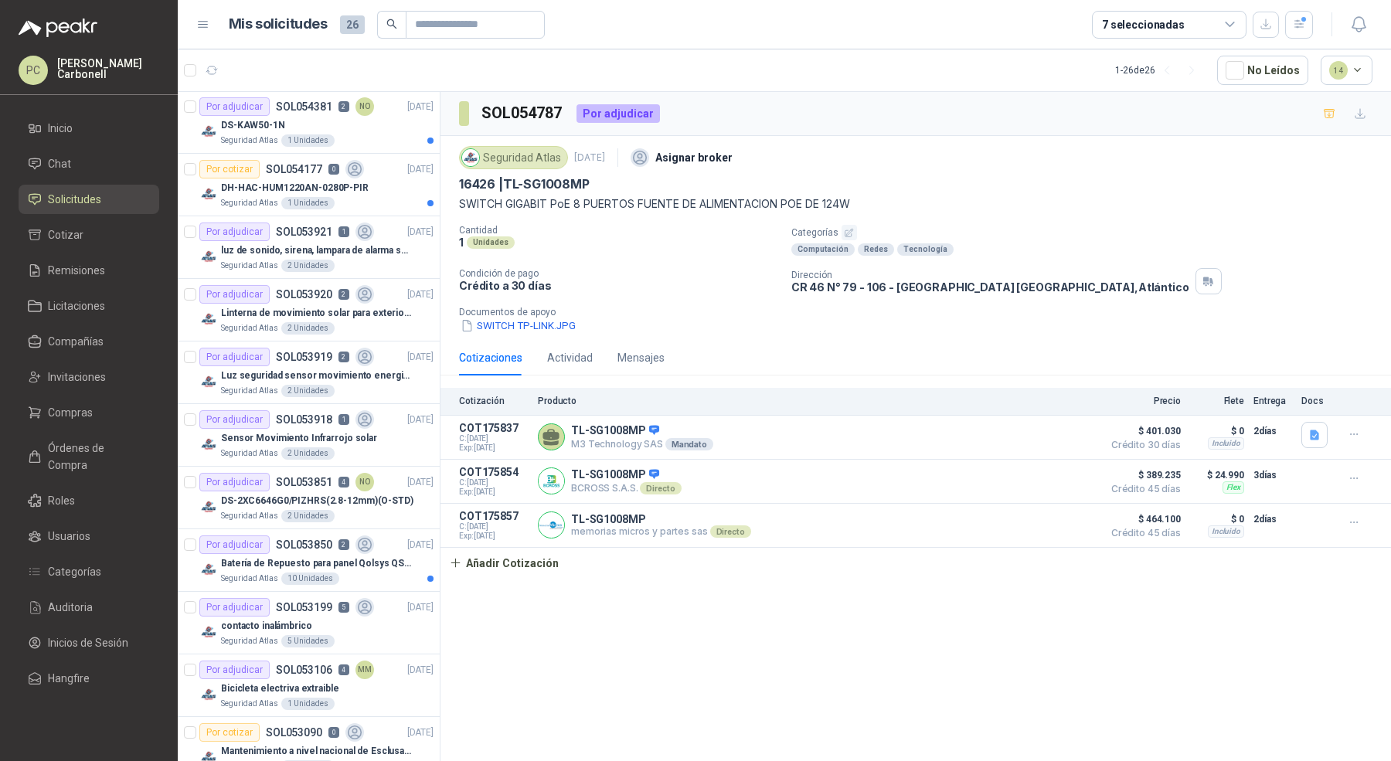
scroll to position [298, 0]
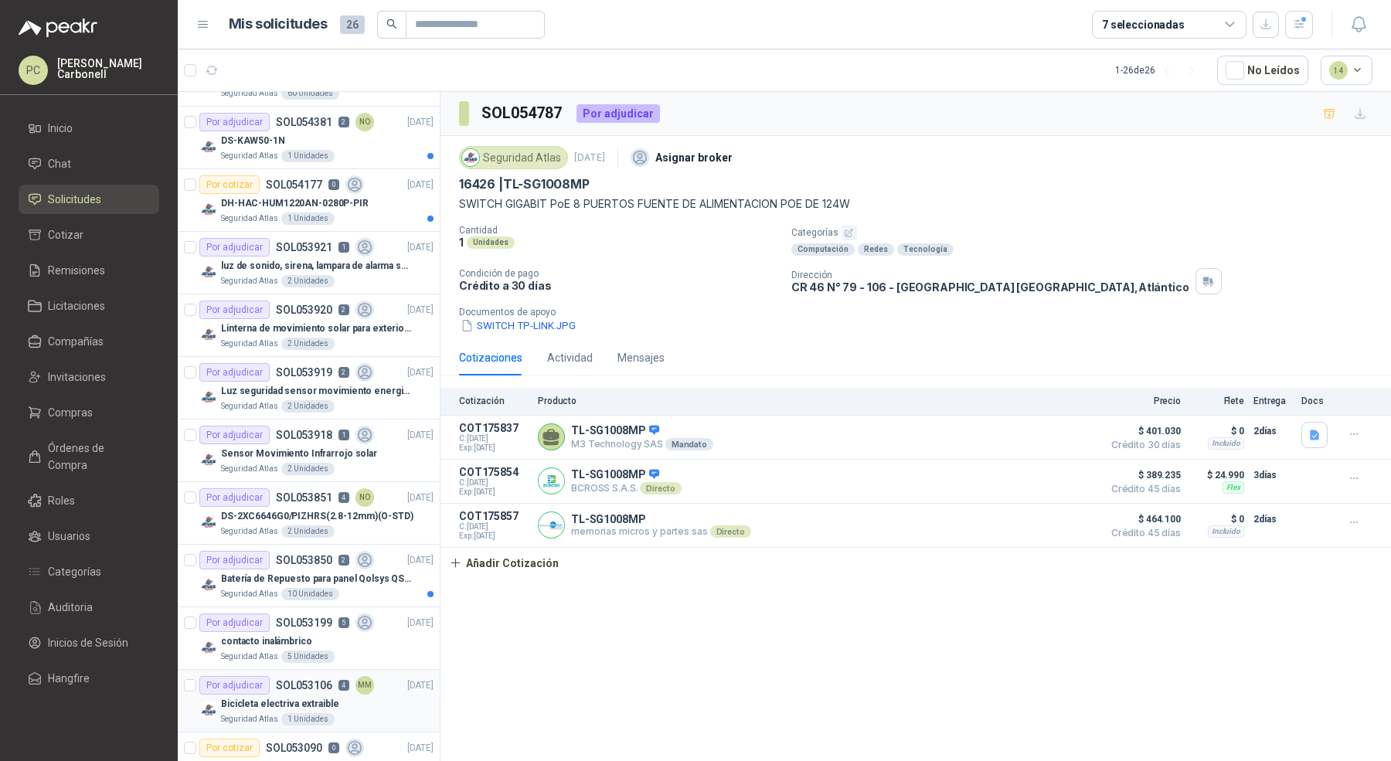
click at [356, 705] on div "Bicicleta electriva extraible" at bounding box center [327, 704] width 213 height 19
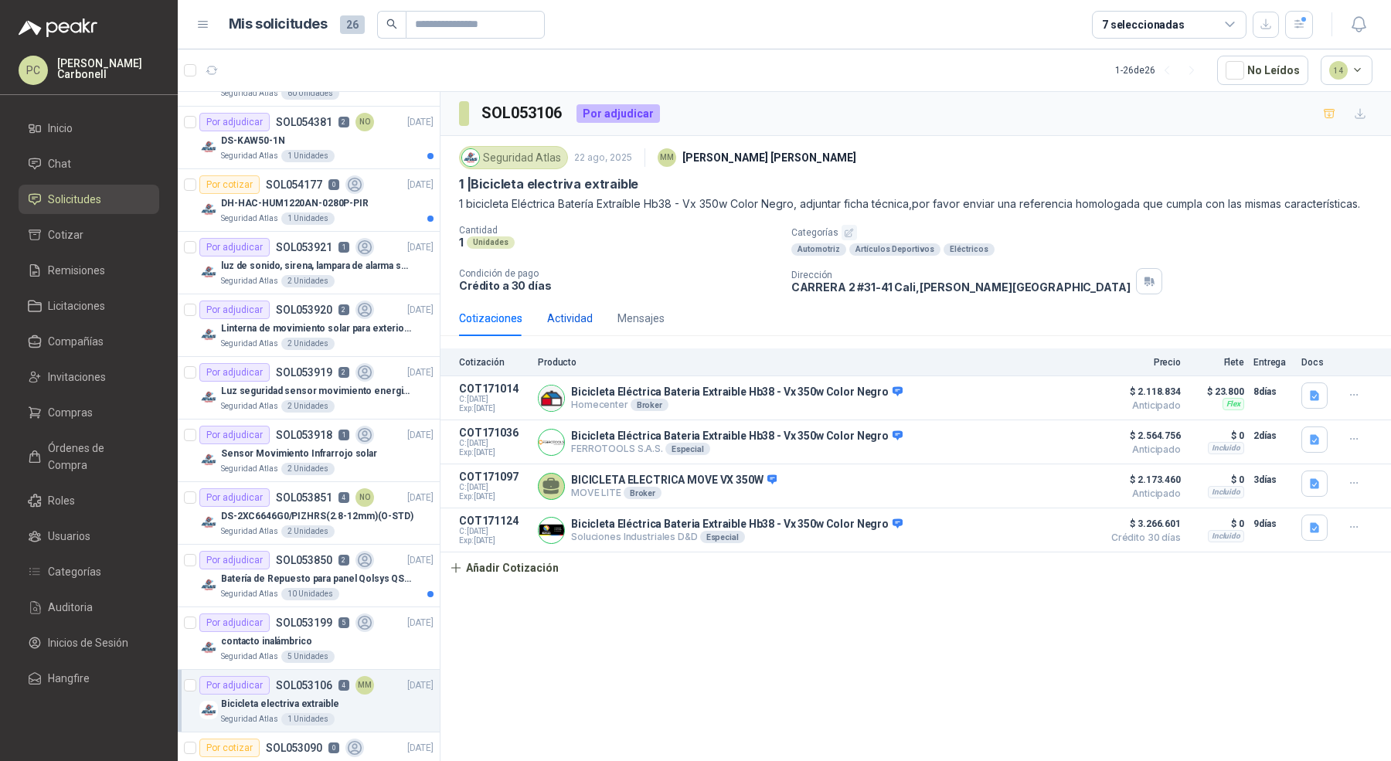
click at [577, 312] on div "Actividad" at bounding box center [570, 318] width 46 height 17
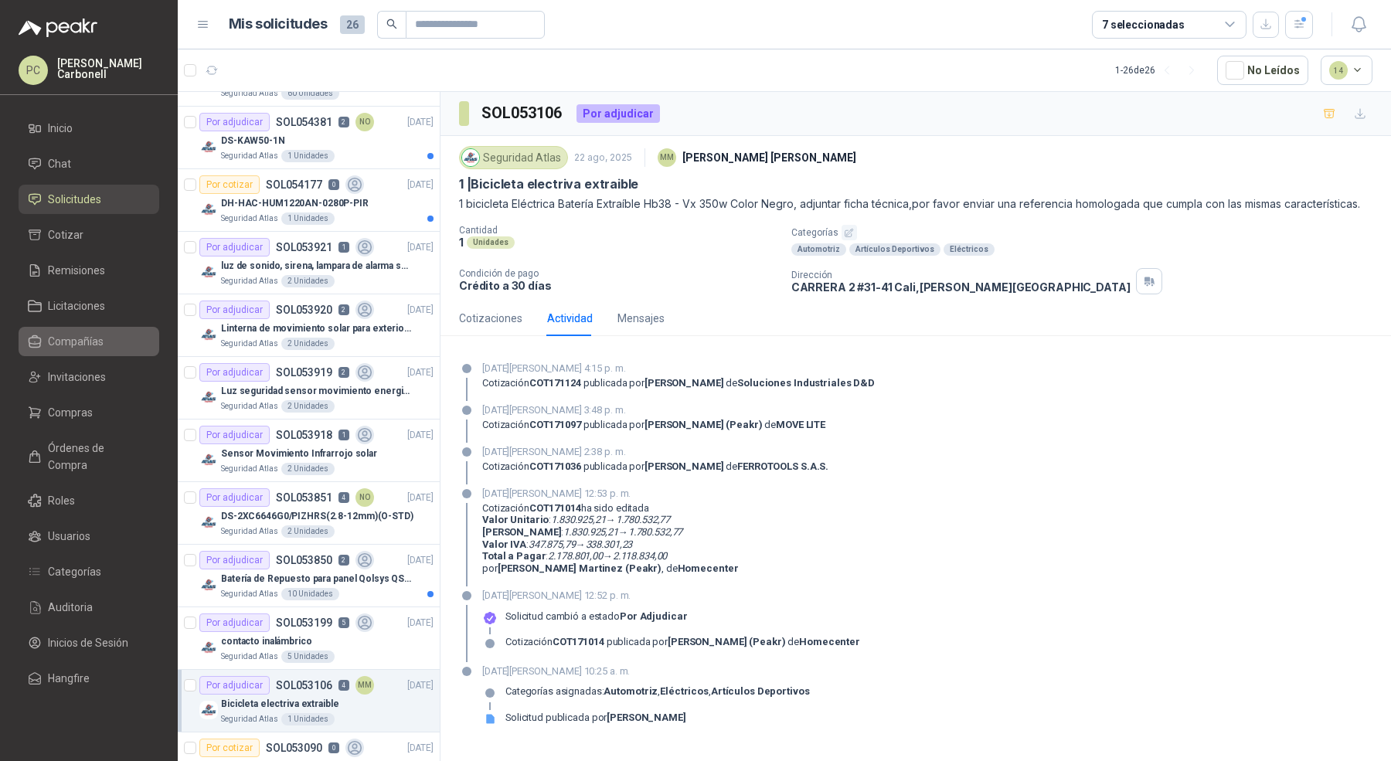
click at [106, 347] on li "Compañías" at bounding box center [89, 341] width 122 height 17
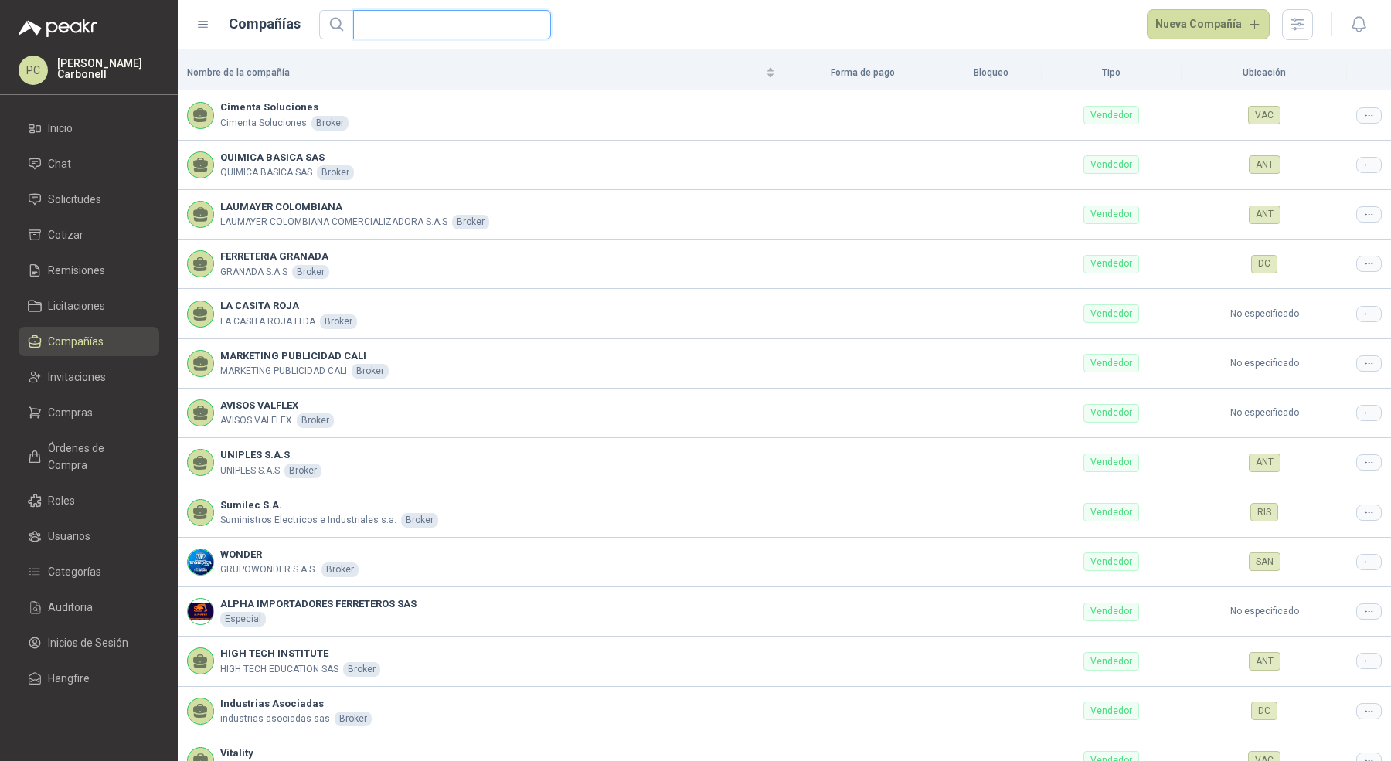
click at [397, 15] on input "text" at bounding box center [445, 25] width 167 height 28
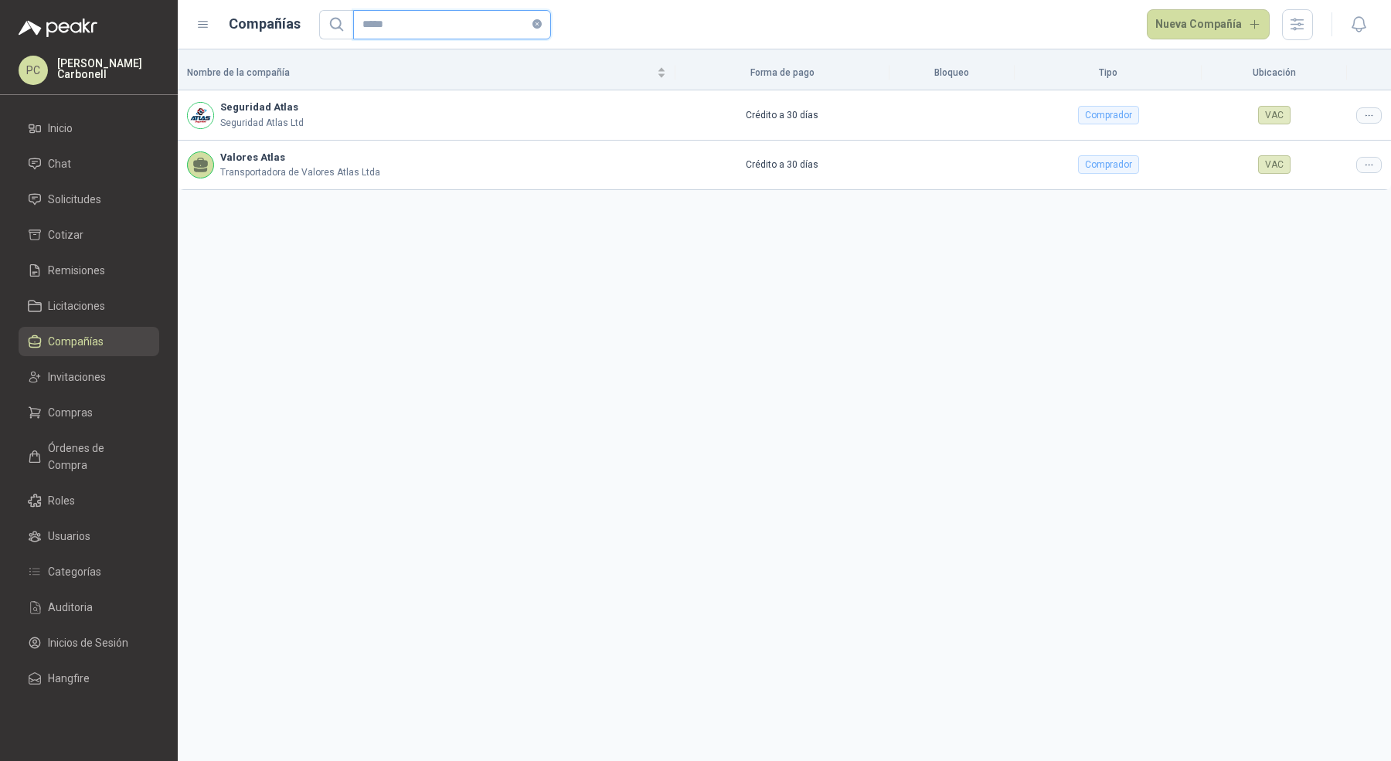
type input "*****"
click at [1365, 111] on icon at bounding box center [1369, 116] width 12 height 12
click at [1348, 137] on span "Editar compañía" at bounding box center [1330, 141] width 80 height 17
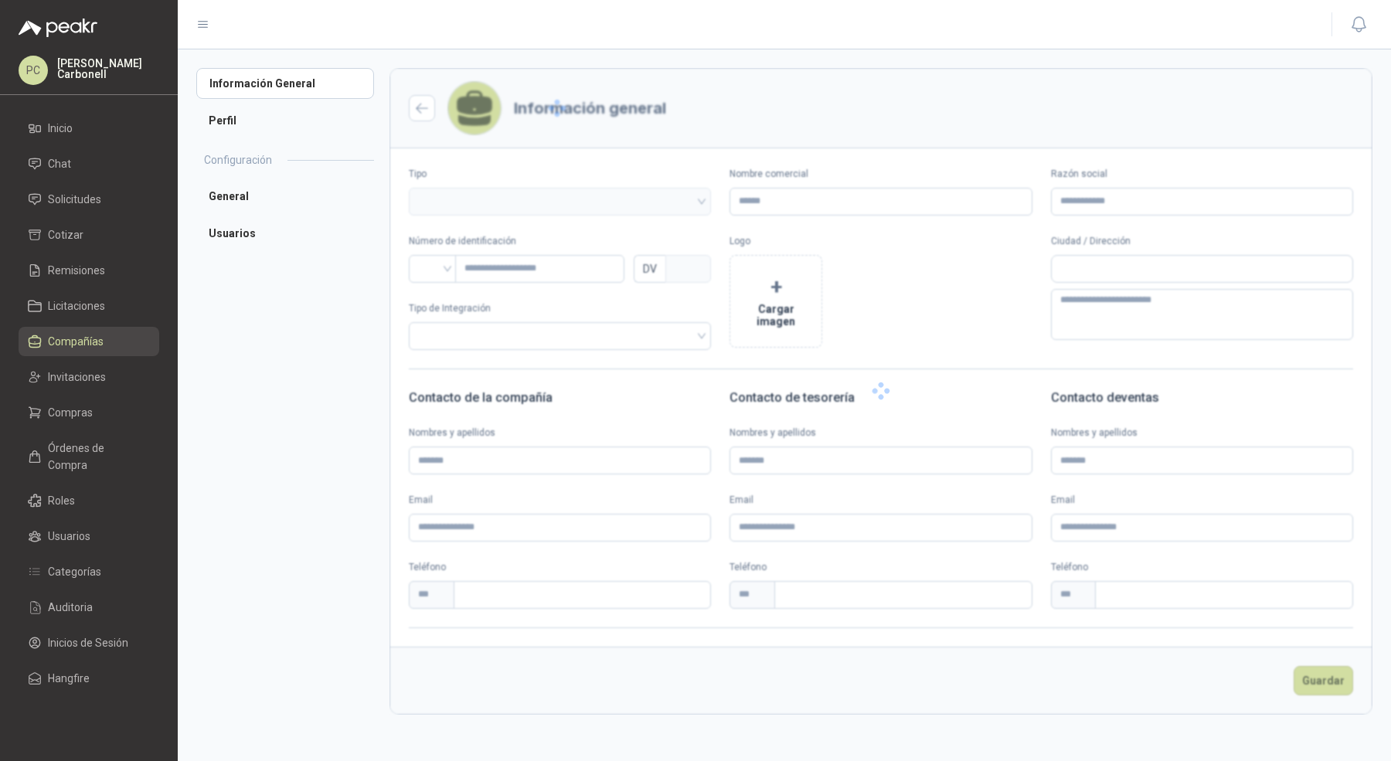
type input "**********"
type input "*********"
type input "*"
type textarea "**********"
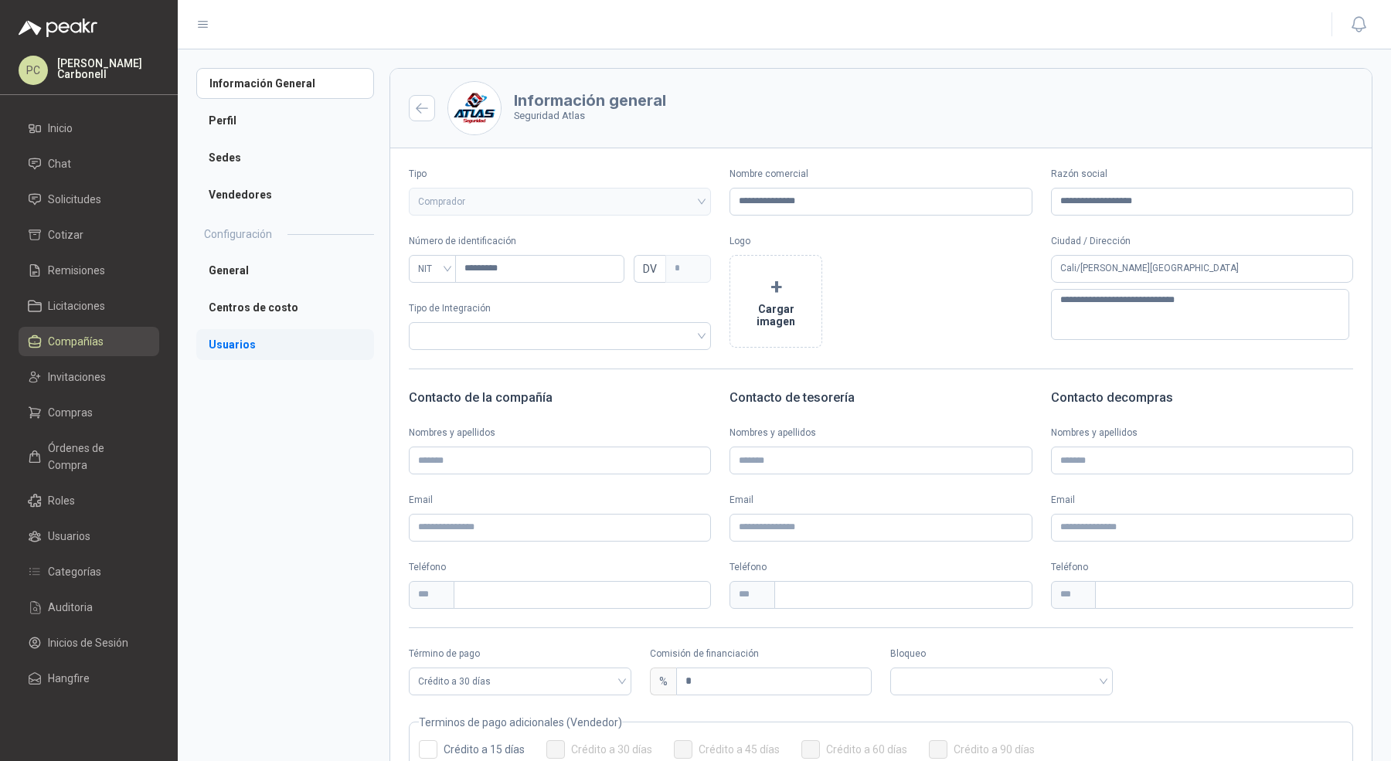
click at [276, 356] on li "Usuarios" at bounding box center [285, 344] width 178 height 31
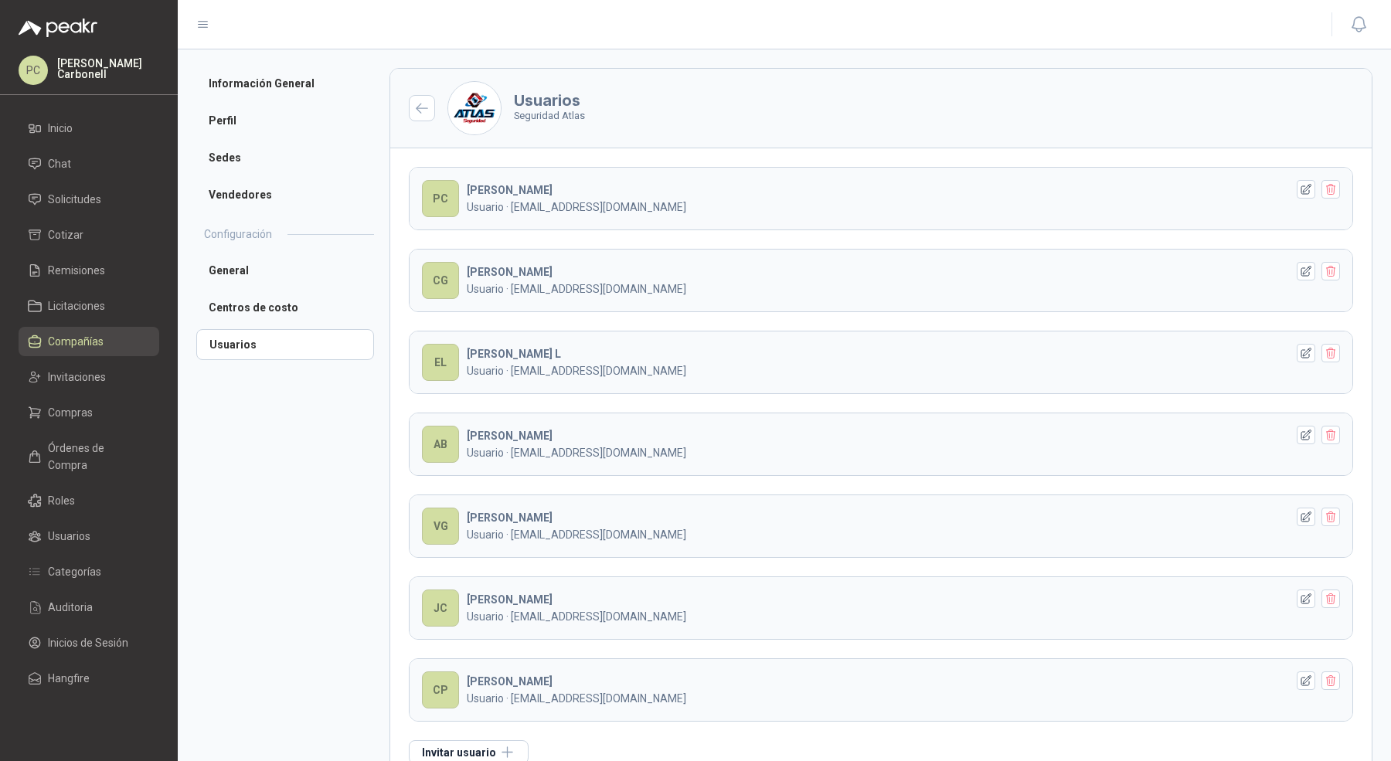
scroll to position [35, 0]
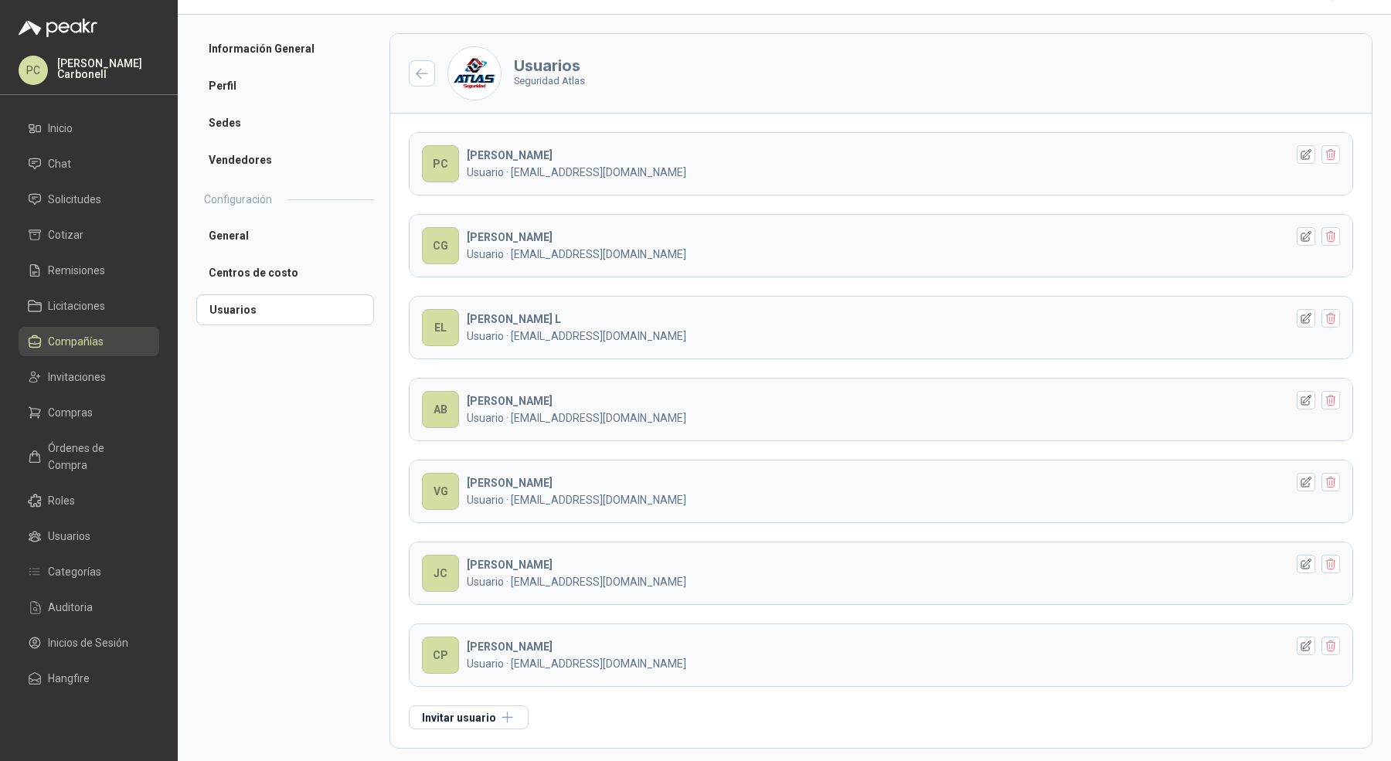
click at [564, 332] on p "Usuario · [EMAIL_ADDRESS][DOMAIN_NAME]" at bounding box center [876, 336] width 819 height 17
click at [560, 332] on p "Usuario · [EMAIL_ADDRESS][DOMAIN_NAME]" at bounding box center [876, 336] width 819 height 17
drag, startPoint x: 512, startPoint y: 330, endPoint x: 628, endPoint y: 330, distance: 115.9
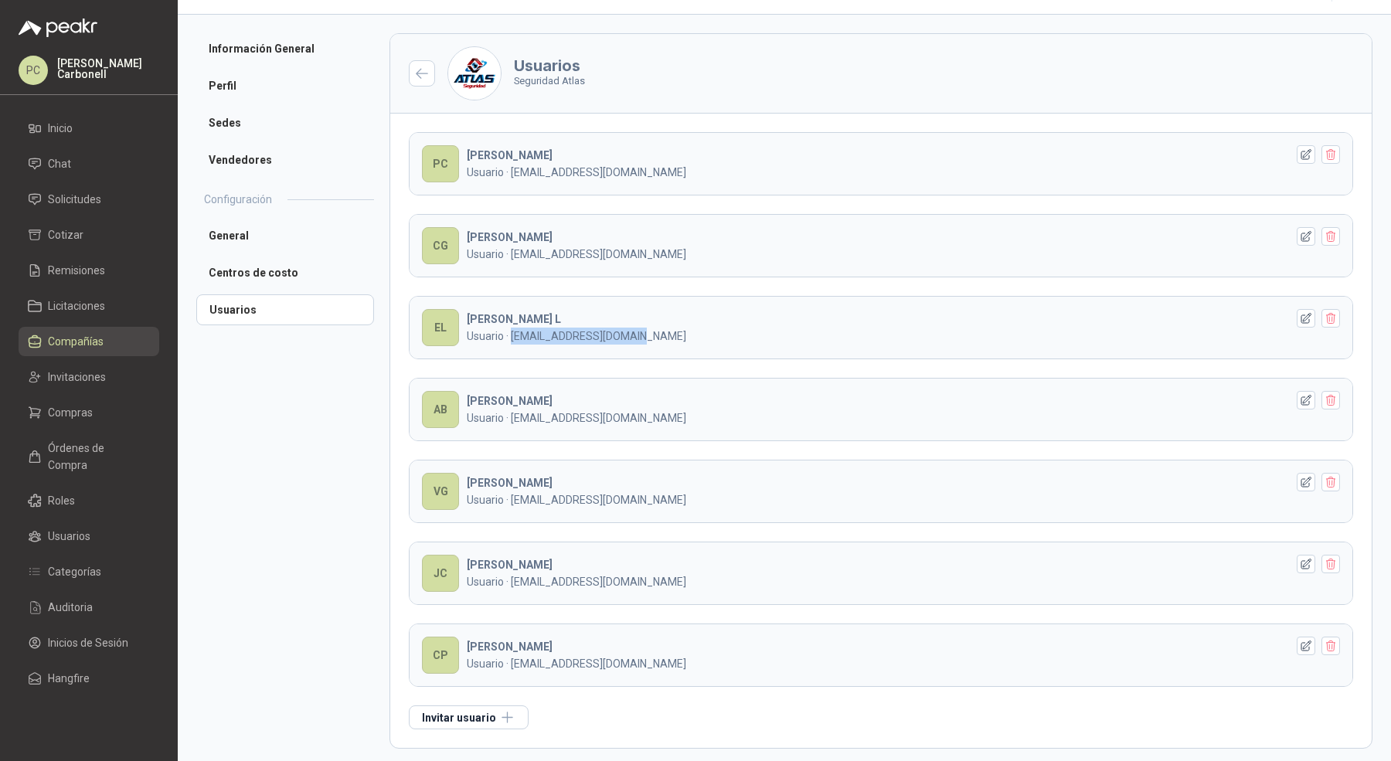
click at [628, 330] on p "Usuario · [EMAIL_ADDRESS][DOMAIN_NAME]" at bounding box center [876, 336] width 819 height 17
copy p "[EMAIL_ADDRESS][DOMAIN_NAME]"
